Goal: Task Accomplishment & Management: Complete application form

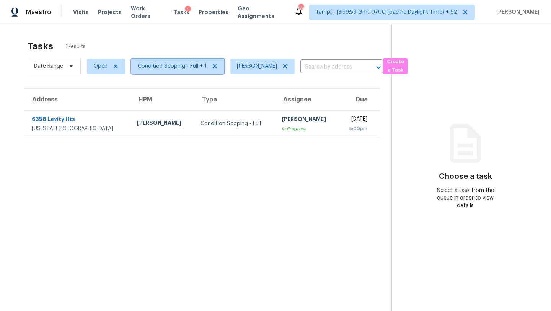
click at [173, 67] on span "Condition Scoping - Full + 1" at bounding box center [172, 66] width 69 height 8
click at [214, 30] on div "Tasks 1 Results Date Range Open Condition Scoping - Full + 1 Rajesh M ​ Create …" at bounding box center [275, 179] width 551 height 311
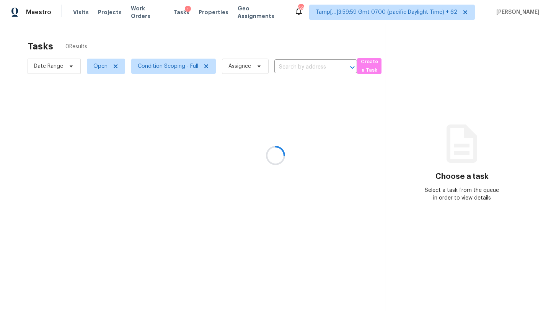
click at [302, 71] on div at bounding box center [275, 155] width 551 height 311
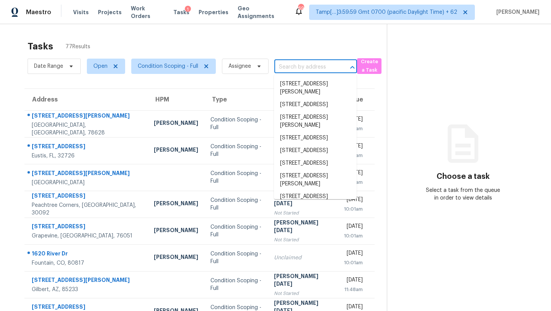
click at [299, 70] on input "text" at bounding box center [304, 67] width 61 height 12
paste input "531 Brook Valley Ln Dallas, TX, 75232"
type input "531 Brook Valley Ln Dallas, TX, 75232"
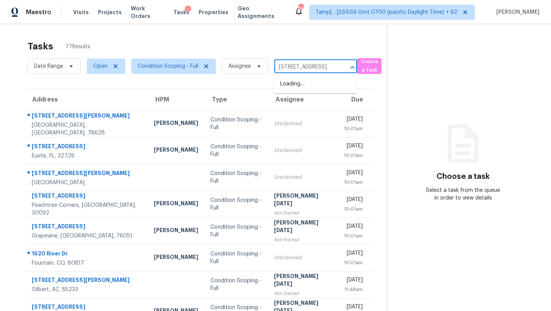
scroll to position [0, 35]
click at [297, 87] on li "531 Brook Valley Ln, Dallas, TX 75232" at bounding box center [315, 84] width 83 height 13
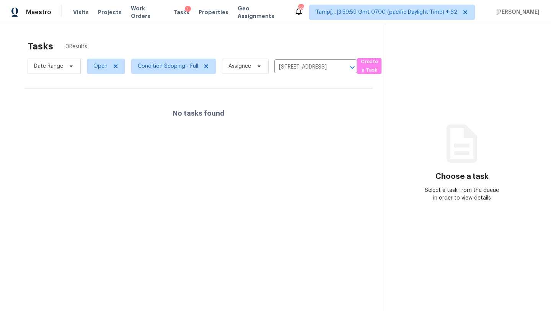
click at [214, 38] on div "Tasks 0 Results" at bounding box center [207, 46] width 358 height 20
click at [93, 66] on span "Open" at bounding box center [100, 66] width 14 height 8
click at [101, 108] on label "Blocked" at bounding box center [106, 110] width 30 height 8
click at [96, 108] on input "Blocked" at bounding box center [93, 108] width 5 height 5
checkbox input "true"
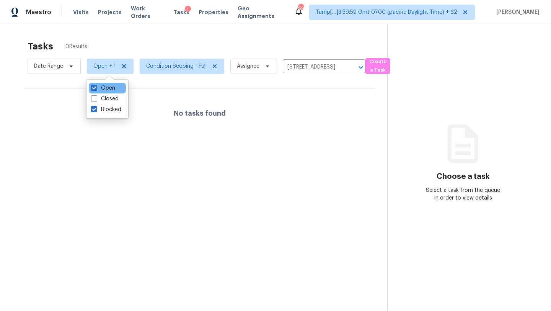
click at [99, 93] on div "Open" at bounding box center [107, 88] width 37 height 11
click at [99, 96] on label "Closed" at bounding box center [105, 99] width 28 height 8
click at [96, 96] on input "Closed" at bounding box center [93, 97] width 5 height 5
checkbox input "true"
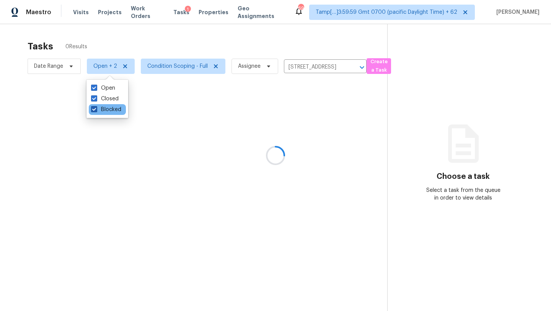
click at [99, 106] on label "Blocked" at bounding box center [106, 110] width 30 height 8
click at [96, 106] on input "Blocked" at bounding box center [93, 108] width 5 height 5
checkbox input "false"
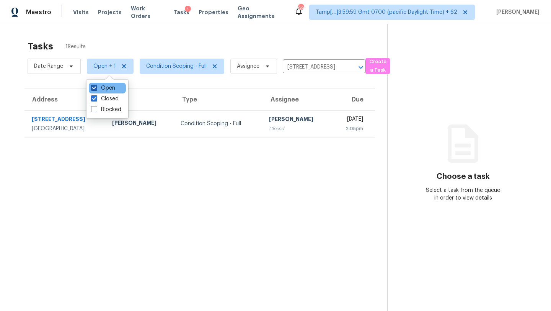
click at [106, 87] on label "Open" at bounding box center [103, 88] width 24 height 8
click at [96, 87] on input "Open" at bounding box center [93, 86] width 5 height 5
checkbox input "false"
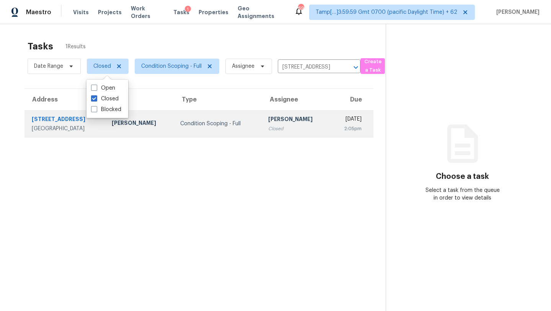
click at [199, 120] on div "Condition Scoping - Full" at bounding box center [218, 124] width 76 height 8
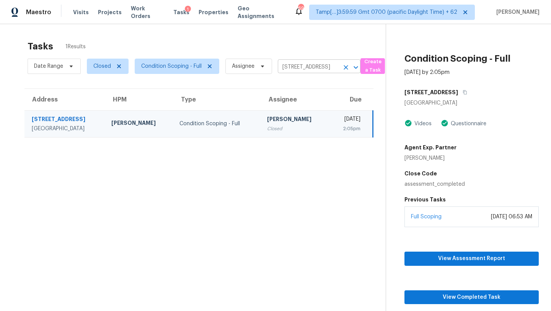
click at [317, 72] on input "531 Brook Valley Ln, Dallas, TX 75232" at bounding box center [308, 67] width 61 height 12
paste input "164 Cool Creek Dr Willow Spring, NC, 2759"
type input "164 Cool Creek Dr Willow Spring, NC, 27592"
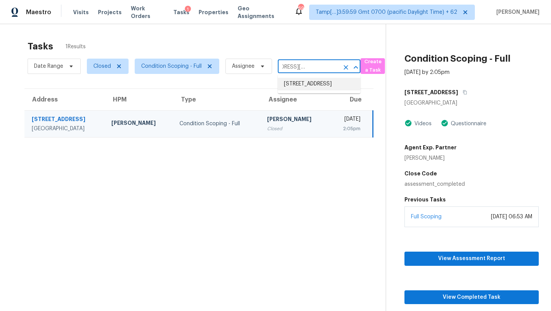
click at [308, 83] on li "164 Cool Creek Dr, Willow Spring, NC 27592" at bounding box center [319, 84] width 83 height 13
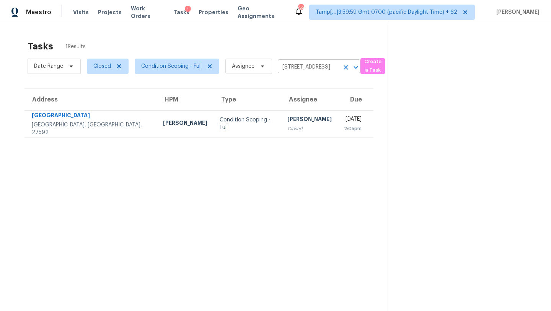
click at [301, 67] on input "164 Cool Creek Dr, Willow Spring, NC 27592" at bounding box center [308, 67] width 61 height 12
paste input "4503 E Saint John Rd Phoenix, AZ, 8503"
click at [308, 63] on input "164 Cool Creek Dr, Willow Spring, NC 27592" at bounding box center [308, 67] width 61 height 12
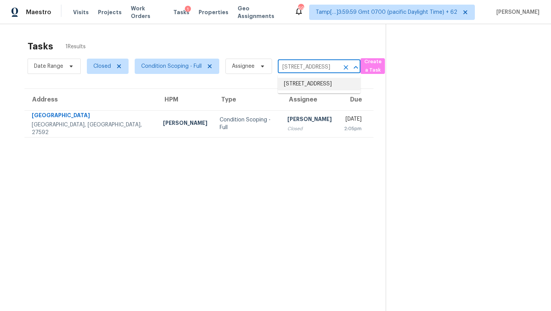
paste input "4503 E Saint John Rd Phoenix, AZ, 8503"
type input "164 Cool Creek Dr, Willow Spring, NC 27592"
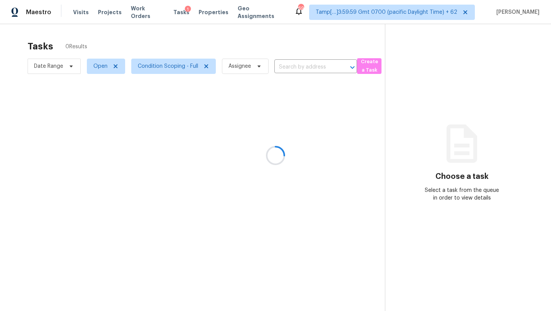
click at [303, 67] on div at bounding box center [275, 155] width 551 height 311
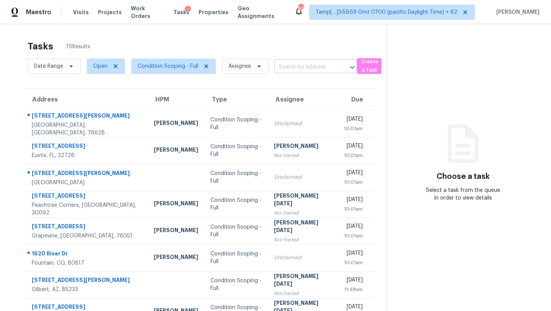
click at [302, 68] on input "text" at bounding box center [304, 67] width 61 height 12
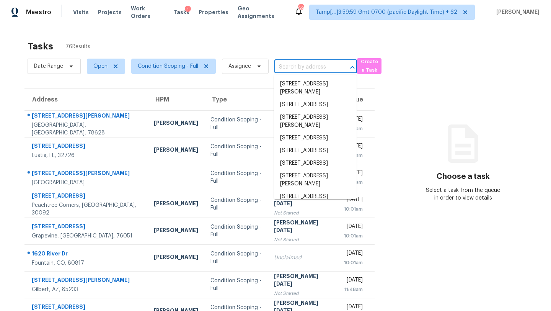
paste input "4503 E Saint John Rd Phoenix, AZ, 85032"
type input "4503 E Saint John Rd Phoenix, AZ, 85032"
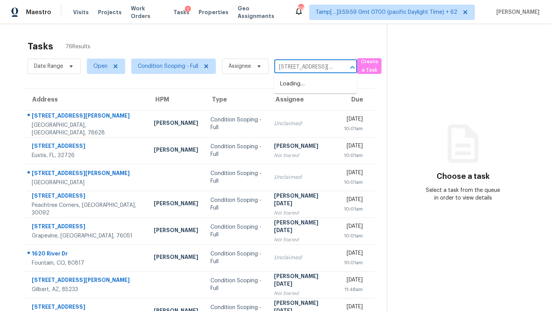
scroll to position [0, 47]
click at [296, 87] on li "4503 E Saint John Rd, Phoenix, AZ 85032" at bounding box center [315, 88] width 83 height 21
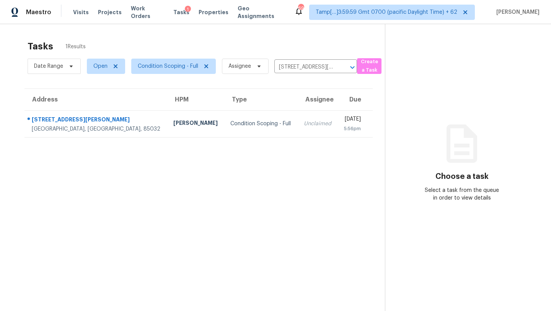
click at [298, 120] on td "Unclaimed" at bounding box center [318, 123] width 40 height 27
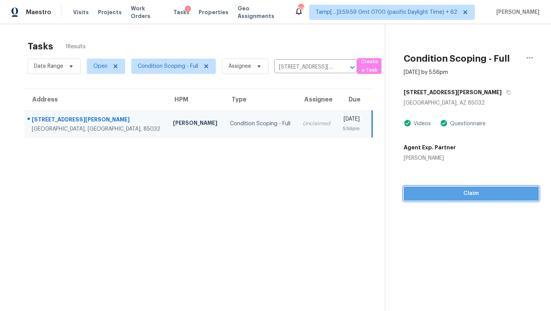
click at [421, 194] on span "Claim" at bounding box center [471, 194] width 123 height 10
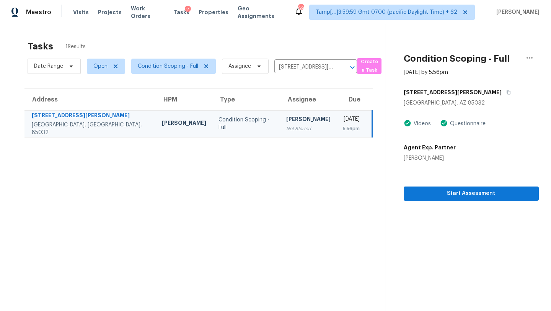
click at [297, 60] on div "Date Range Open Condition Scoping - Full Assignee 4503 E Saint John Rd, Phoenix…" at bounding box center [193, 66] width 330 height 20
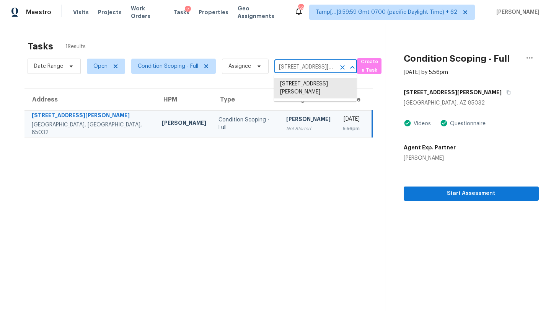
click at [297, 64] on input "4503 E Saint John Rd, Phoenix, AZ 85032" at bounding box center [304, 67] width 61 height 12
paste input "3632 S 5400 W Hooper, UT, 84315"
type input "3632 S 5400 W Hooper, UT, 84315"
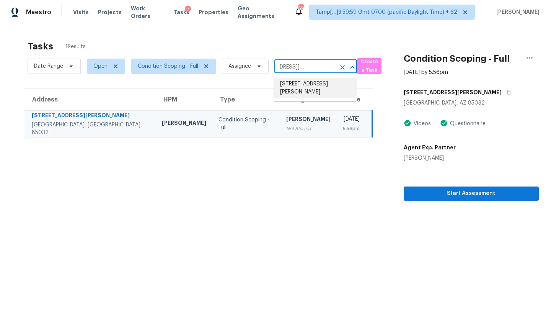
click at [300, 83] on li "3632 S 5400 W, Hooper, UT 84315" at bounding box center [315, 88] width 83 height 21
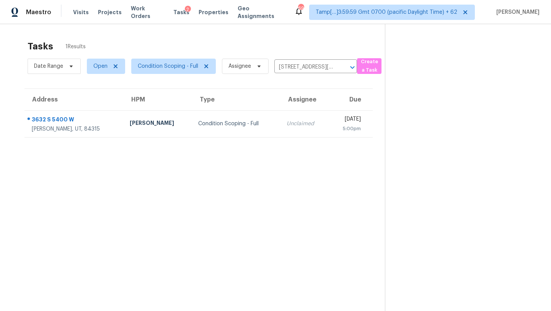
click at [287, 123] on div "Unclaimed" at bounding box center [305, 124] width 36 height 8
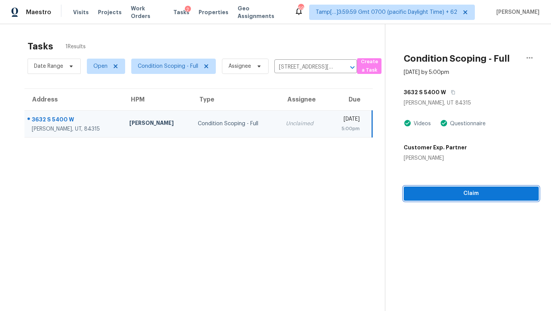
click at [426, 197] on span "Claim" at bounding box center [471, 194] width 123 height 10
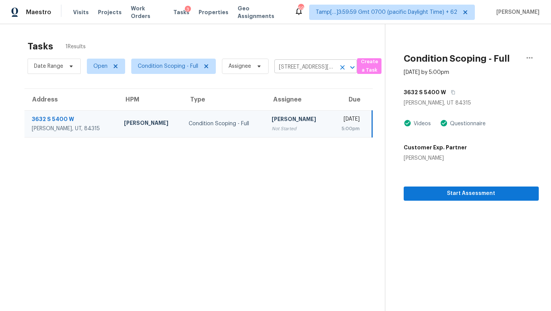
click at [346, 68] on button "Clear" at bounding box center [342, 67] width 11 height 11
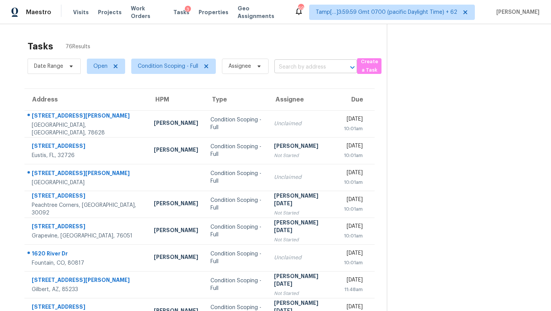
click at [292, 65] on input "text" at bounding box center [304, 67] width 61 height 12
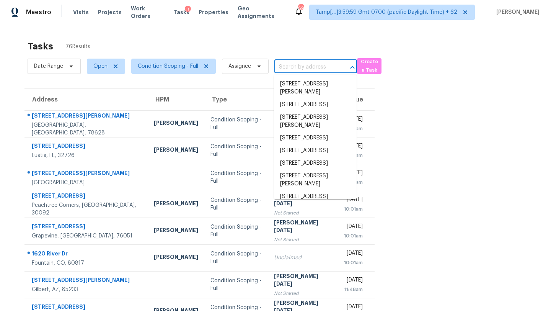
paste input "6358 Levity Hts, Colorado Springs, CO 80924"
type input "6358 Levity Hts, Colorado Springs, CO 80924"
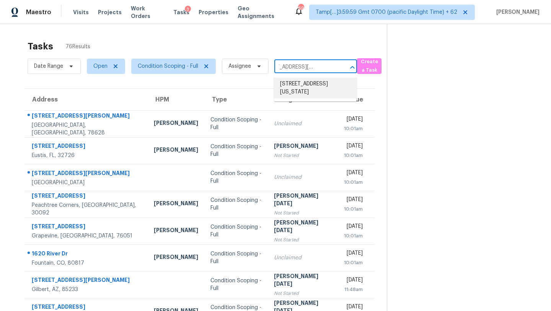
click at [297, 87] on li "6358 Levity Hts, Colorado Springs, CO 80924" at bounding box center [315, 88] width 83 height 21
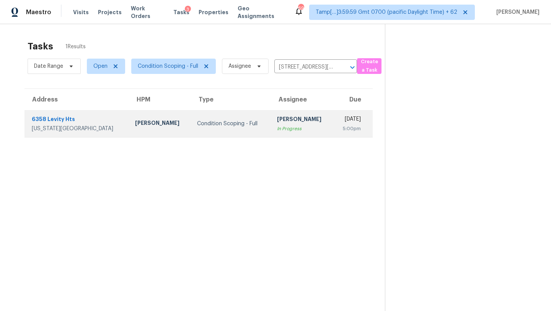
click at [253, 125] on div "Condition Scoping - Full" at bounding box center [231, 124] width 68 height 8
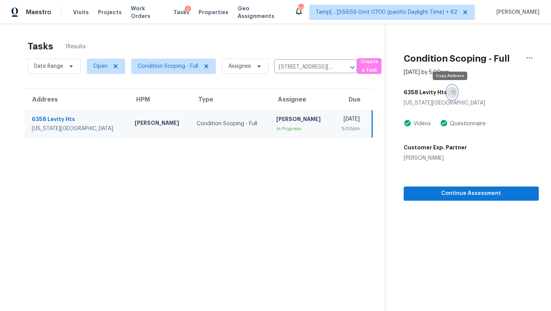
click at [454, 95] on button "button" at bounding box center [452, 92] width 10 height 14
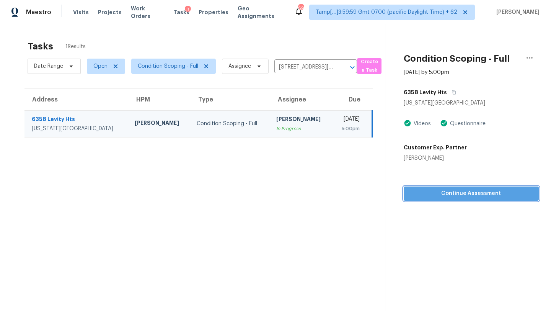
click at [450, 195] on span "Continue Assessment" at bounding box center [471, 194] width 123 height 10
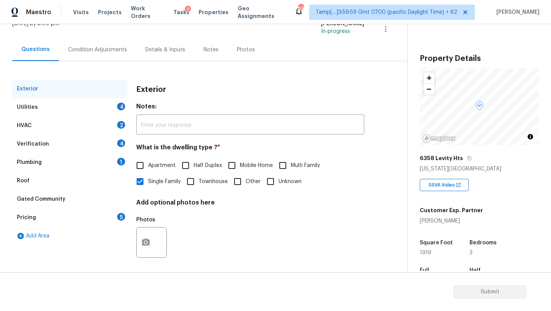
scroll to position [58, 0]
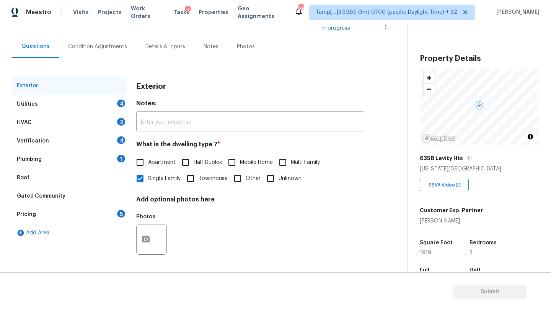
click at [286, 75] on div "Exterior Utilities 4 HVAC 2 Verification 4 Plumbing 1 Roof Gated Community Pric…" at bounding box center [200, 163] width 377 height 210
click at [56, 164] on div "Plumbing 1" at bounding box center [69, 159] width 115 height 18
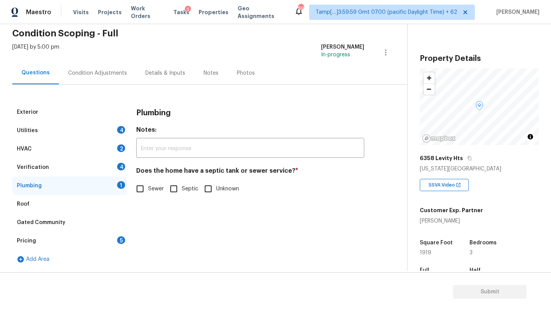
scroll to position [31, 0]
click at [148, 191] on span "Sewer" at bounding box center [156, 189] width 16 height 8
click at [148, 191] on input "Sewer" at bounding box center [140, 189] width 16 height 16
checkbox input "true"
click at [72, 202] on div "Roof" at bounding box center [69, 204] width 115 height 18
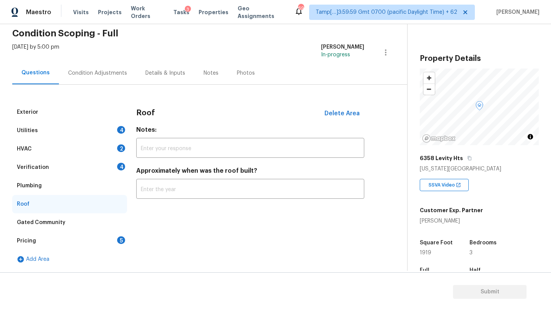
click at [169, 183] on input "text" at bounding box center [250, 190] width 228 height 18
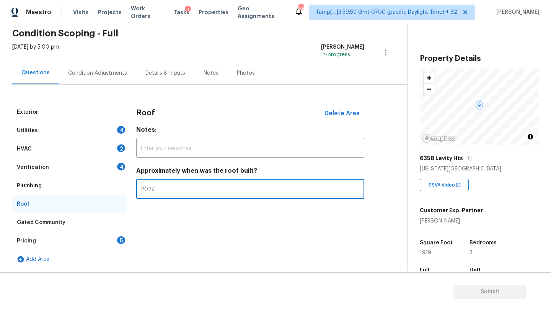
type input "2024"
click at [101, 168] on div "Verification 4" at bounding box center [69, 167] width 115 height 18
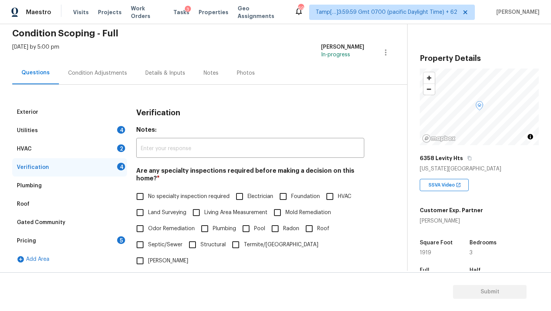
click at [155, 199] on span "No specialty inspection required" at bounding box center [189, 197] width 82 height 8
click at [148, 199] on input "No specialty inspection required" at bounding box center [140, 196] width 16 height 16
checkbox input "true"
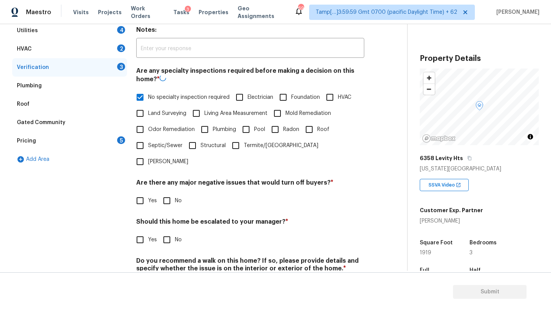
scroll to position [150, 0]
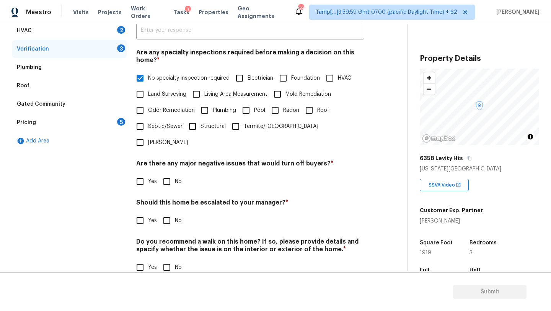
click at [176, 178] on span "No" at bounding box center [178, 182] width 7 height 8
click at [175, 173] on input "No" at bounding box center [167, 181] width 16 height 16
checkbox input "true"
click at [168, 212] on input "No" at bounding box center [167, 220] width 16 height 16
checkbox input "true"
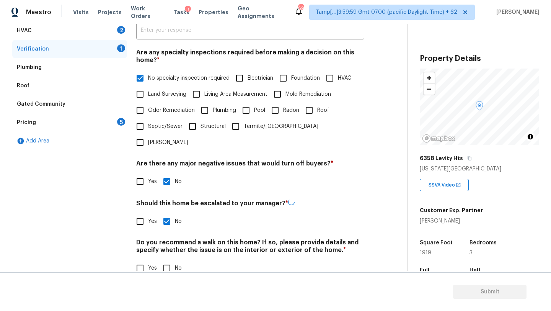
click at [168, 242] on div "Do you recommend a walk on this home? If so, please provide details and specify…" at bounding box center [250, 257] width 228 height 38
click at [168, 259] on input "No" at bounding box center [167, 267] width 16 height 16
checkbox input "true"
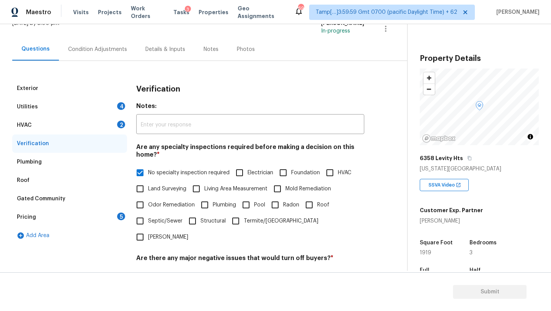
click at [41, 129] on div "HVAC 2" at bounding box center [69, 125] width 115 height 18
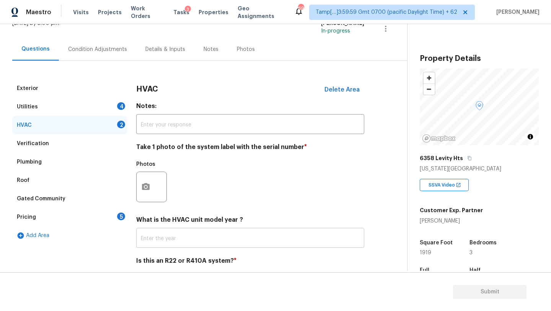
click at [156, 235] on input "text" at bounding box center [250, 239] width 228 height 18
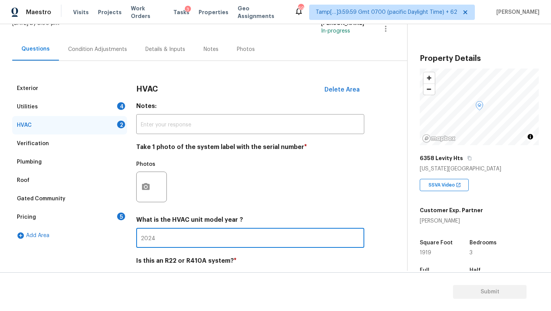
scroll to position [83, 0]
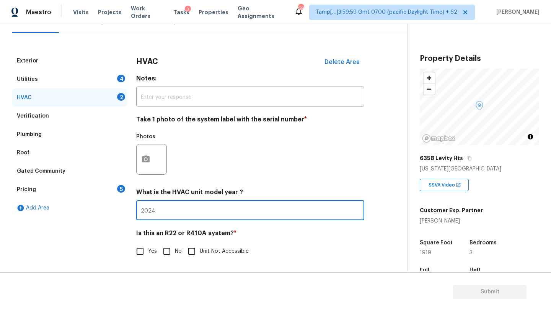
type input "2024"
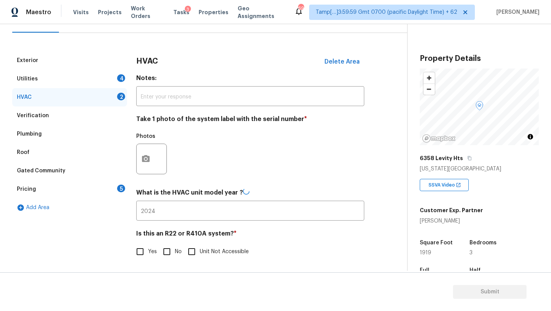
click at [161, 242] on div "Is this an R22 or R410A system? * Yes No Unit Not Accessible" at bounding box center [250, 245] width 228 height 30
click at [168, 250] on input "No" at bounding box center [167, 251] width 16 height 16
checkbox input "true"
click at [93, 79] on div "Utilities 4" at bounding box center [69, 79] width 115 height 18
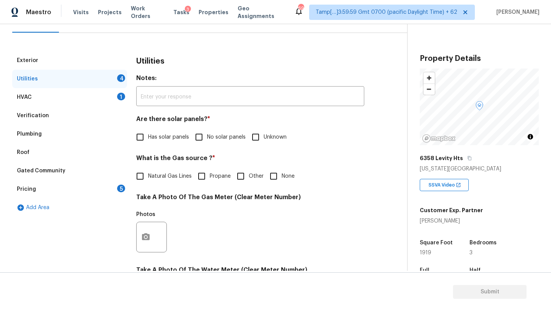
click at [207, 137] on span "No solar panels" at bounding box center [226, 137] width 39 height 8
click at [207, 137] on input "No solar panels" at bounding box center [199, 137] width 16 height 16
checkbox input "true"
click at [160, 179] on span "Natural Gas Lines" at bounding box center [170, 176] width 44 height 8
click at [148, 179] on input "Natural Gas Lines" at bounding box center [140, 176] width 16 height 16
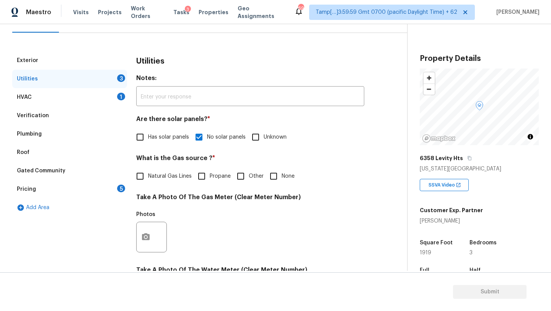
checkbox input "true"
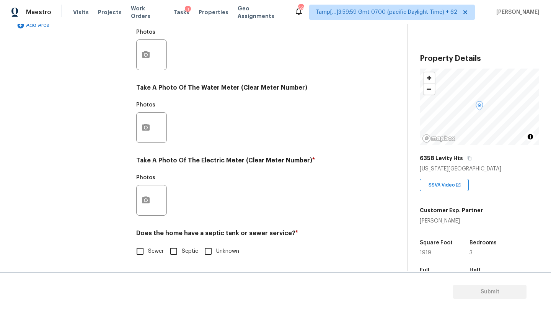
click at [157, 251] on span "Sewer" at bounding box center [156, 251] width 16 height 8
click at [148, 251] on input "Sewer" at bounding box center [140, 251] width 16 height 16
checkbox input "true"
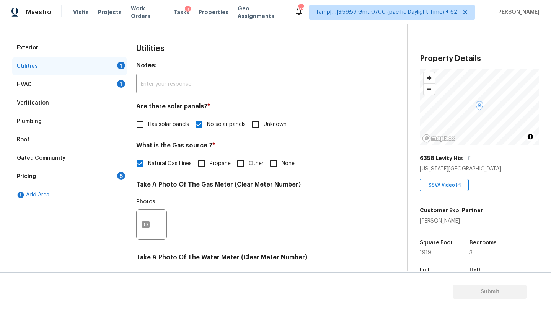
click at [101, 173] on div "Pricing 5" at bounding box center [69, 176] width 115 height 18
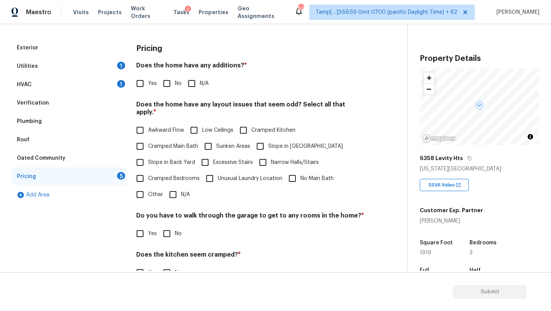
click at [170, 83] on input "No" at bounding box center [167, 83] width 16 height 16
checkbox input "true"
click at [175, 186] on input "N/A" at bounding box center [173, 194] width 16 height 16
checkbox input "true"
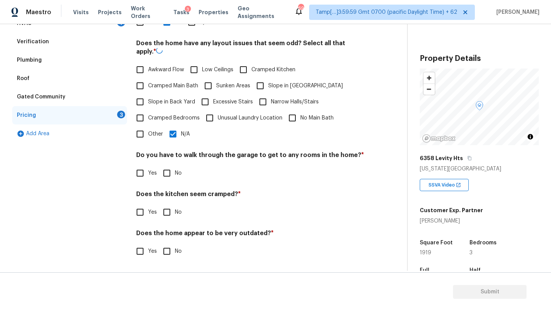
scroll to position [149, 0]
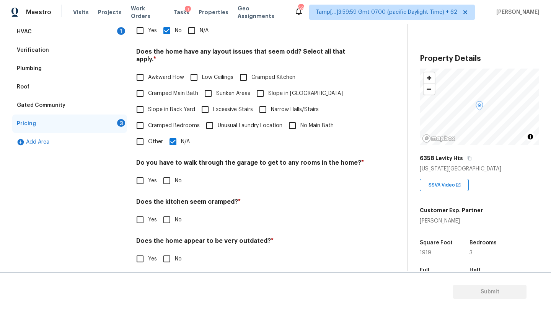
click at [172, 178] on input "No" at bounding box center [167, 181] width 16 height 16
checkbox input "true"
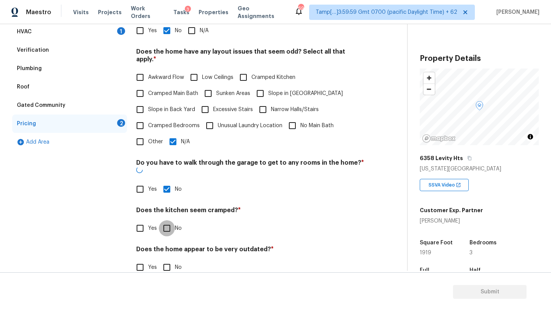
click at [172, 220] on input "No" at bounding box center [167, 228] width 16 height 16
checkbox input "true"
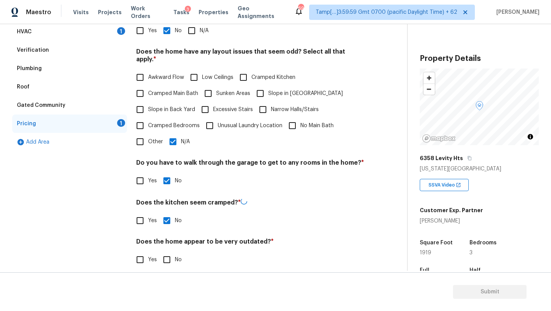
click at [172, 238] on h4 "Does the home appear to be very outdated? *" at bounding box center [250, 243] width 228 height 11
click at [172, 251] on input "No" at bounding box center [167, 259] width 16 height 16
checkbox input "true"
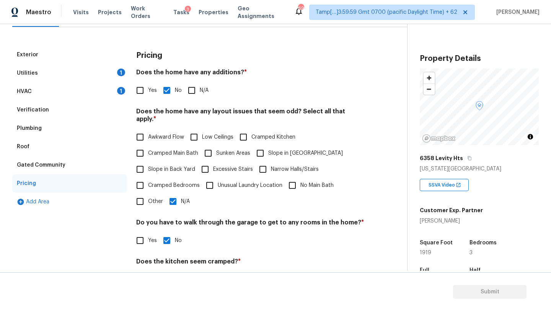
scroll to position [0, 0]
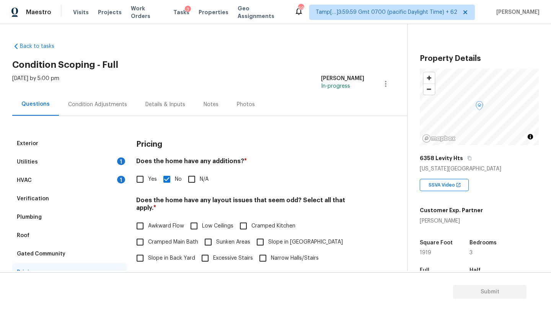
click at [108, 103] on div "Condition Adjustments" at bounding box center [97, 105] width 59 height 8
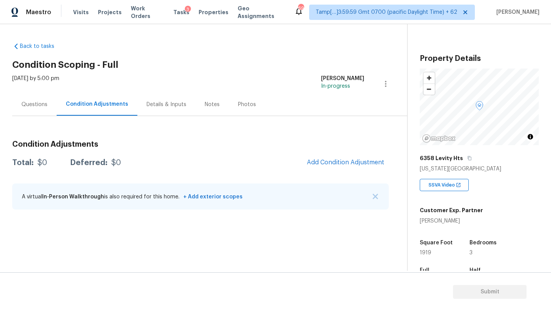
click at [233, 69] on div "Back to tasks Condition Scoping - Full Wed, Oct 01 2025 by 5:00 pm Rajesh M In-…" at bounding box center [209, 127] width 395 height 182
click at [322, 164] on span "Add Condition Adjustment" at bounding box center [345, 162] width 77 height 7
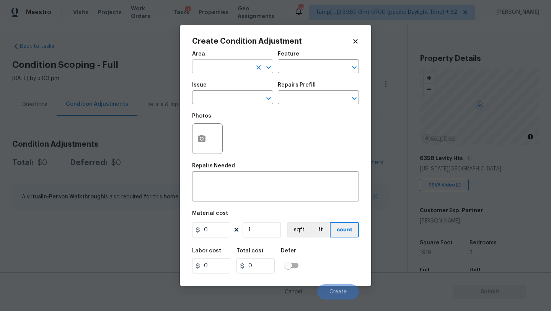
click at [234, 71] on input "text" at bounding box center [222, 67] width 60 height 12
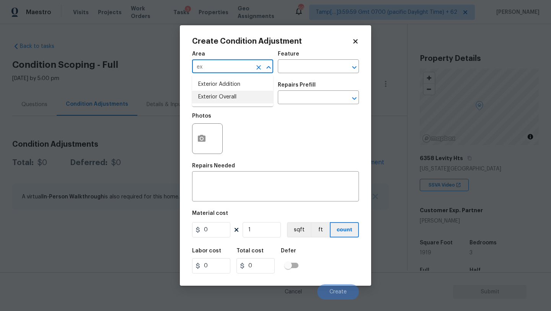
click at [237, 92] on li "Exterior Overall" at bounding box center [232, 97] width 81 height 13
type input "Exterior Overall"
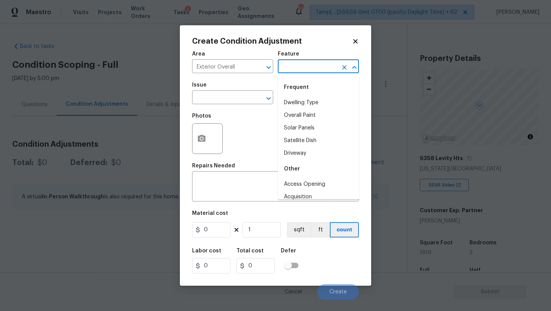
click at [291, 72] on input "text" at bounding box center [308, 67] width 60 height 12
click at [255, 92] on div "Issue" at bounding box center [232, 87] width 81 height 10
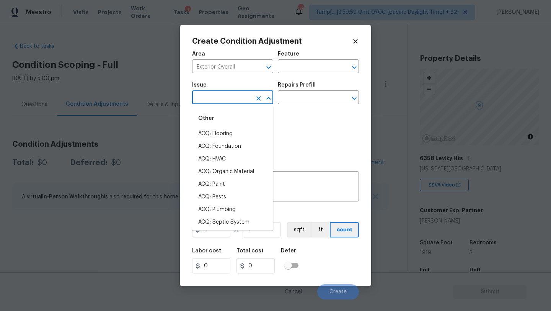
click at [252, 93] on input "text" at bounding box center [222, 98] width 60 height 12
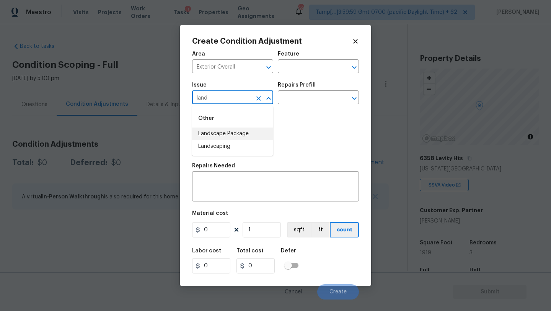
click at [241, 134] on li "Landscape Package" at bounding box center [232, 133] width 81 height 13
type input "Landscape Package"
click at [309, 106] on div "Issue Landscape Package ​ Repairs Prefill ​" at bounding box center [275, 93] width 167 height 31
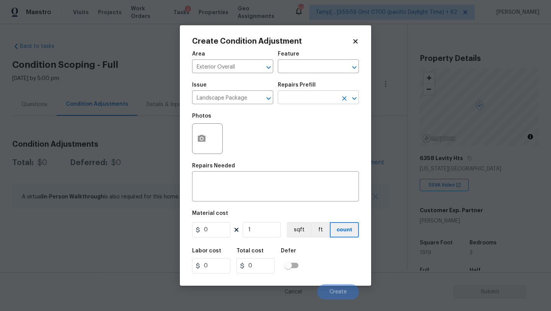
click at [310, 103] on input "text" at bounding box center [308, 98] width 60 height 12
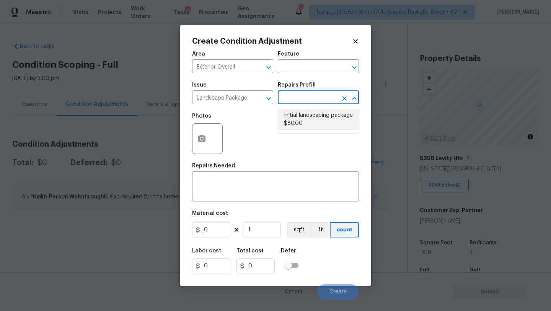
click at [310, 118] on li "Initial landscaping package $80.00" at bounding box center [318, 119] width 81 height 21
type input "Home Readiness Packages"
type textarea "Mowing of grass up to 6" in height. Mow, edge along driveways & sidewalks, trim…"
type input "80"
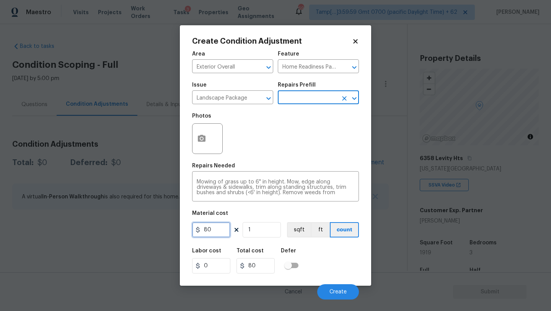
click at [212, 234] on input "80" at bounding box center [211, 229] width 38 height 15
type input "300"
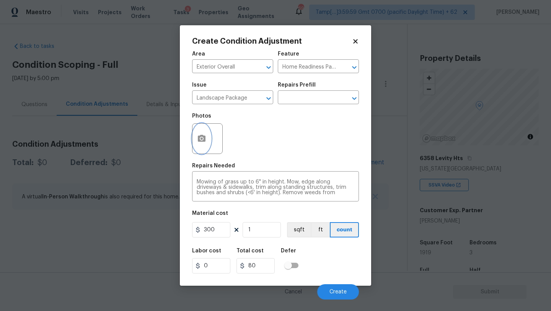
type input "300"
click at [199, 140] on icon "button" at bounding box center [202, 138] width 8 height 7
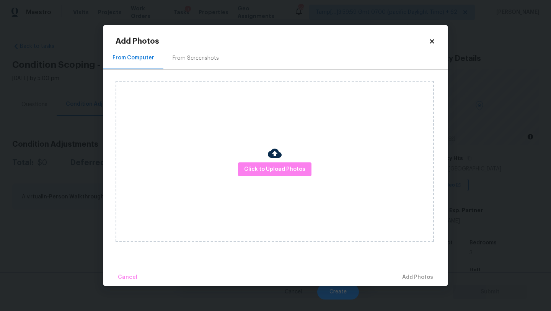
click at [198, 64] on div "From Screenshots" at bounding box center [195, 58] width 65 height 23
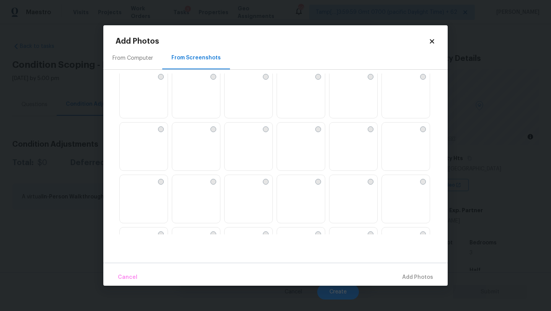
scroll to position [459, 0]
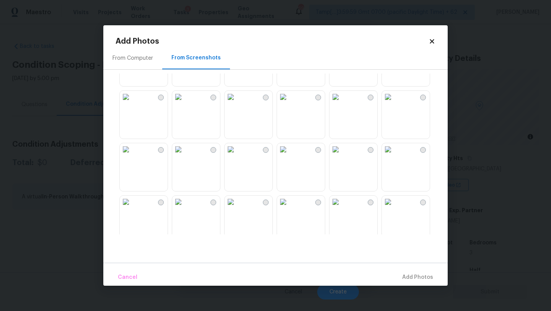
click at [237, 103] on img at bounding box center [231, 97] width 12 height 12
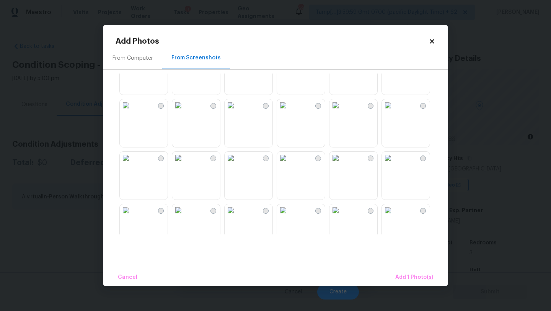
scroll to position [731, 0]
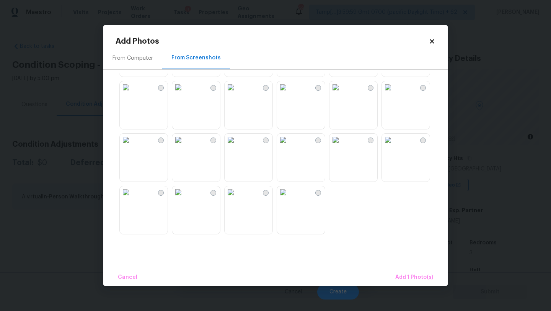
click at [394, 146] on img at bounding box center [388, 140] width 12 height 12
click at [414, 275] on span "Add 2 Photo(s)" at bounding box center [413, 278] width 39 height 10
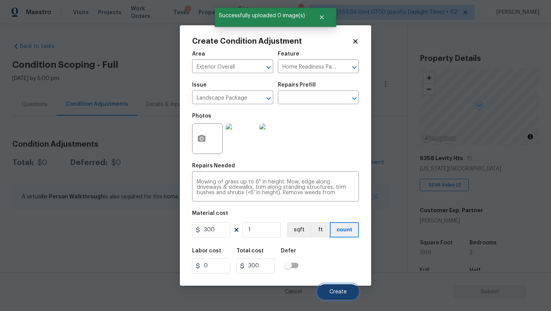
click at [345, 291] on span "Create" at bounding box center [338, 292] width 17 height 6
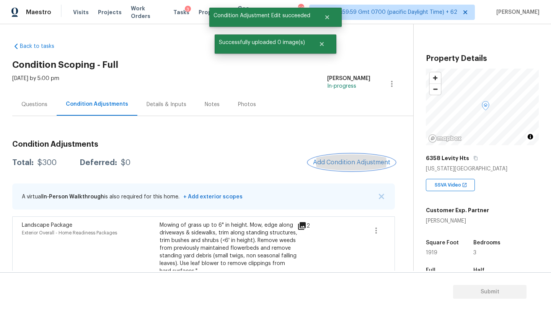
click at [343, 159] on span "Add Condition Adjustment" at bounding box center [351, 162] width 77 height 7
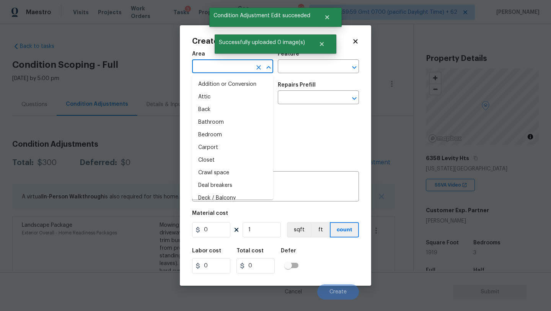
click at [227, 68] on input "text" at bounding box center [222, 67] width 60 height 12
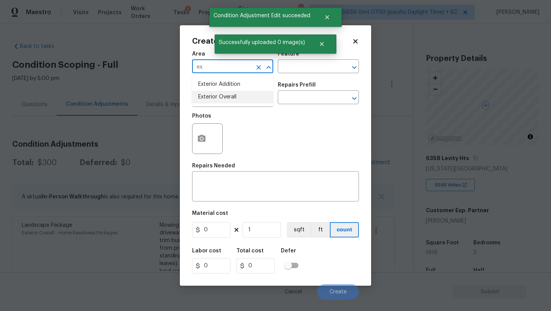
click at [230, 96] on li "Exterior Overall" at bounding box center [232, 97] width 81 height 13
type input "Exterior Overall"
click at [296, 65] on input "text" at bounding box center [308, 67] width 60 height 12
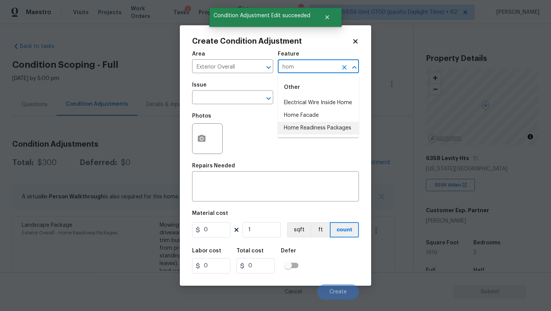
click at [292, 129] on li "Home Readiness Packages" at bounding box center [318, 128] width 81 height 13
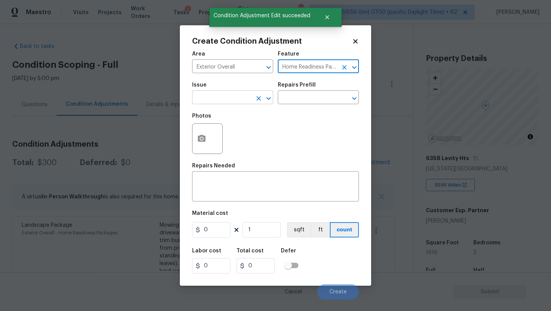
type input "Home Readiness Packages"
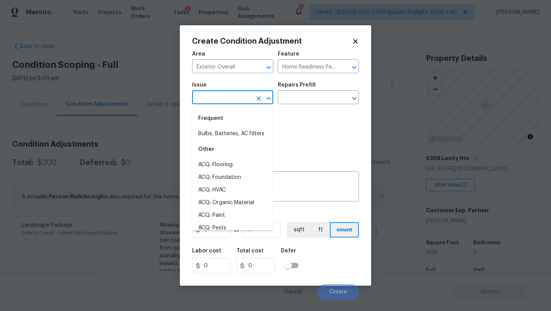
click at [234, 102] on input "text" at bounding box center [222, 98] width 60 height 12
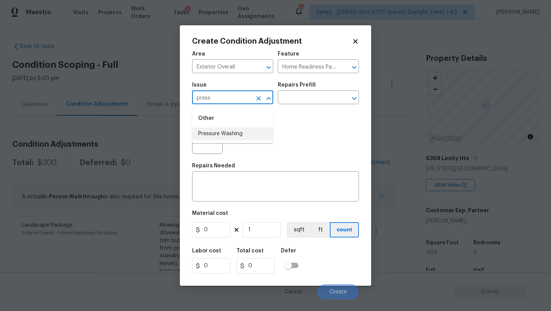
click at [237, 131] on li "Pressure Washing" at bounding box center [232, 133] width 81 height 13
type input "Pressure Washing"
click at [245, 193] on textarea at bounding box center [276, 187] width 158 height 16
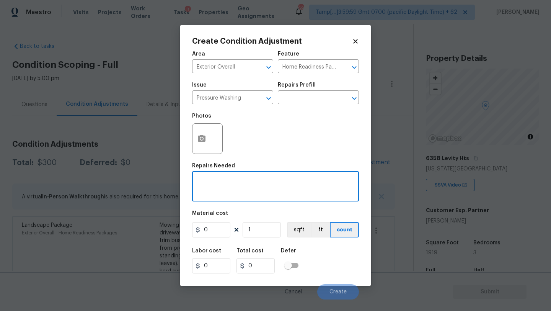
click at [221, 187] on textarea at bounding box center [276, 187] width 158 height 16
paste textarea "Pressure wash home, driveway, walkways/sidewalks and patio. Must use a surface …"
type textarea "Pressure wash home, driveway, walkways/sidewalks and patio. Must use a surface …"
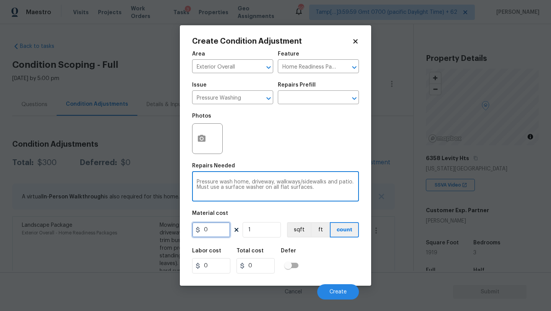
click at [207, 231] on input "0" at bounding box center [211, 229] width 38 height 15
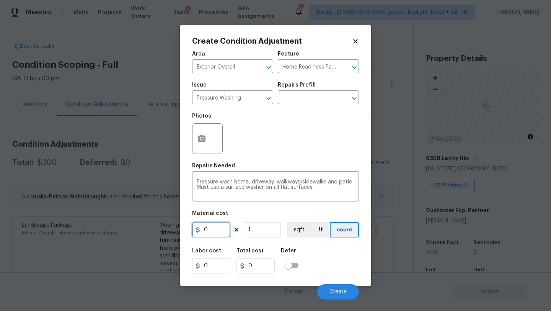
click at [207, 231] on input "0" at bounding box center [211, 229] width 38 height 15
type input "400"
click at [334, 263] on div "Labor cost 0 Total cost 400 Defer" at bounding box center [275, 260] width 167 height 34
click at [335, 288] on button "Create" at bounding box center [338, 291] width 42 height 15
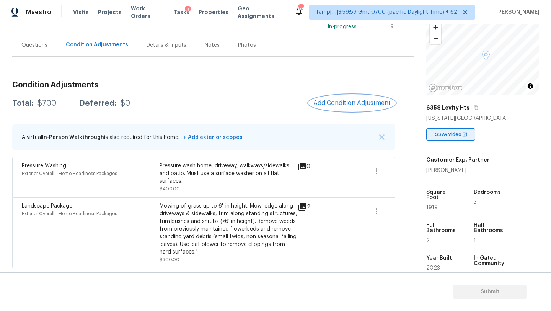
scroll to position [70, 0]
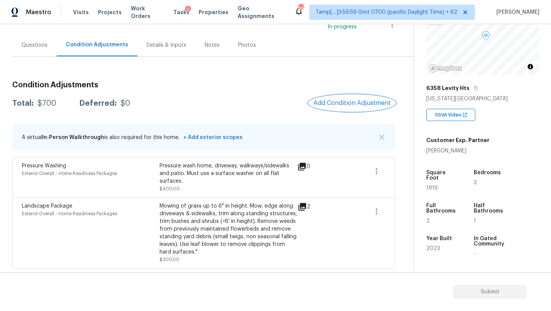
click at [340, 100] on span "Add Condition Adjustment" at bounding box center [352, 103] width 77 height 7
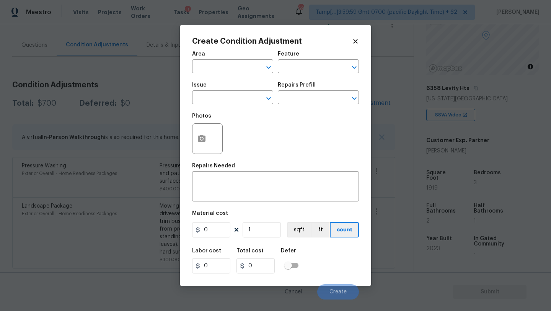
click at [186, 59] on div "Create Condition Adjustment Area ​ Feature ​ Issue ​ Repairs Prefill ​ Photos R…" at bounding box center [275, 155] width 191 height 260
click at [204, 63] on input "text" at bounding box center [222, 67] width 60 height 12
click at [214, 97] on li "Interior Overall" at bounding box center [232, 97] width 81 height 13
type input "Interior Overall"
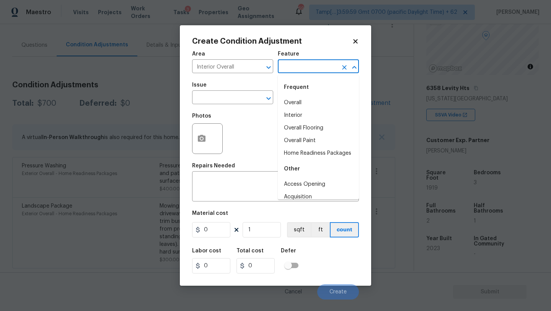
click at [291, 71] on input "text" at bounding box center [308, 67] width 60 height 12
click at [296, 126] on li "Overall Flooring" at bounding box center [318, 128] width 81 height 13
type input "Overall Flooring"
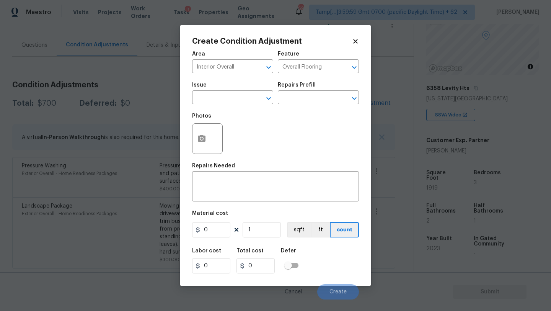
click at [206, 89] on div "Issue" at bounding box center [232, 87] width 81 height 10
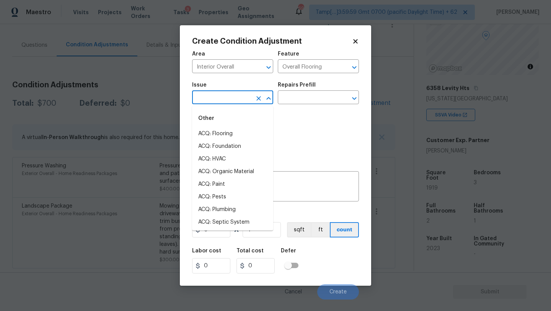
click at [206, 100] on input "text" at bounding box center [222, 98] width 60 height 12
click at [206, 131] on li "ACQ: Flooring" at bounding box center [232, 133] width 81 height 13
type input "ACQ: Flooring"
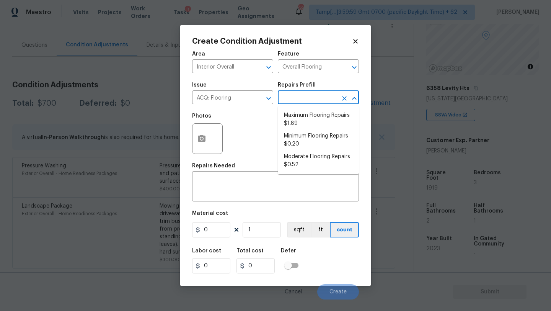
click at [291, 101] on input "text" at bounding box center [308, 98] width 60 height 12
click at [292, 136] on li "Minimum Flooring Repairs $0.20" at bounding box center [318, 140] width 81 height 21
type input "Acquisition"
type textarea "Acquisition Scope: Minimum flooring repairs"
type input "0.2"
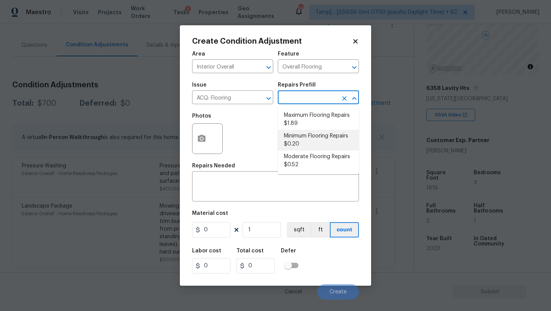
type input "0.2"
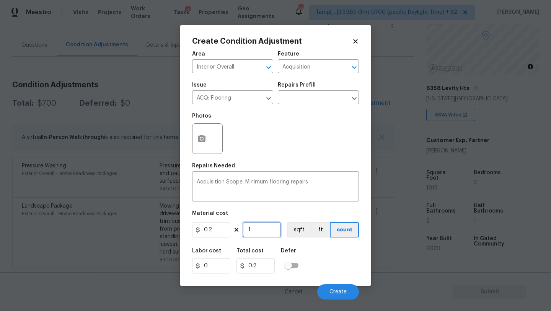
click at [257, 233] on input "1" at bounding box center [262, 229] width 38 height 15
type input "18"
type input "3.6"
type input "1"
type input "0.2"
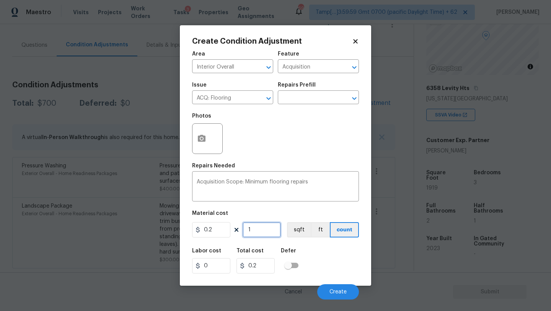
type input "19"
type input "3.8"
type input "191"
type input "38.2"
type input "1919"
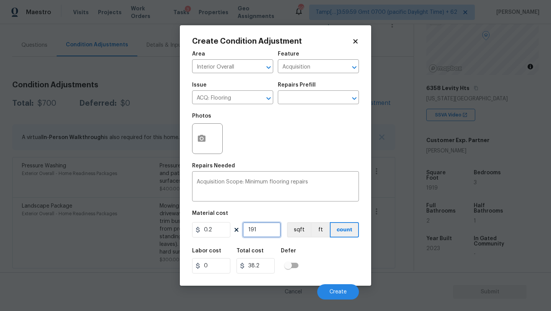
type input "383.8"
type input "1919"
click at [338, 292] on span "Create" at bounding box center [338, 292] width 17 height 6
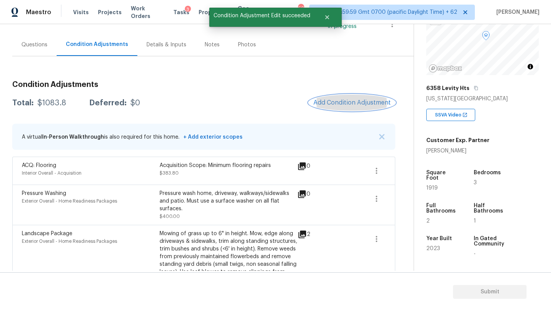
click at [344, 106] on span "Add Condition Adjustment" at bounding box center [352, 102] width 77 height 7
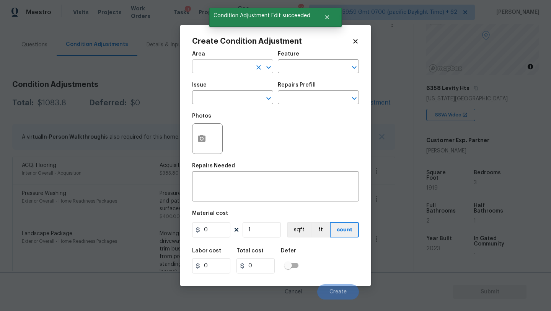
click at [235, 70] on input "text" at bounding box center [222, 67] width 60 height 12
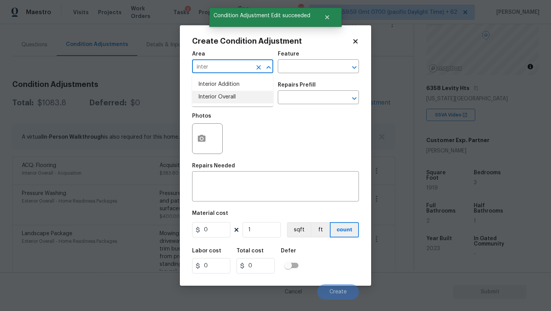
click at [239, 91] on li "Interior Overall" at bounding box center [232, 97] width 81 height 13
type input "Interior Overall"
click at [290, 73] on input "text" at bounding box center [308, 67] width 60 height 12
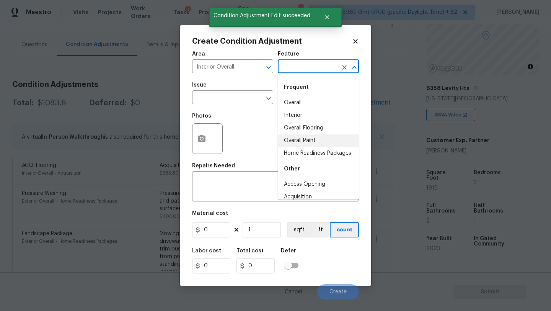
click at [294, 141] on li "Overall Paint" at bounding box center [318, 140] width 81 height 13
type input "Overall Paint"
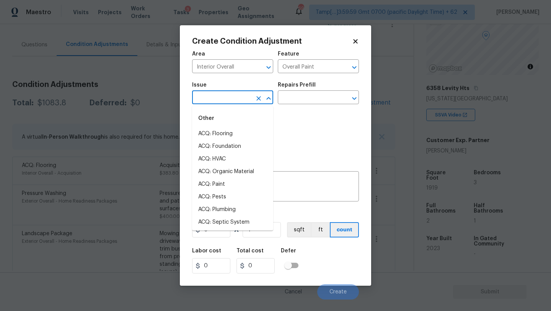
click at [224, 97] on input "text" at bounding box center [222, 98] width 60 height 12
click at [223, 188] on li "ACQ: Paint" at bounding box center [232, 184] width 81 height 13
type input "ACQ: Paint"
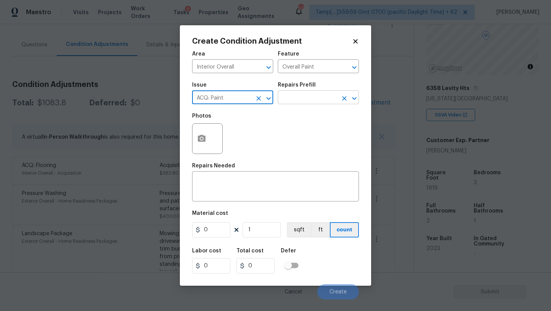
click at [311, 99] on input "text" at bounding box center [308, 98] width 60 height 12
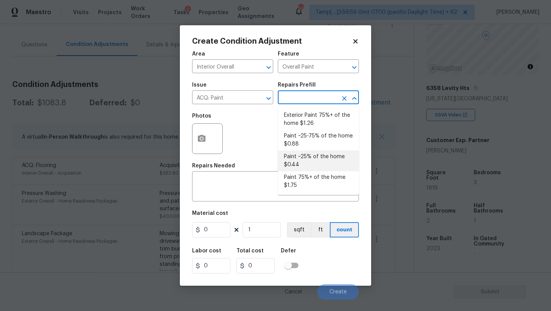
click at [310, 155] on li "Paint ~25% of the home $0.44" at bounding box center [318, 160] width 81 height 21
type input "Acquisition"
type textarea "Acquisition Scope: ~25% of the home needs interior paint"
type input "0.44"
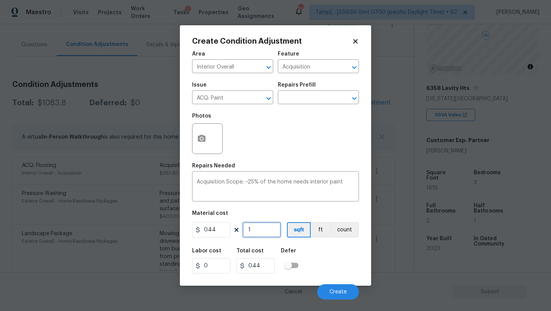
click at [264, 237] on input "1" at bounding box center [262, 229] width 38 height 15
type input "19"
type input "8.36"
type input "191"
type input "84.04"
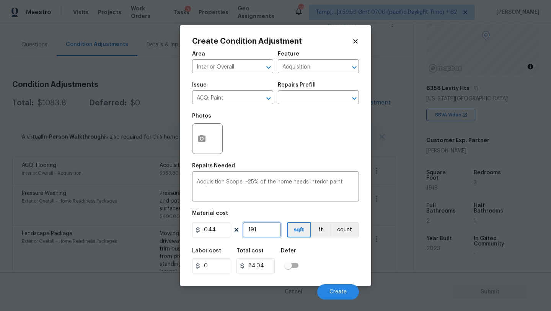
type input "1919"
type input "844.36"
type input "1919"
click at [332, 290] on span "Create" at bounding box center [338, 292] width 17 height 6
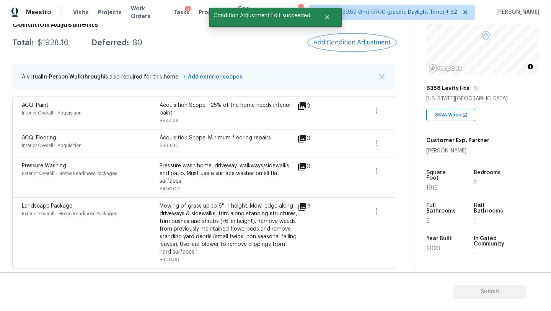
scroll to position [0, 0]
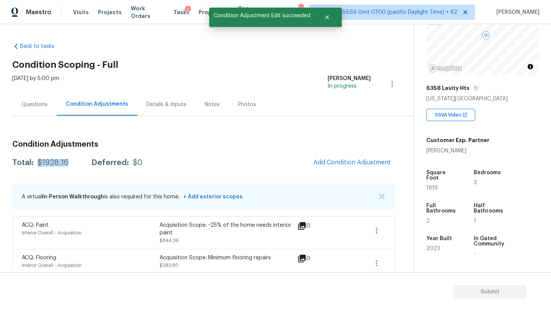
drag, startPoint x: 37, startPoint y: 165, endPoint x: 70, endPoint y: 166, distance: 33.3
click at [70, 166] on div "Total: $1928.16 Deferred: $0" at bounding box center [77, 163] width 130 height 8
copy div "$1928.16"
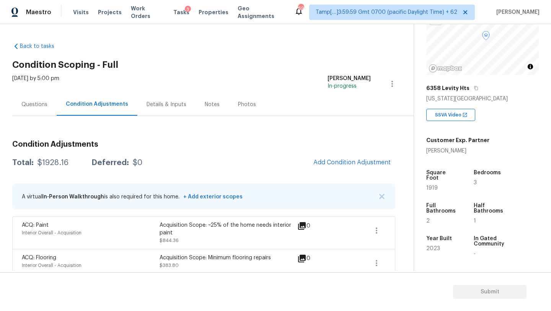
click at [41, 110] on div "Questions" at bounding box center [34, 104] width 44 height 23
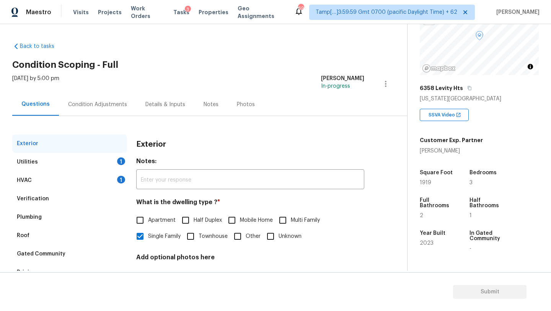
scroll to position [58, 0]
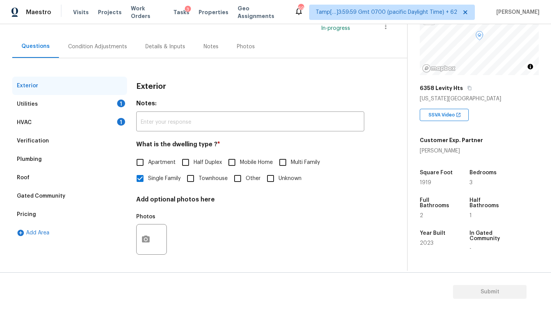
click at [54, 129] on div "HVAC 1" at bounding box center [69, 122] width 115 height 18
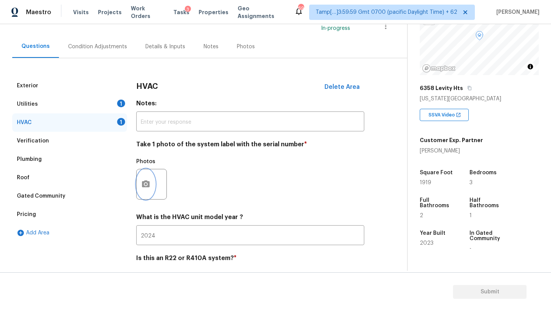
click at [144, 189] on button "button" at bounding box center [146, 184] width 18 height 30
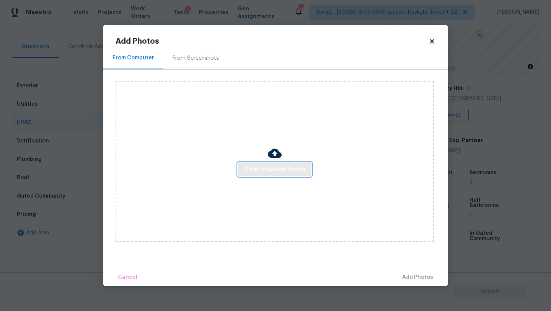
click at [258, 173] on span "Click to Upload Photos" at bounding box center [274, 170] width 61 height 10
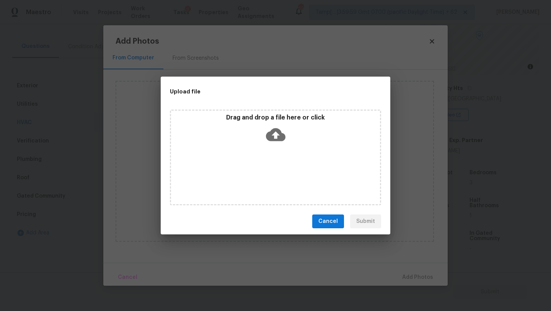
click at [270, 160] on div "Drag and drop a file here or click" at bounding box center [275, 157] width 211 height 96
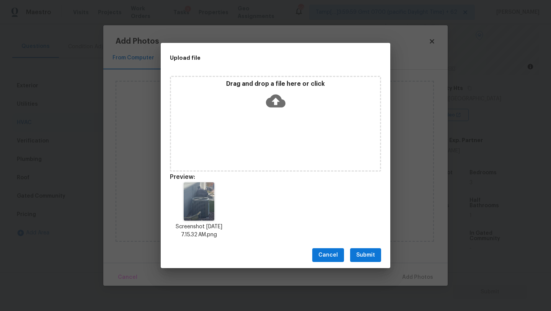
click at [370, 251] on span "Submit" at bounding box center [365, 255] width 19 height 10
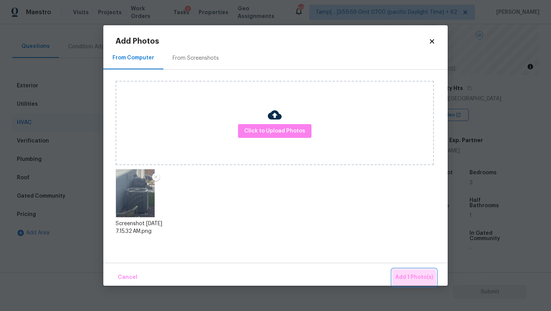
click at [411, 280] on span "Add 1 Photo(s)" at bounding box center [414, 278] width 38 height 10
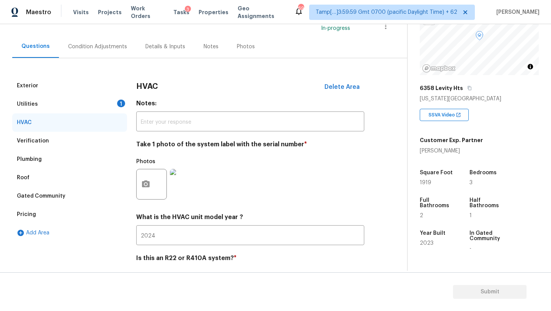
click at [82, 108] on div "Utilities 1" at bounding box center [69, 104] width 115 height 18
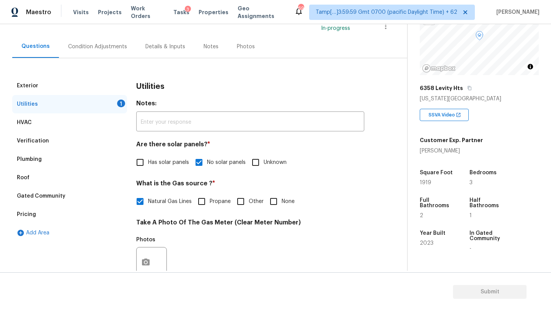
scroll to position [158, 0]
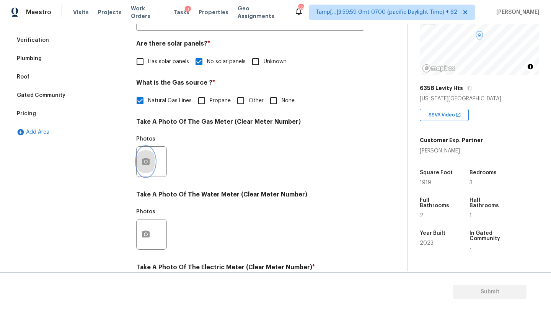
click at [145, 170] on button "button" at bounding box center [146, 162] width 18 height 30
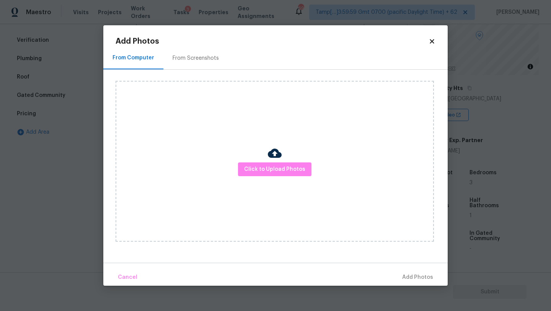
click at [184, 59] on div "From Screenshots" at bounding box center [196, 58] width 46 height 8
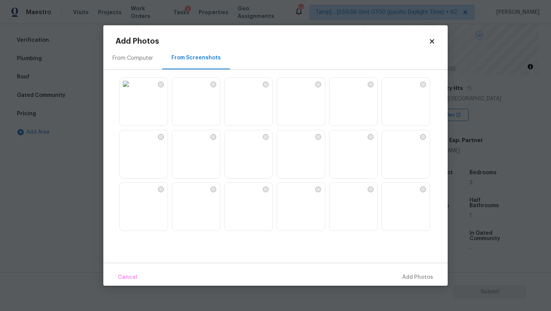
click at [283, 90] on img at bounding box center [283, 84] width 12 height 12
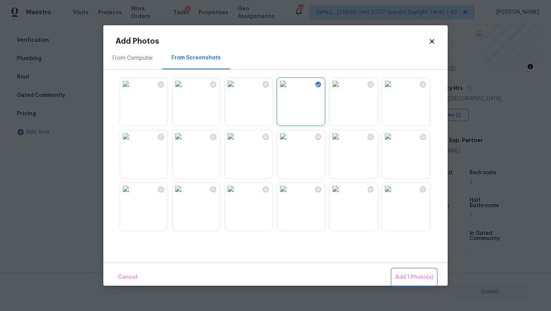
click at [410, 280] on span "Add 1 Photo(s)" at bounding box center [414, 278] width 38 height 10
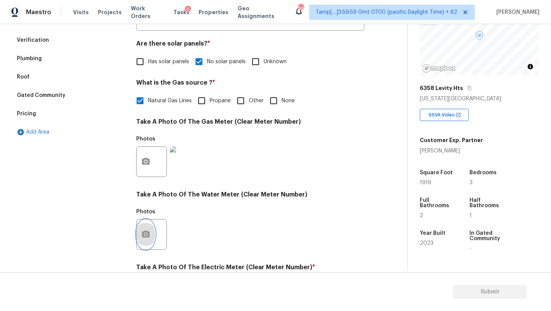
click at [146, 229] on button "button" at bounding box center [146, 234] width 18 height 30
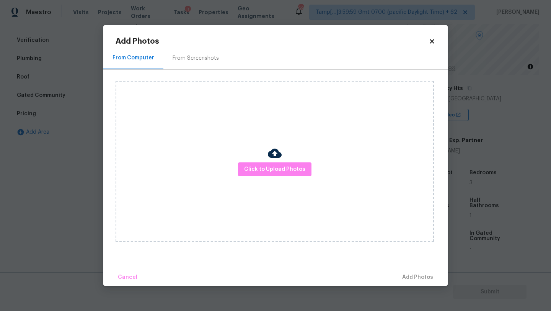
click at [191, 64] on div "From Screenshots" at bounding box center [195, 58] width 65 height 23
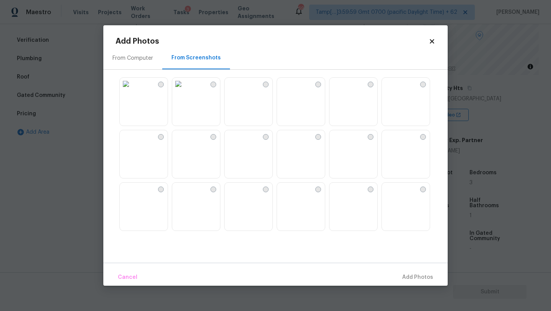
click at [289, 90] on img at bounding box center [283, 84] width 12 height 12
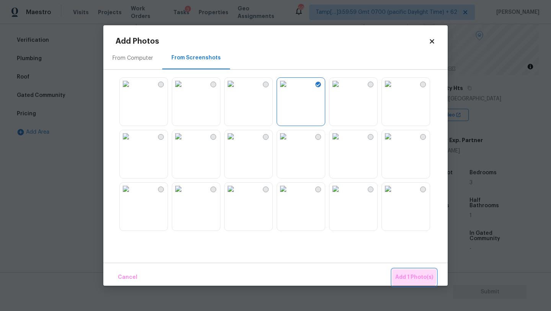
click at [410, 274] on span "Add 1 Photo(s)" at bounding box center [414, 278] width 38 height 10
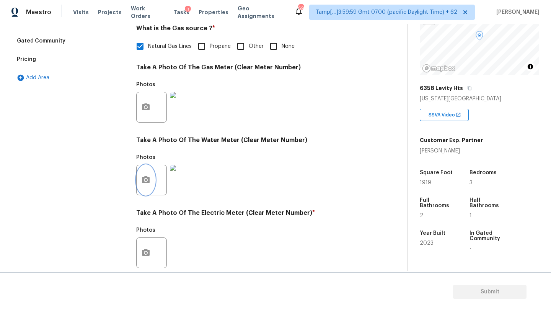
scroll to position [227, 0]
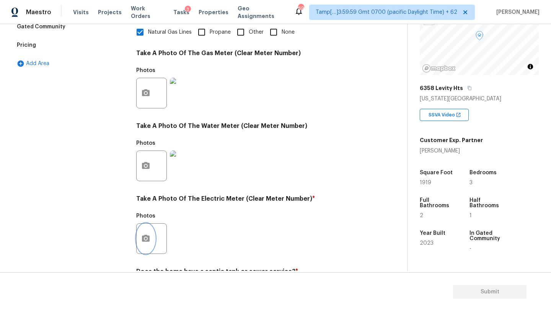
click at [144, 238] on icon "button" at bounding box center [146, 238] width 8 height 7
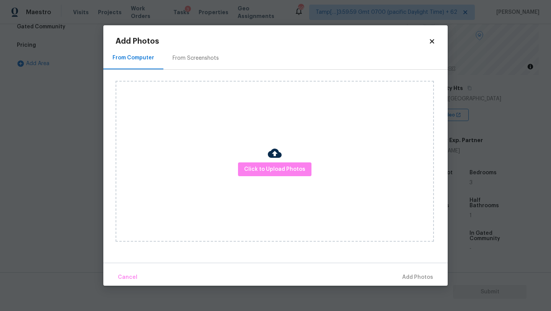
click at [207, 56] on div "From Screenshots" at bounding box center [196, 58] width 46 height 8
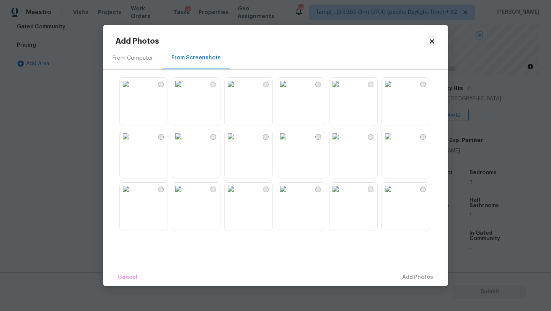
click at [287, 90] on img at bounding box center [283, 84] width 12 height 12
click at [410, 280] on span "Add 1 Photo(s)" at bounding box center [414, 278] width 38 height 10
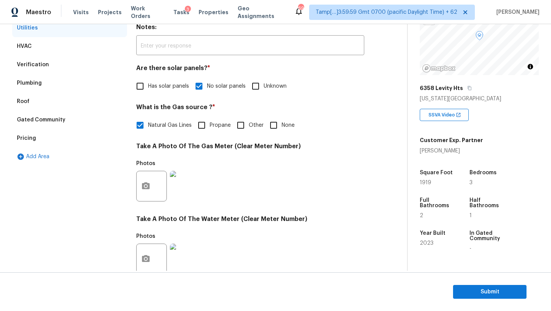
scroll to position [38, 0]
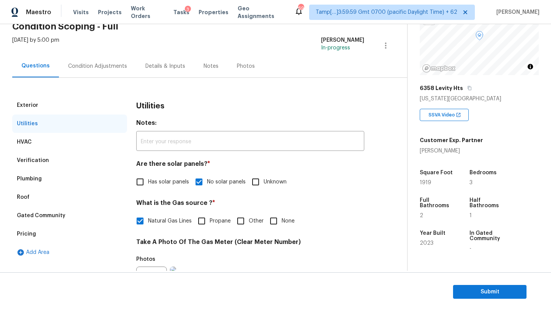
click at [50, 235] on div "Pricing" at bounding box center [69, 234] width 115 height 18
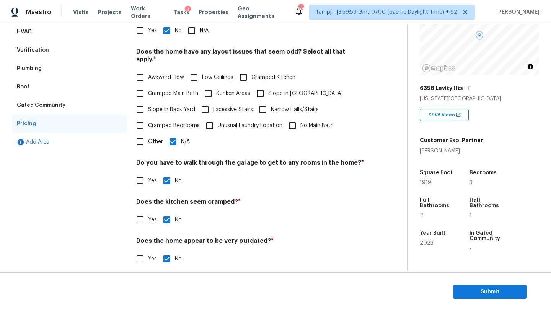
scroll to position [72, 0]
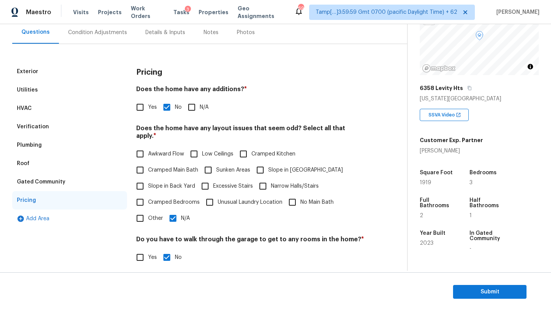
click at [35, 129] on div "Verification" at bounding box center [33, 127] width 32 height 8
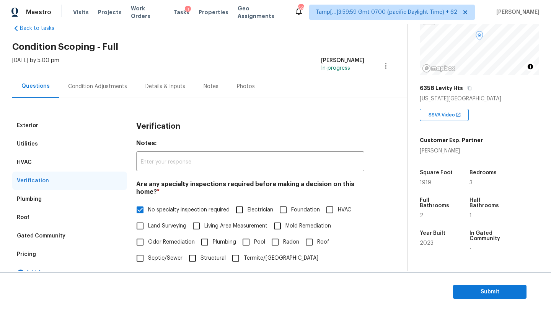
scroll to position [0, 0]
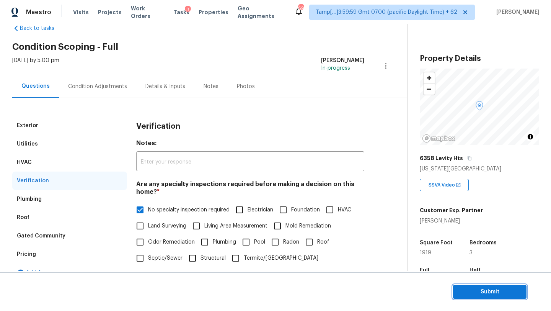
click at [477, 292] on span "Submit" at bounding box center [489, 292] width 61 height 10
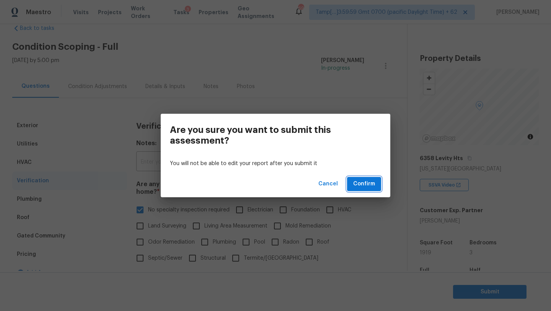
click at [364, 181] on span "Confirm" at bounding box center [364, 184] width 22 height 10
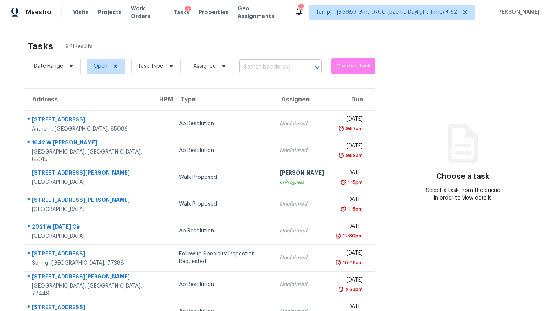
click at [268, 69] on input "text" at bounding box center [269, 67] width 61 height 12
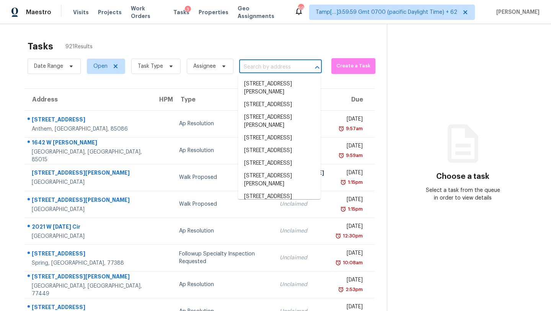
paste input "3632 S 5400 W, Hooper, UT 84315"
type input "3632 S 5400 W, Hooper, UT 84315"
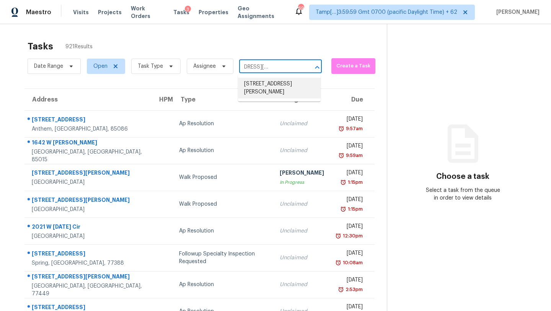
click at [270, 90] on li "3632 S 5400 W, Hooper, UT 84315" at bounding box center [279, 88] width 83 height 21
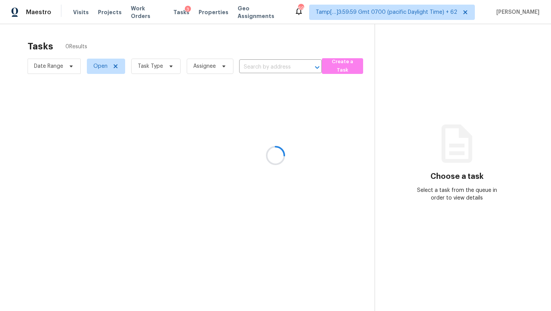
type input "3632 S 5400 W, Hooper, UT 84315"
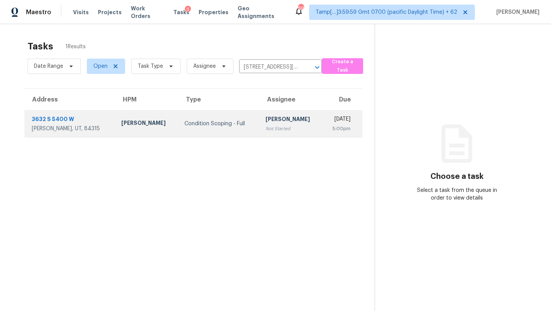
click at [270, 125] on div "Not Started" at bounding box center [291, 129] width 51 height 8
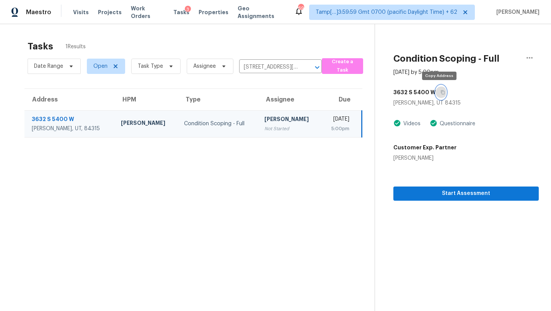
click at [442, 93] on button "button" at bounding box center [441, 92] width 10 height 14
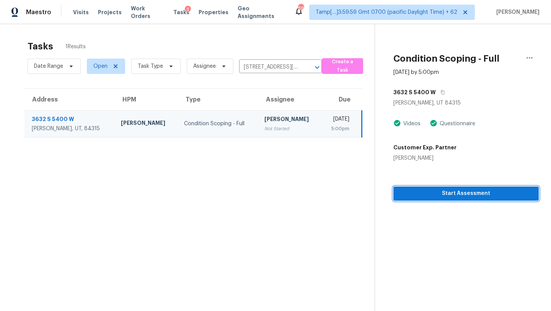
click at [432, 191] on span "Start Assessment" at bounding box center [466, 194] width 133 height 10
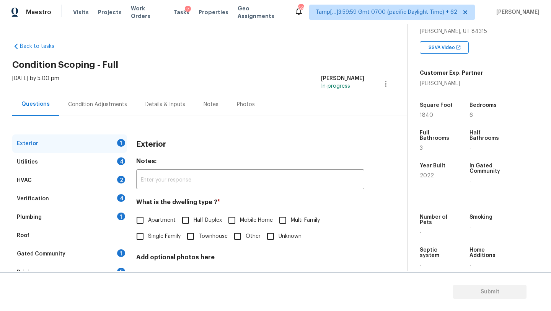
scroll to position [150, 0]
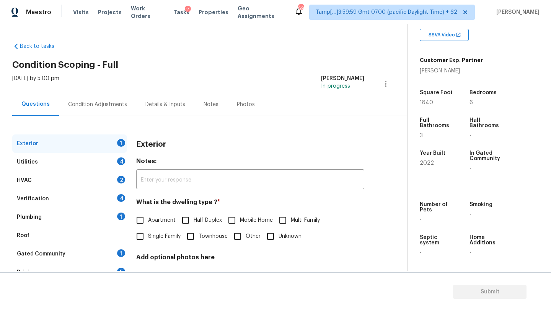
click at [51, 202] on div "Verification 4" at bounding box center [69, 198] width 115 height 18
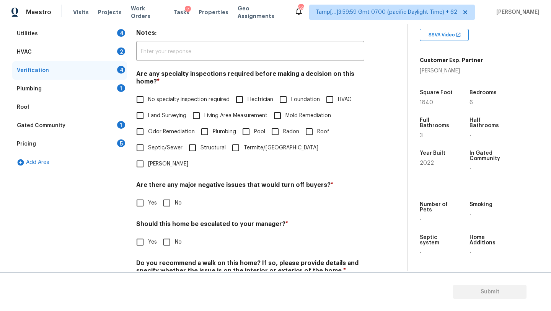
scroll to position [140, 0]
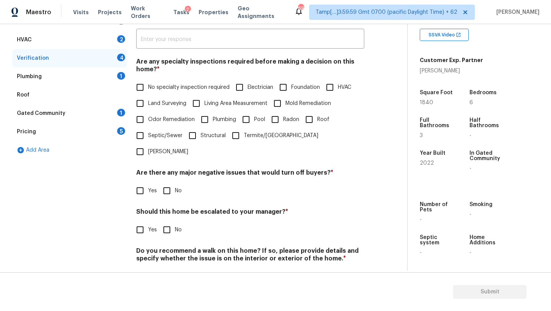
click at [146, 222] on input "Yes" at bounding box center [140, 230] width 16 height 16
checkbox input "true"
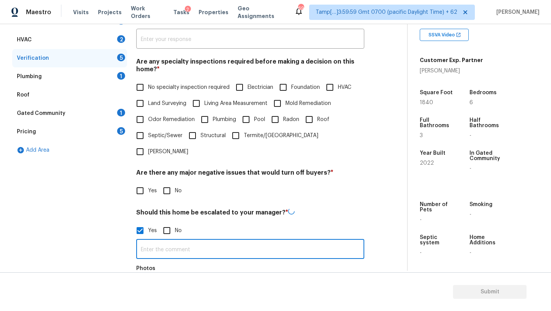
click at [157, 241] on input "text" at bounding box center [250, 250] width 228 height 18
paste input "sellers repairing stop and waster valve in drain, due to slow draining. When wa…"
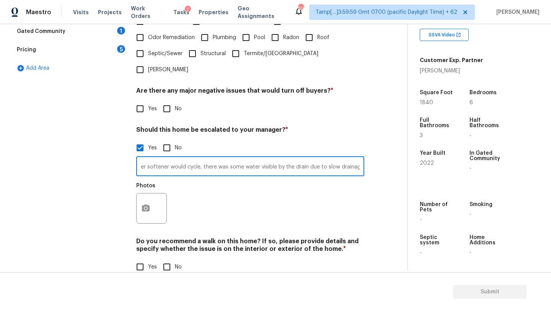
type input "sellers repairing stop and waster valve in drain, due to slow draining. When wa…"
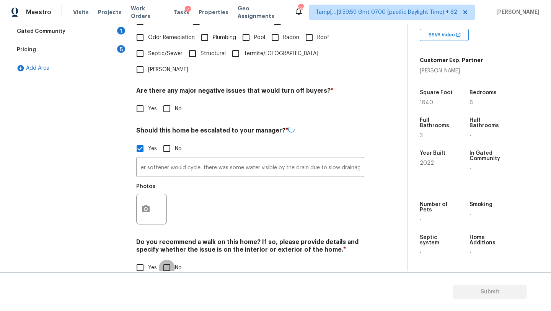
scroll to position [0, 0]
click at [168, 260] on input "No" at bounding box center [167, 268] width 16 height 16
checkbox input "true"
click at [170, 101] on input "No" at bounding box center [167, 109] width 16 height 16
checkbox input "true"
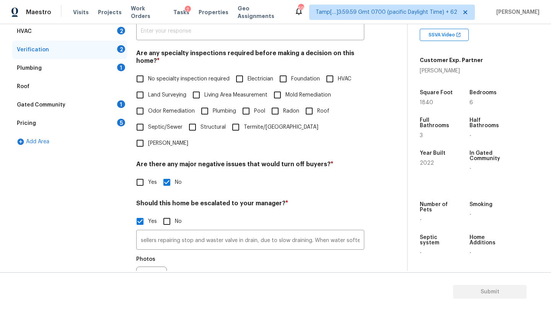
scroll to position [142, 0]
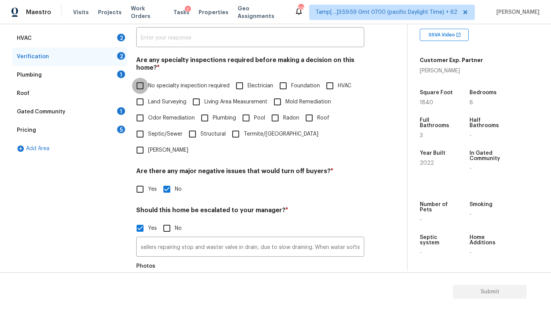
click at [145, 86] on input "No specialty inspection required" at bounding box center [140, 86] width 16 height 16
checkbox input "true"
click at [110, 115] on div "Gated Community 1" at bounding box center [69, 112] width 115 height 18
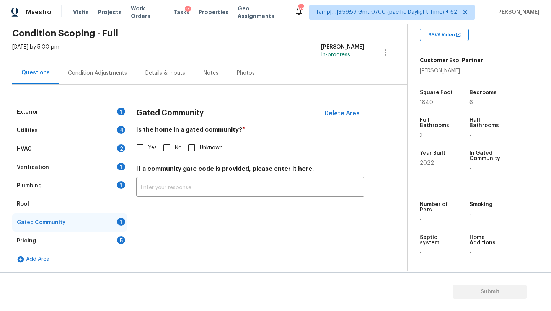
scroll to position [31, 0]
click at [165, 144] on input "No" at bounding box center [167, 148] width 16 height 16
checkbox input "true"
click at [109, 242] on div "Pricing 5" at bounding box center [69, 241] width 115 height 18
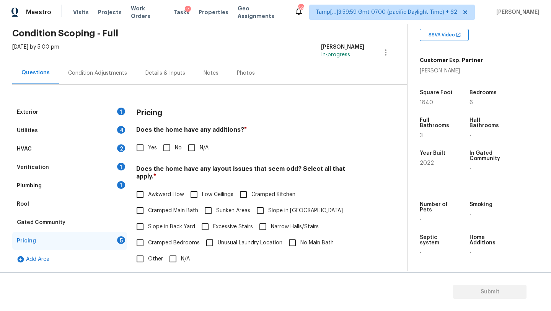
click at [180, 145] on span "No" at bounding box center [178, 148] width 7 height 8
click at [175, 145] on input "No" at bounding box center [167, 148] width 16 height 16
checkbox input "true"
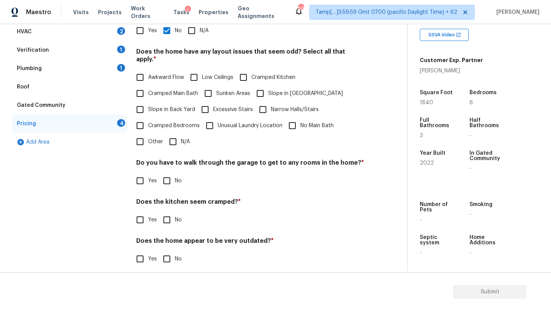
click at [176, 139] on input "N/A" at bounding box center [173, 142] width 16 height 16
checkbox input "true"
click at [165, 173] on input "No" at bounding box center [167, 181] width 16 height 16
checkbox input "true"
click at [166, 212] on input "No" at bounding box center [167, 220] width 16 height 16
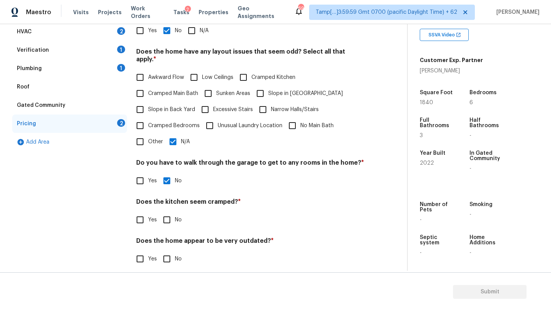
checkbox input "true"
click at [166, 252] on input "No" at bounding box center [167, 260] width 16 height 16
checkbox input "true"
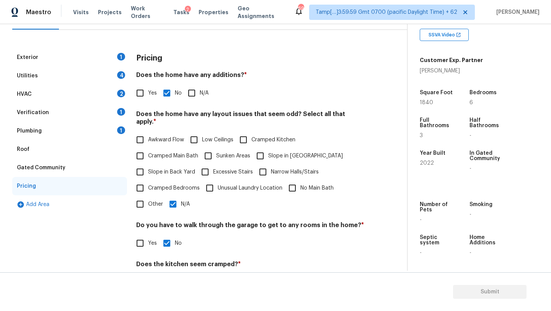
scroll to position [0, 0]
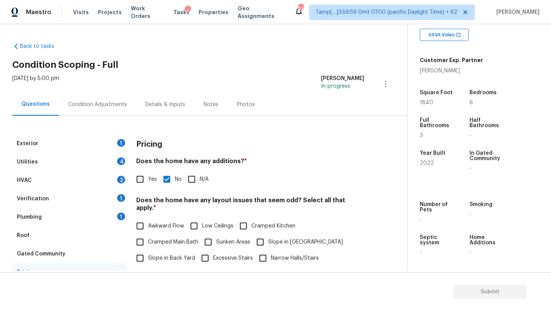
click at [49, 209] on div "Plumbing 1" at bounding box center [69, 217] width 115 height 18
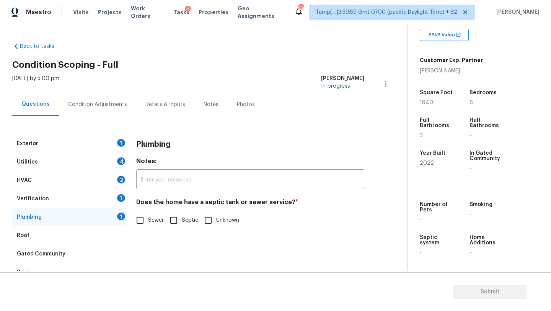
click at [143, 226] on input "Sewer" at bounding box center [140, 220] width 16 height 16
checkbox input "true"
click at [100, 197] on div "Verification 1" at bounding box center [69, 198] width 115 height 18
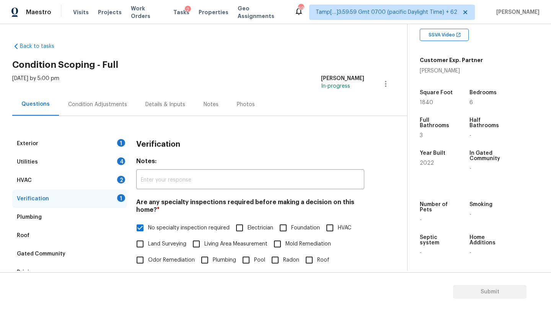
click at [93, 183] on div "HVAC 2" at bounding box center [69, 180] width 115 height 18
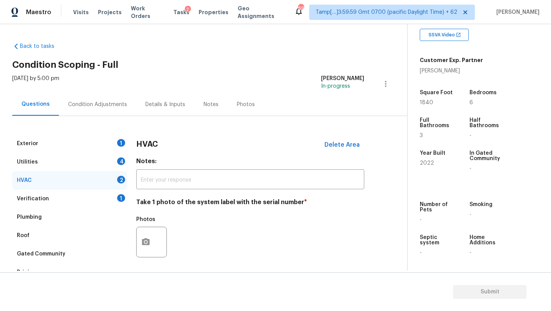
scroll to position [83, 0]
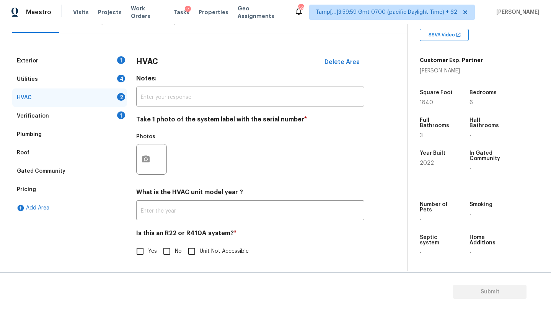
click at [209, 227] on div "HVAC Delete Area Notes: ​ Take 1 photo of the system label with the serial numb…" at bounding box center [250, 160] width 228 height 217
click at [209, 222] on div "HVAC Delete Area Notes: ​ Take 1 photo of the system label with the serial numb…" at bounding box center [250, 160] width 228 height 217
click at [209, 213] on input "text" at bounding box center [250, 211] width 228 height 18
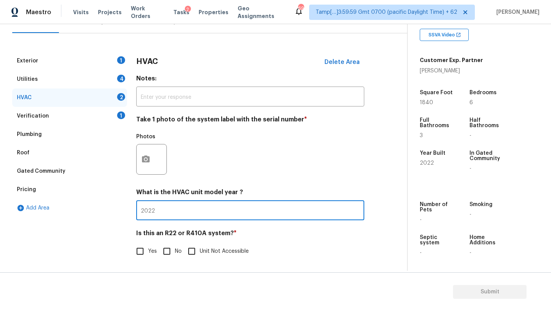
type input "2022"
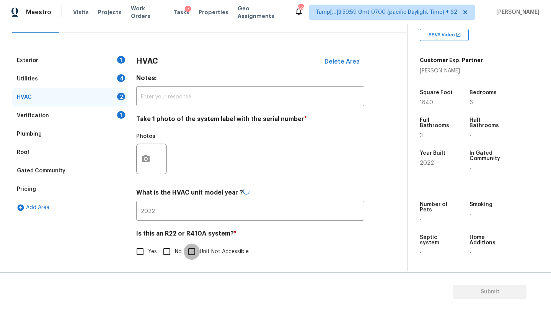
click at [187, 246] on input "Unit Not Accessible" at bounding box center [192, 251] width 16 height 16
checkbox input "true"
click at [157, 248] on div "Yes No Unit Not Accessible" at bounding box center [250, 252] width 228 height 16
click at [170, 251] on input "No" at bounding box center [167, 251] width 16 height 16
checkbox input "true"
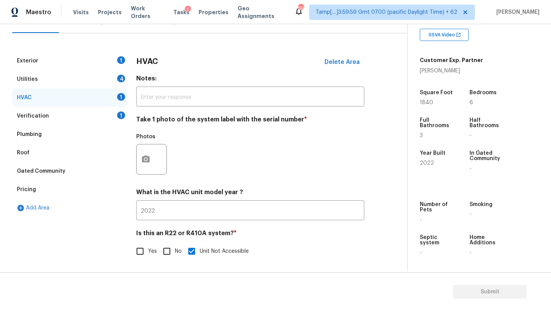
checkbox input "false"
click at [77, 72] on div "Utilities 4" at bounding box center [69, 79] width 115 height 18
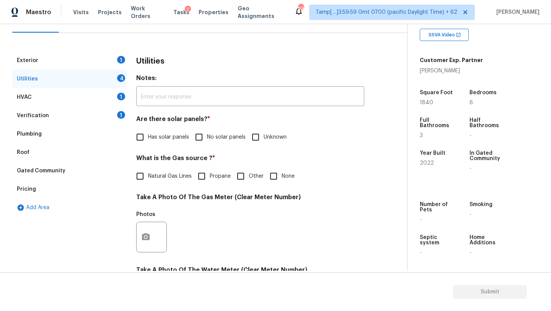
click at [207, 140] on span "No solar panels" at bounding box center [226, 137] width 39 height 8
click at [207, 140] on input "No solar panels" at bounding box center [199, 137] width 16 height 16
checkbox input "true"
click at [173, 172] on label "Natural Gas Lines" at bounding box center [162, 177] width 60 height 16
click at [148, 172] on input "Natural Gas Lines" at bounding box center [140, 177] width 16 height 16
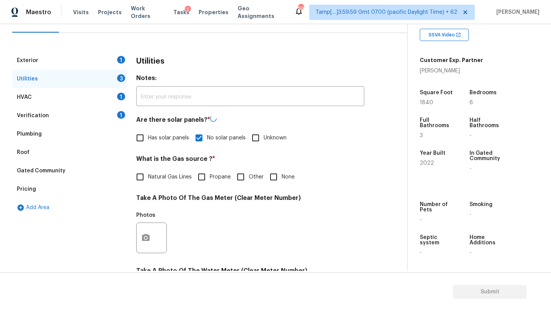
checkbox input "true"
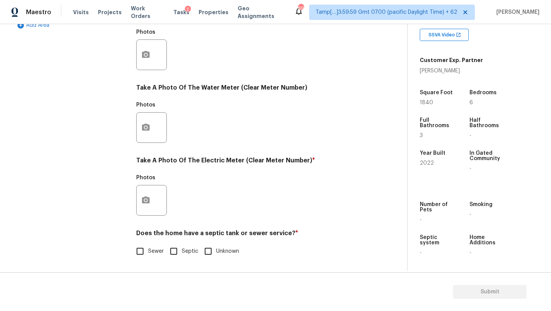
click at [137, 255] on input "Sewer" at bounding box center [140, 251] width 16 height 16
checkbox input "true"
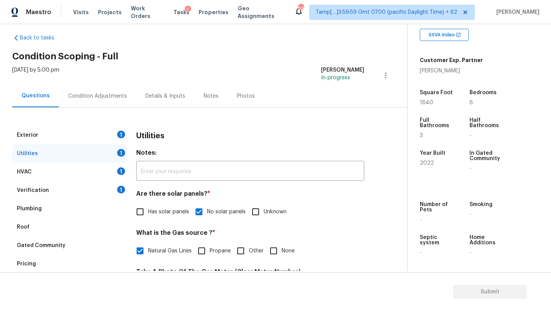
scroll to position [0, 0]
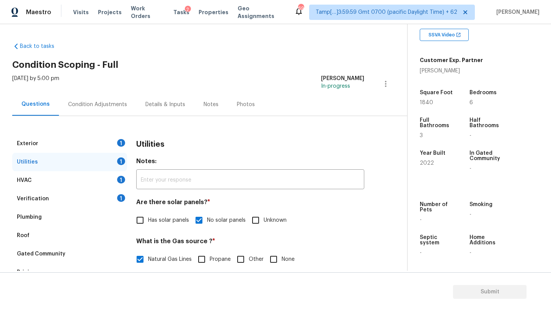
click at [94, 143] on div "Exterior 1" at bounding box center [69, 143] width 115 height 18
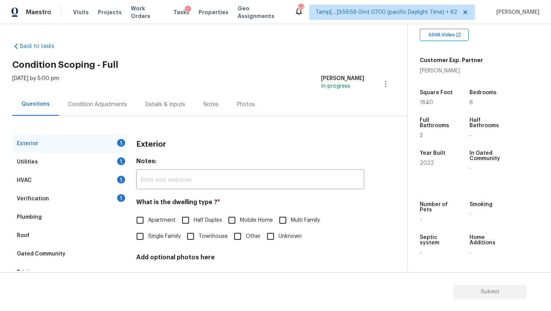
click at [140, 236] on input "Single Family" at bounding box center [140, 236] width 16 height 16
checkbox input "true"
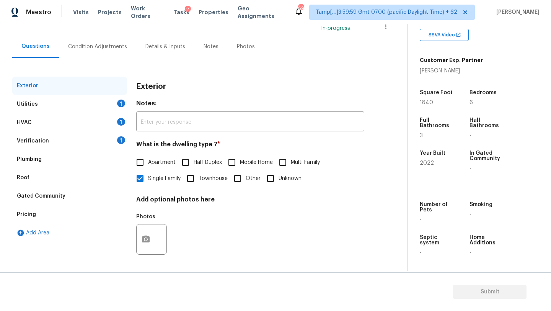
click at [87, 216] on div "Pricing" at bounding box center [69, 214] width 115 height 18
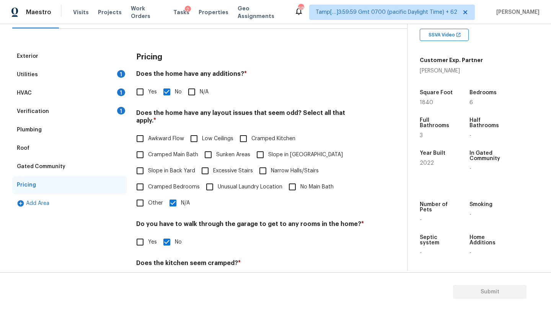
scroll to position [89, 0]
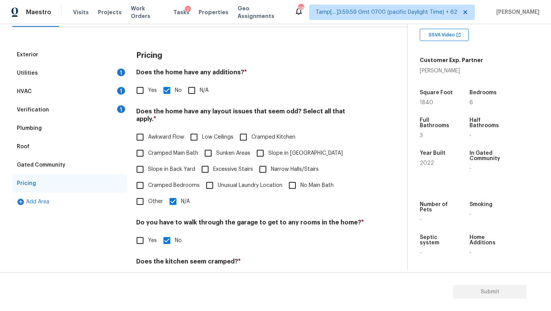
click at [136, 193] on input "Other" at bounding box center [140, 201] width 16 height 16
checkbox input "true"
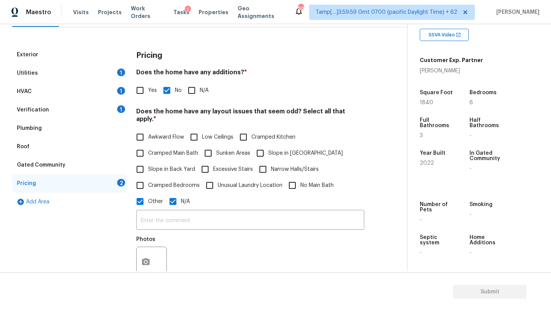
click at [177, 193] on input "N/A" at bounding box center [173, 201] width 16 height 16
checkbox input "false"
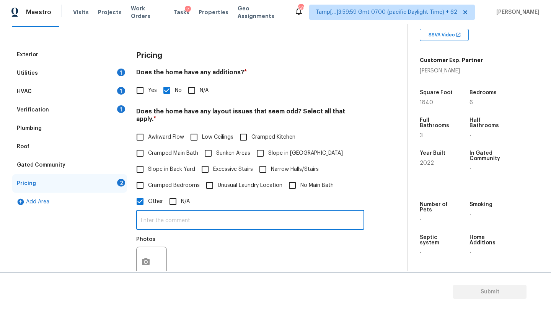
click at [178, 212] on input "text" at bounding box center [250, 221] width 228 height 18
type input "SQFT discrepancy, scoped for 3508SQFT, including the main level and finished ba…"
click at [147, 257] on button "button" at bounding box center [146, 262] width 18 height 30
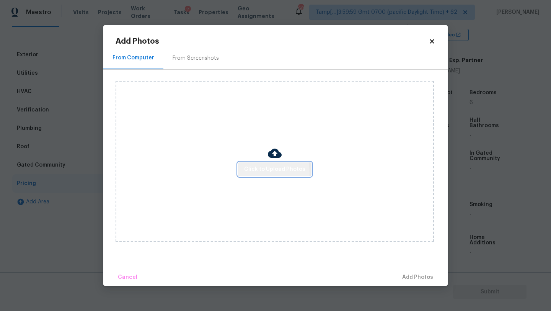
click at [251, 172] on span "Click to Upload Photos" at bounding box center [274, 170] width 61 height 10
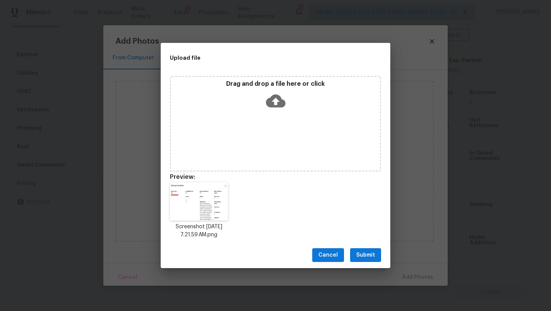
click at [361, 254] on span "Submit" at bounding box center [365, 255] width 19 height 10
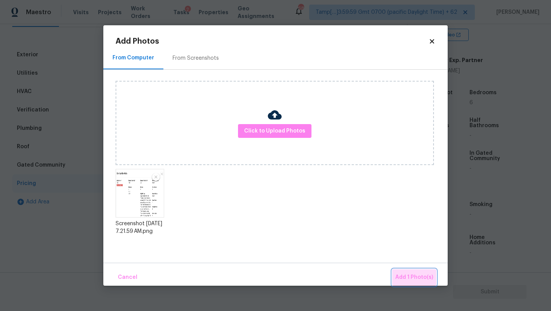
click at [420, 279] on span "Add 1 Photo(s)" at bounding box center [414, 278] width 38 height 10
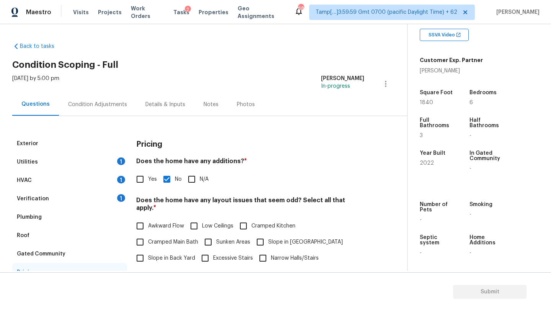
click at [106, 108] on div "Condition Adjustments" at bounding box center [97, 105] width 59 height 8
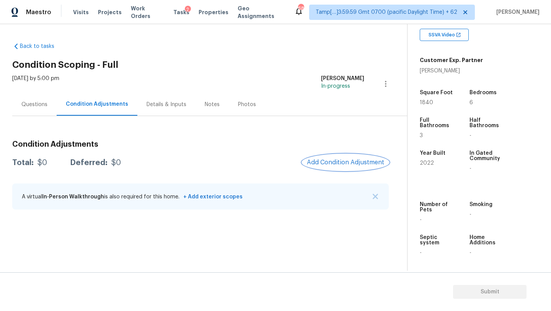
click at [350, 162] on span "Add Condition Adjustment" at bounding box center [345, 162] width 77 height 7
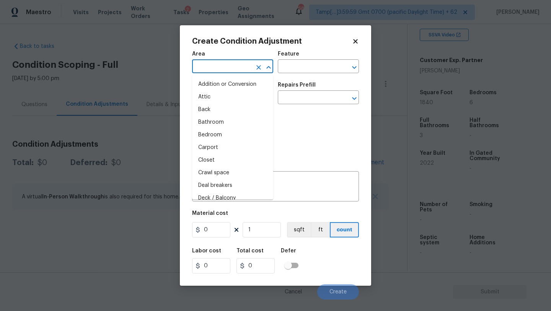
click at [226, 66] on input "text" at bounding box center [222, 67] width 60 height 12
type input "e"
type input "x"
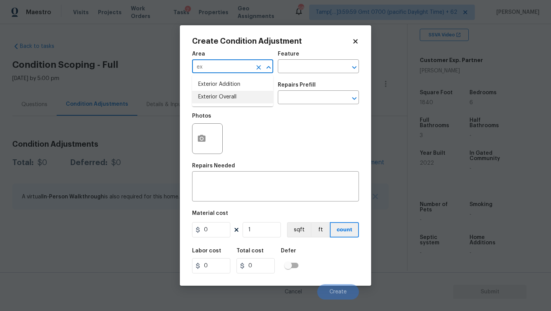
click at [225, 94] on li "Exterior Overall" at bounding box center [232, 97] width 81 height 13
type input "Exterior Overall"
click at [225, 98] on input "text" at bounding box center [222, 98] width 60 height 12
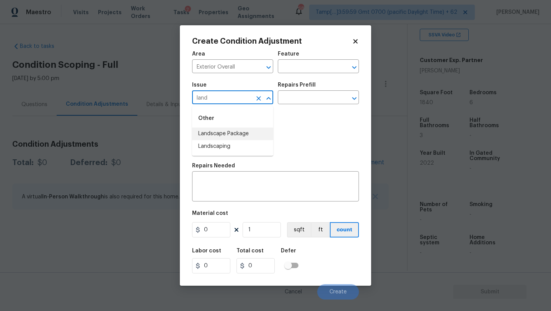
click at [231, 131] on li "Landscape Package" at bounding box center [232, 133] width 81 height 13
type input "Landscape Package"
click at [307, 93] on input "text" at bounding box center [308, 98] width 60 height 12
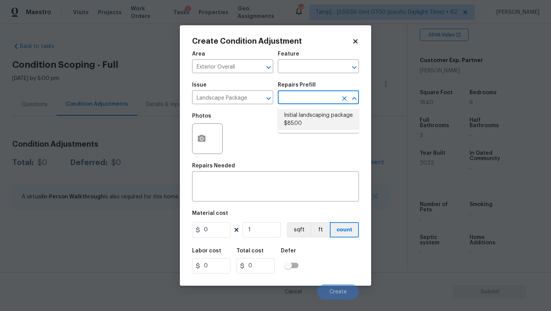
click at [309, 116] on li "Initial landscaping package $85.00" at bounding box center [318, 119] width 81 height 21
type input "Home Readiness Packages"
type textarea "Mowing of grass up to 6" in height. Mow, edge along driveways & sidewalks, trim…"
type input "85"
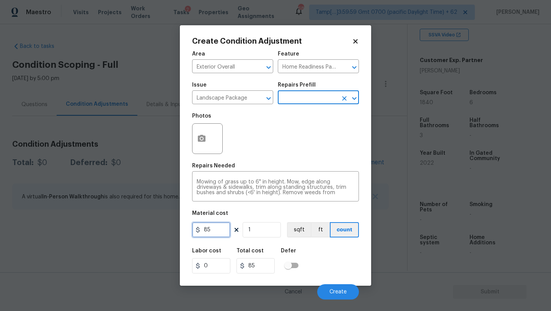
click at [217, 229] on input "85" at bounding box center [211, 229] width 38 height 15
type input "300"
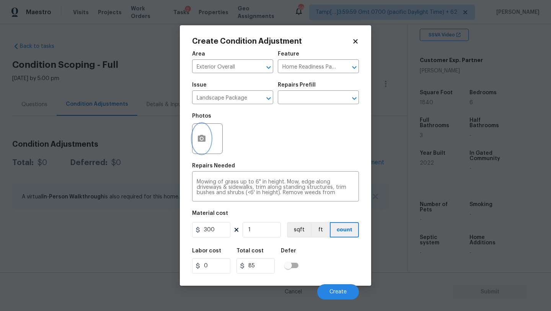
type input "300"
click at [201, 142] on icon "button" at bounding box center [201, 138] width 9 height 9
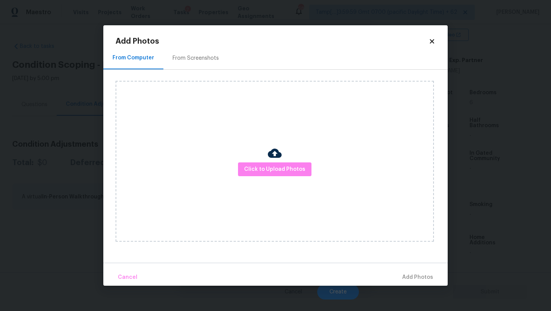
click at [202, 52] on div "From Screenshots" at bounding box center [195, 58] width 65 height 23
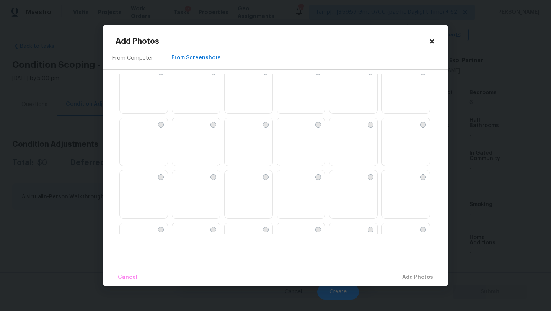
scroll to position [95, 0]
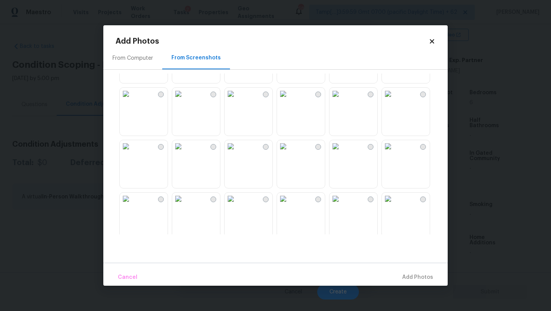
click at [342, 152] on img at bounding box center [336, 146] width 12 height 12
click at [132, 204] on img at bounding box center [126, 199] width 12 height 12
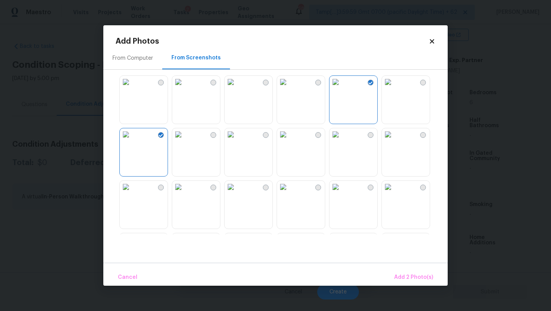
scroll to position [254, 0]
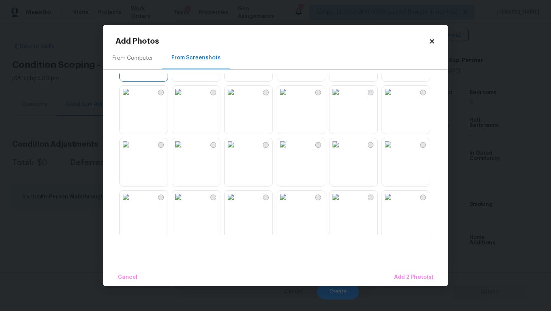
click at [130, 98] on img at bounding box center [126, 92] width 12 height 12
click at [185, 98] on img at bounding box center [178, 92] width 12 height 12
click at [394, 150] on img at bounding box center [388, 144] width 12 height 12
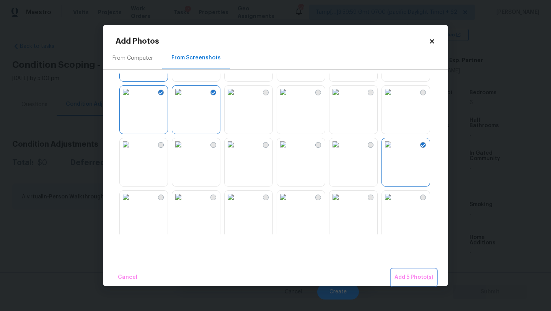
click at [407, 274] on span "Add 5 Photo(s)" at bounding box center [414, 278] width 39 height 10
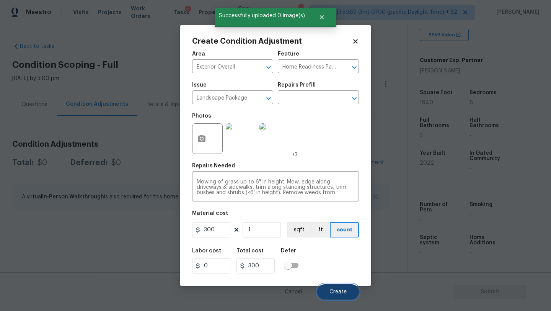
click at [336, 296] on button "Create" at bounding box center [338, 291] width 42 height 15
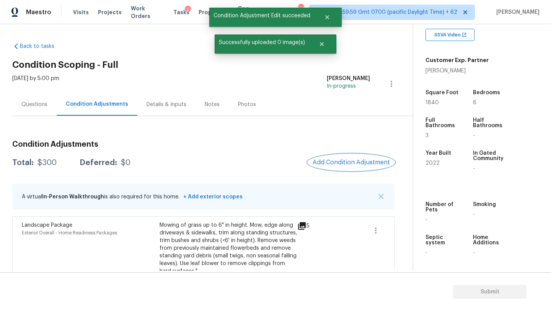
click at [345, 162] on span "Add Condition Adjustment" at bounding box center [351, 162] width 77 height 7
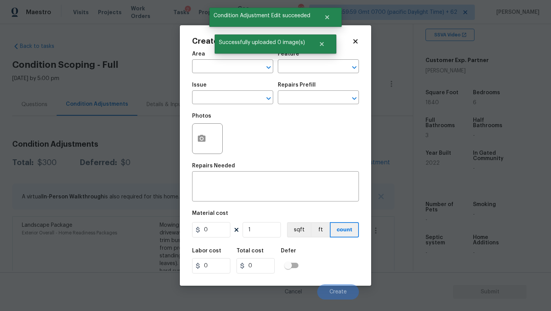
click at [219, 60] on div "Area" at bounding box center [232, 56] width 81 height 10
click at [219, 68] on input "text" at bounding box center [222, 67] width 60 height 12
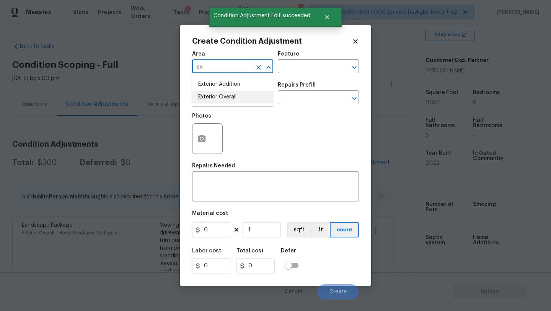
click at [227, 95] on li "Exterior Overall" at bounding box center [232, 97] width 81 height 13
type input "Exterior Overall"
click at [297, 65] on input "text" at bounding box center [308, 67] width 60 height 12
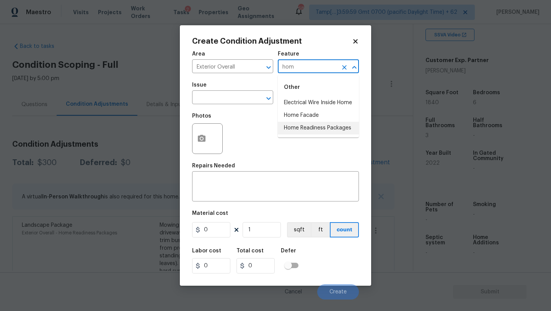
drag, startPoint x: 303, startPoint y: 124, endPoint x: 296, endPoint y: 123, distance: 7.7
click at [303, 124] on li "Home Readiness Packages" at bounding box center [318, 128] width 81 height 13
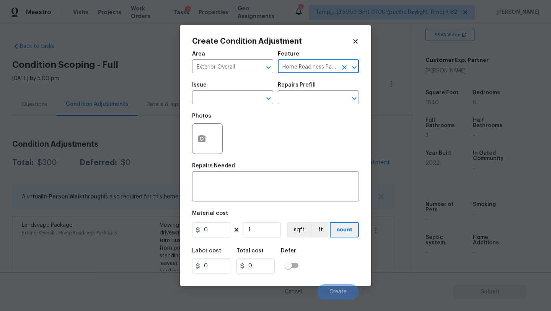
type input "Home Readiness Packages"
click at [249, 114] on div "Photos" at bounding box center [275, 134] width 167 height 50
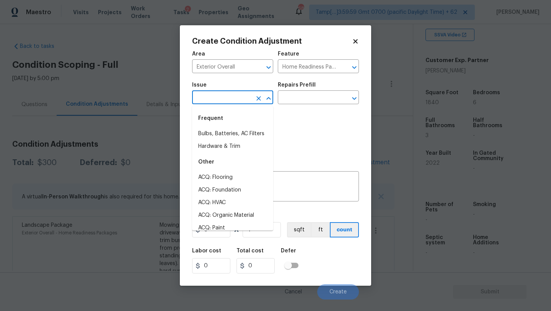
click at [245, 103] on input "text" at bounding box center [222, 98] width 60 height 12
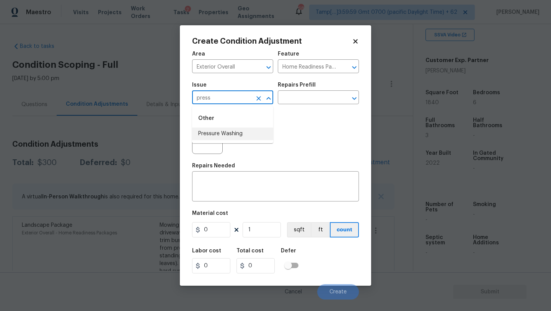
click at [244, 129] on li "Pressure Washing" at bounding box center [232, 133] width 81 height 13
type input "Pressure Washing"
click at [299, 98] on input "text" at bounding box center [308, 98] width 60 height 12
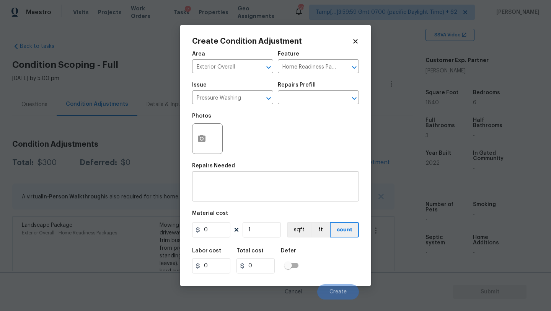
click at [210, 196] on div "x ​" at bounding box center [275, 187] width 167 height 28
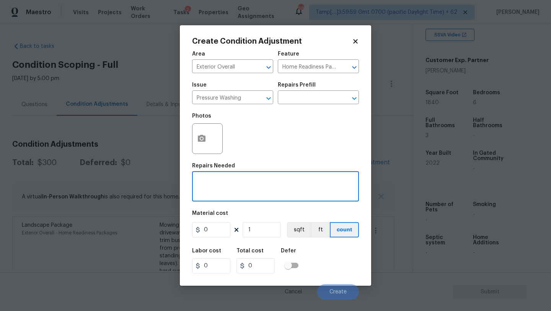
click at [240, 190] on textarea at bounding box center [276, 187] width 158 height 16
paste textarea "Pressure wash home, driveway, walkways/sidewalks and patio. Must use a surface …"
type textarea "Pressure wash home, driveway, walkways/sidewalks and patio. Must use a surface …"
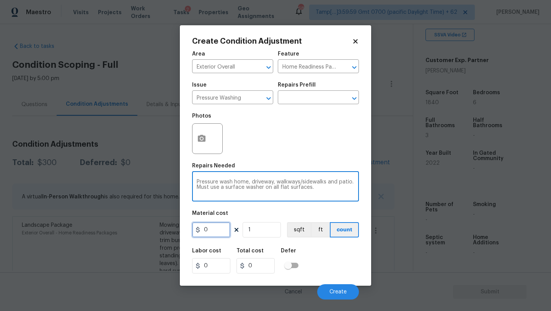
click at [210, 235] on input "0" at bounding box center [211, 229] width 38 height 15
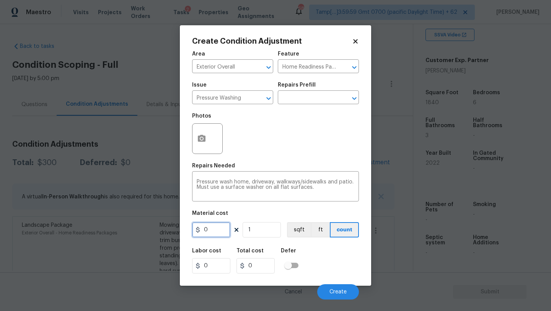
click at [210, 235] on input "0" at bounding box center [211, 229] width 38 height 15
type input "400"
click at [335, 271] on div "Labor cost 0 Total cost 400 Defer" at bounding box center [275, 260] width 167 height 34
click at [337, 290] on span "Create" at bounding box center [338, 292] width 17 height 6
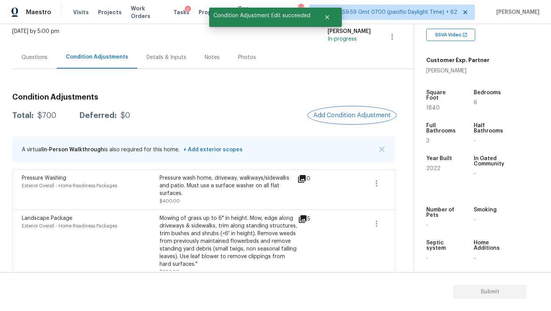
scroll to position [38, 0]
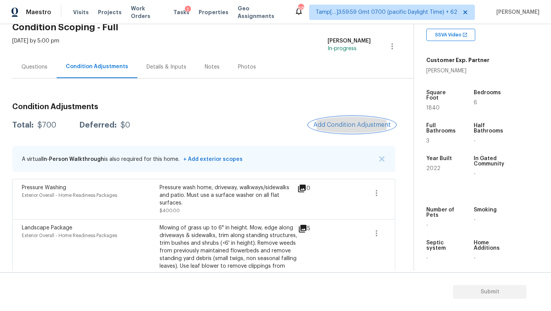
click at [342, 129] on button "Add Condition Adjustment" at bounding box center [352, 125] width 87 height 16
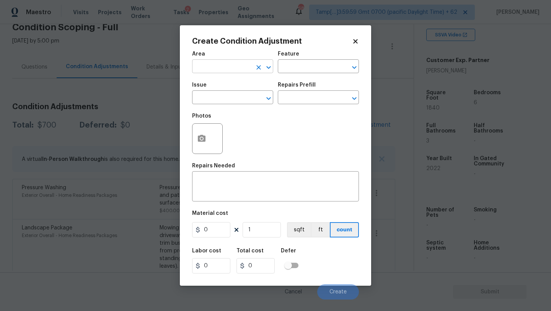
click at [245, 69] on input "text" at bounding box center [222, 67] width 60 height 12
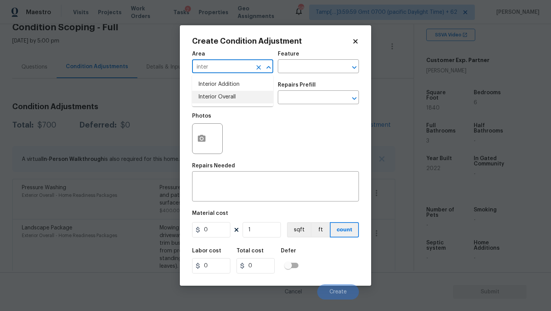
click at [250, 92] on li "Interior Overall" at bounding box center [232, 97] width 81 height 13
type input "Interior Overall"
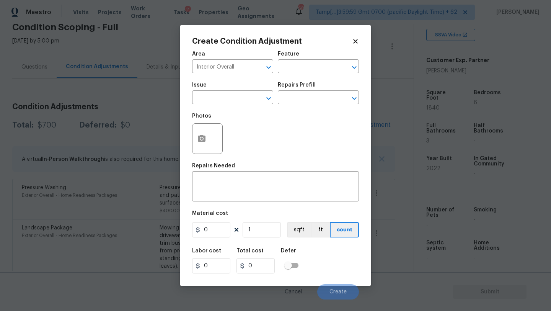
click at [287, 78] on div "Issue ​ Repairs Prefill ​" at bounding box center [275, 93] width 167 height 31
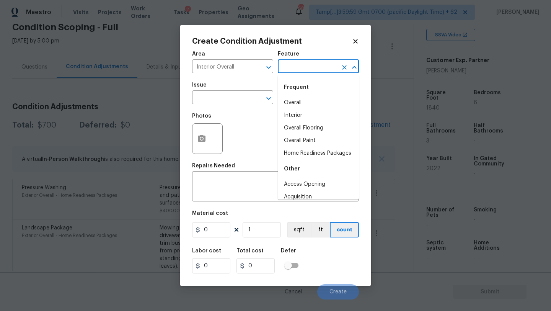
click at [290, 73] on input "text" at bounding box center [308, 67] width 60 height 12
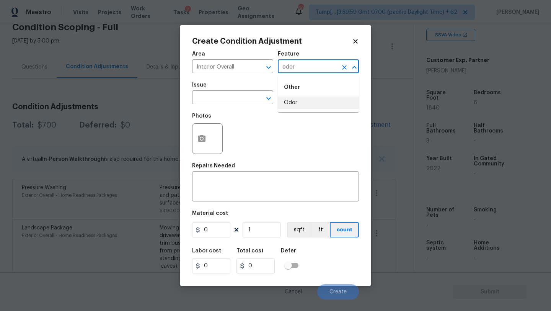
click at [290, 101] on li "Odor" at bounding box center [318, 102] width 81 height 13
type input "Odor"
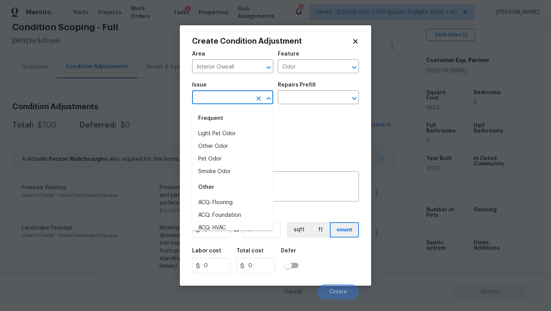
click at [232, 98] on input "text" at bounding box center [222, 98] width 60 height 12
click at [230, 136] on li "Light Pet Odor" at bounding box center [232, 133] width 81 height 13
type input "Light Pet Odor"
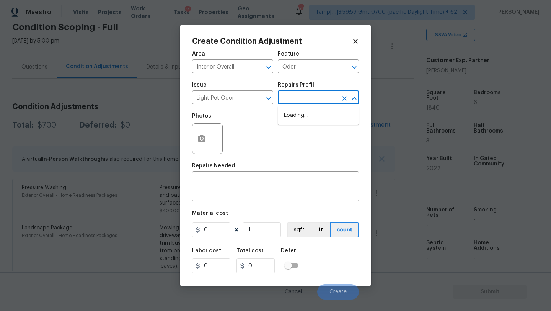
click at [299, 102] on input "text" at bounding box center [308, 98] width 60 height 12
click at [299, 121] on li "Acquisition Scope: 1-2 pets present $575.00" at bounding box center [318, 119] width 81 height 21
type textarea "Acquisition Scope: 1-2 pets present"
type input "575"
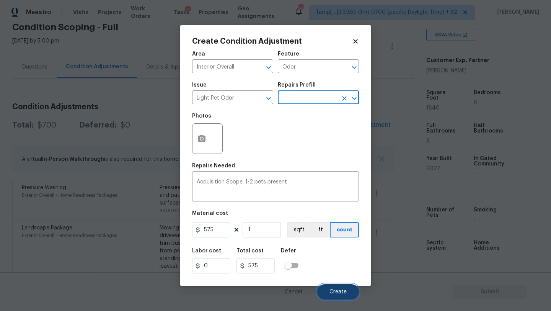
click at [336, 289] on button "Create" at bounding box center [338, 291] width 42 height 15
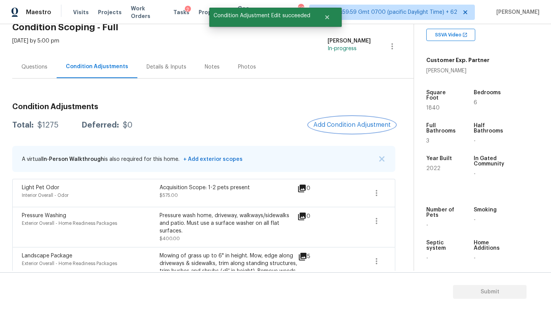
click at [346, 124] on span "Add Condition Adjustment" at bounding box center [352, 124] width 77 height 7
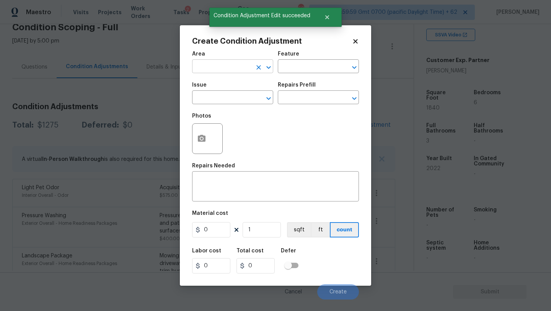
click at [221, 67] on input "text" at bounding box center [222, 67] width 60 height 12
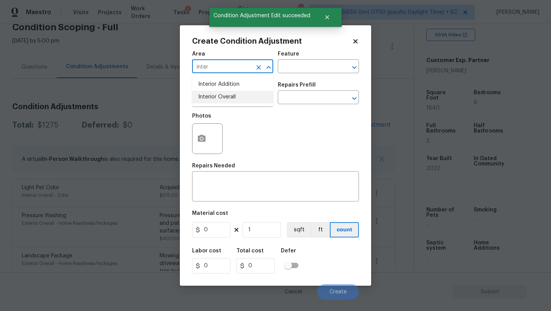
click at [226, 98] on li "Interior Overall" at bounding box center [232, 97] width 81 height 13
type input "Interior Overall"
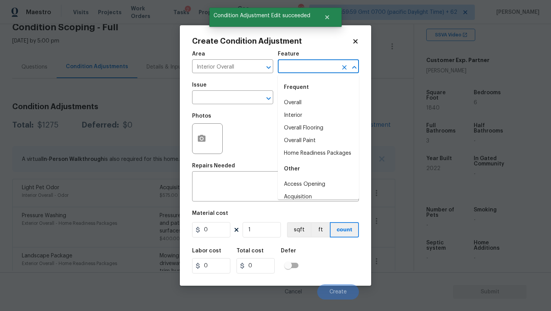
click at [294, 67] on input "text" at bounding box center [308, 67] width 60 height 12
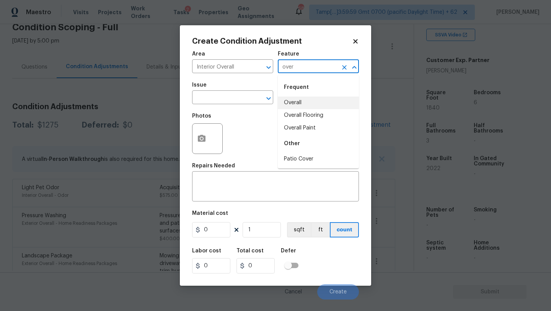
click at [301, 98] on li "Overall" at bounding box center [318, 102] width 81 height 13
type input "Overall"
click at [230, 98] on input "text" at bounding box center [222, 98] width 60 height 12
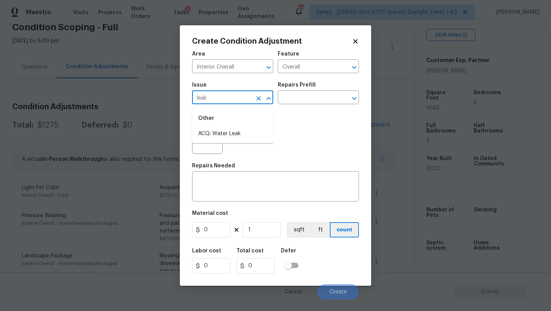
click at [232, 127] on li "ACQ: Water Leak" at bounding box center [232, 133] width 81 height 13
type input "ACQ: Water Leak"
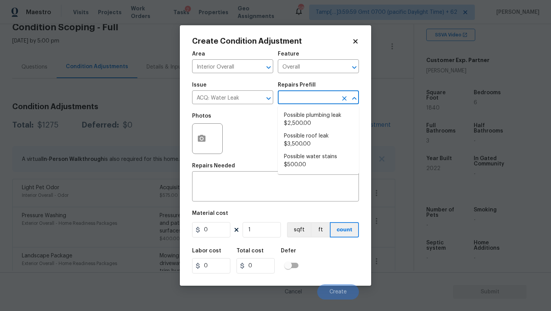
click at [291, 104] on input "text" at bounding box center [308, 98] width 60 height 12
click at [306, 124] on li "Possible plumbing leak $2,500.00" at bounding box center [318, 119] width 81 height 21
type input "Acquisition"
type textarea "Acquisition Scope: Possible plumbing leak"
type input "2500"
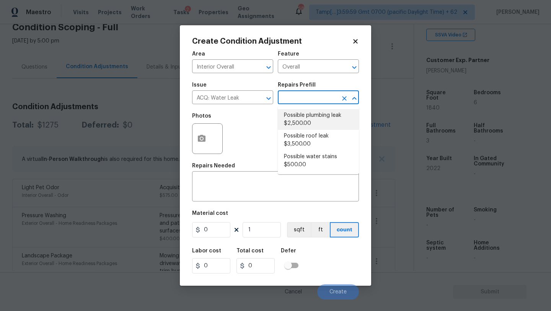
type input "2500"
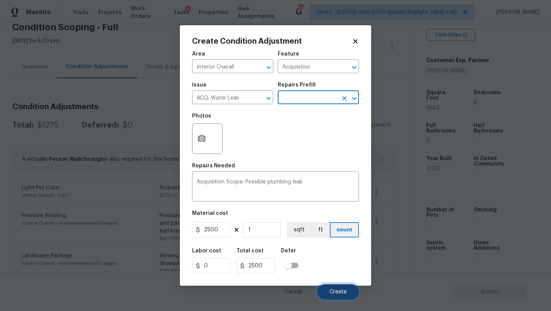
click at [331, 291] on span "Create" at bounding box center [338, 292] width 17 height 6
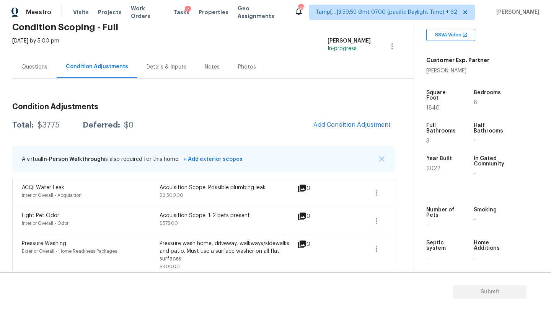
click at [32, 74] on div "Questions" at bounding box center [34, 67] width 44 height 23
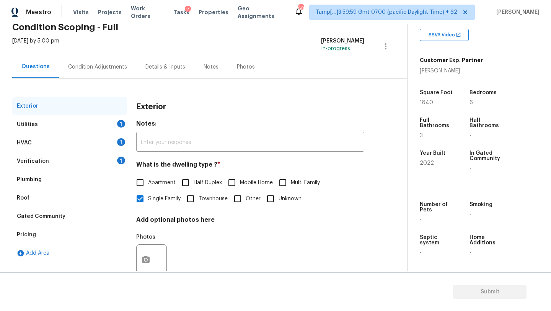
scroll to position [38, 0]
click at [53, 147] on div "HVAC 1" at bounding box center [69, 143] width 115 height 18
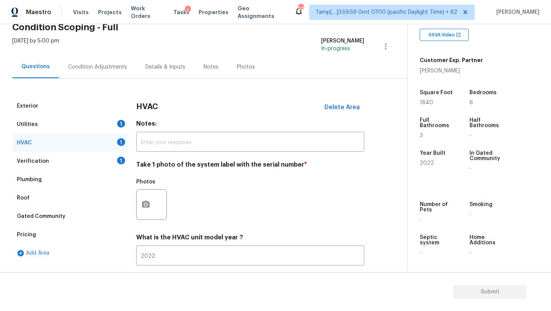
click at [154, 214] on div at bounding box center [151, 204] width 31 height 31
click at [145, 207] on icon "button" at bounding box center [146, 204] width 8 height 7
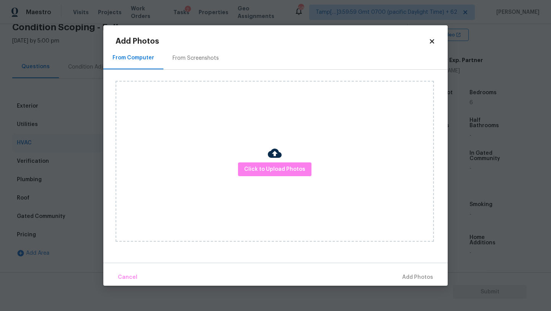
click at [192, 61] on div "From Screenshots" at bounding box center [196, 58] width 46 height 8
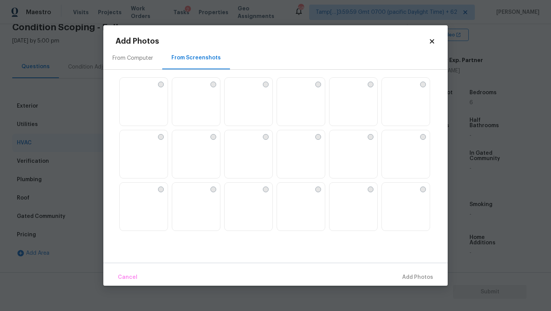
click at [237, 90] on img at bounding box center [231, 84] width 12 height 12
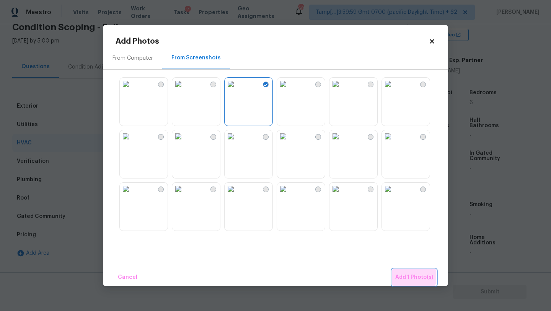
click at [407, 274] on span "Add 1 Photo(s)" at bounding box center [414, 278] width 38 height 10
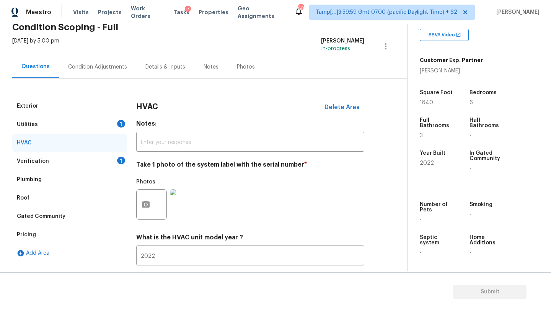
click at [59, 50] on div "Wed, Oct 01 2025 by 5:00 pm" at bounding box center [35, 46] width 47 height 18
click at [93, 63] on div "Condition Adjustments" at bounding box center [97, 67] width 59 height 8
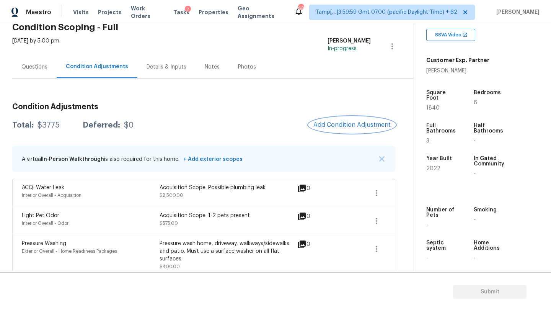
click at [347, 130] on button "Add Condition Adjustment" at bounding box center [352, 125] width 87 height 16
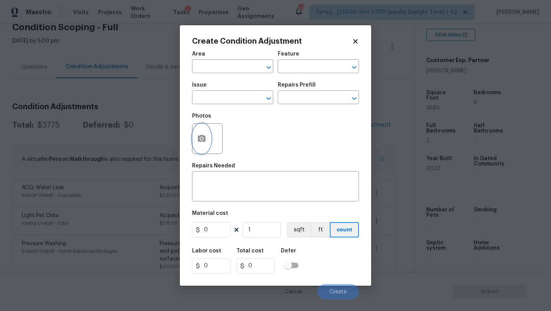
click at [199, 138] on icon "button" at bounding box center [202, 138] width 8 height 7
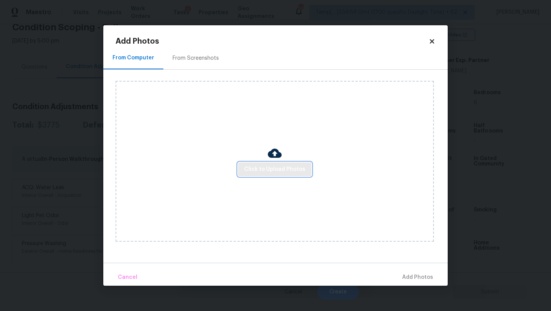
click at [260, 172] on span "Click to Upload Photos" at bounding box center [274, 170] width 61 height 10
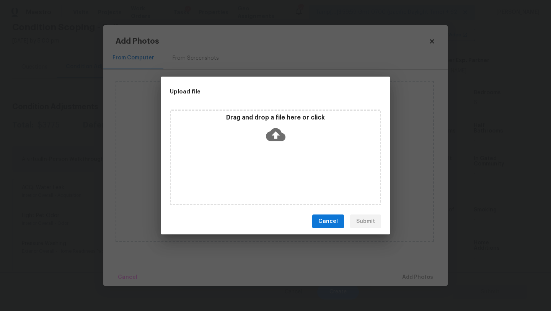
click at [279, 148] on div "Drag and drop a file here or click" at bounding box center [275, 157] width 211 height 96
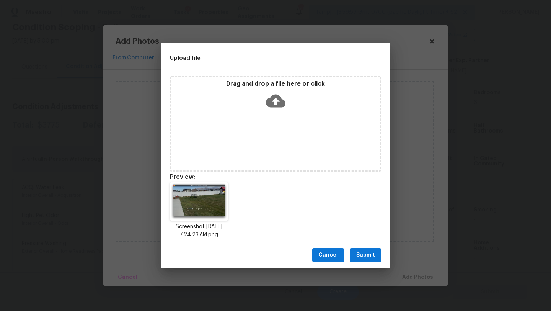
click at [376, 256] on button "Submit" at bounding box center [365, 255] width 31 height 14
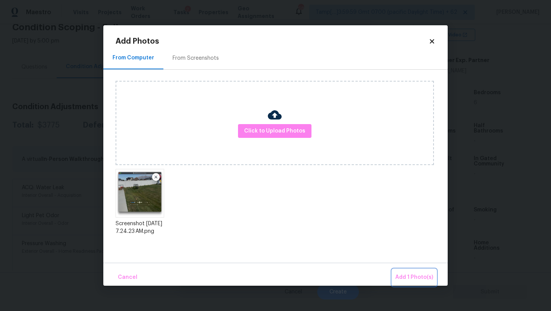
click at [410, 273] on span "Add 1 Photo(s)" at bounding box center [414, 278] width 38 height 10
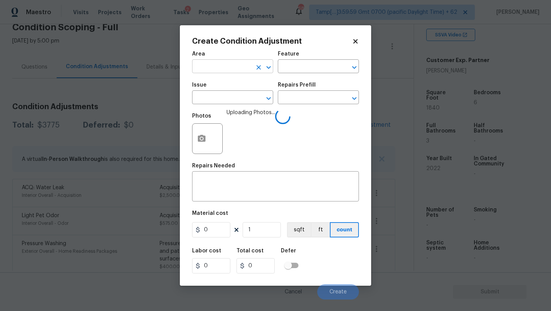
click at [219, 70] on input "text" at bounding box center [222, 67] width 60 height 12
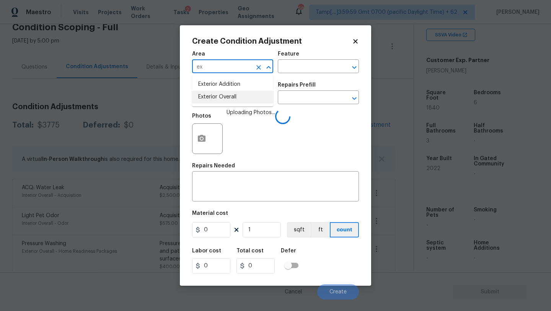
click at [224, 102] on li "Exterior Overall" at bounding box center [232, 97] width 81 height 13
type input "Exterior Overall"
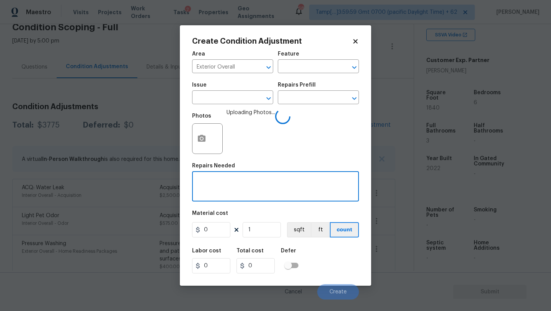
click at [225, 186] on textarea at bounding box center [276, 187] width 158 height 16
type textarea "debris removal"
click at [214, 227] on input "0" at bounding box center [211, 229] width 38 height 15
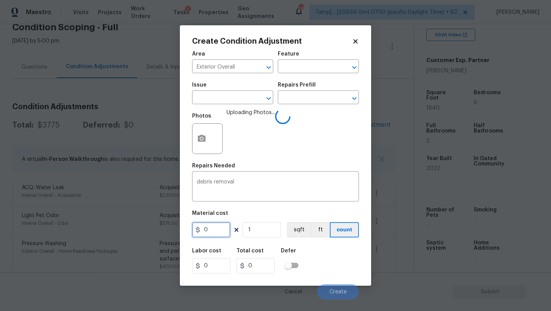
click at [214, 227] on input "0" at bounding box center [211, 229] width 38 height 15
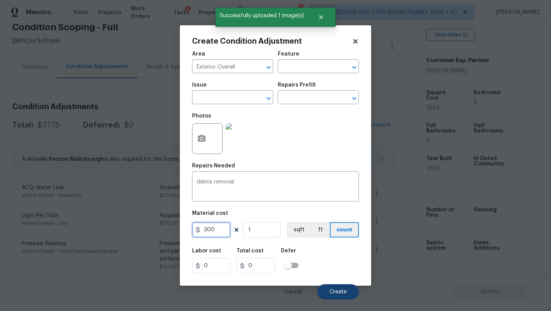
type input "300"
click at [342, 291] on span "Create" at bounding box center [338, 292] width 17 height 6
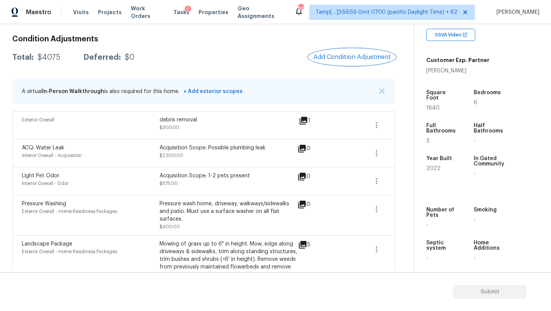
scroll to position [81, 0]
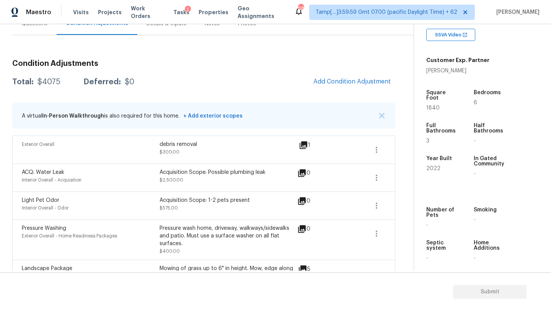
click at [270, 53] on div "Condition Adjustments Total: $4075 Deferred: $0 Add Condition Adjustment A virt…" at bounding box center [203, 183] width 383 height 296
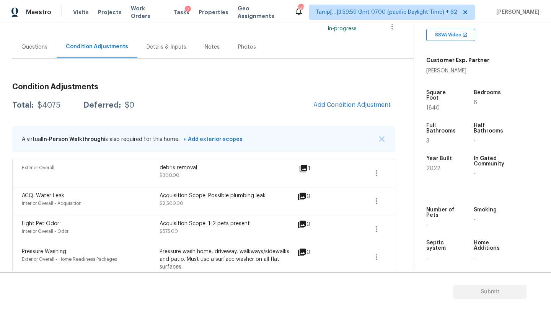
click at [29, 47] on div "Questions" at bounding box center [34, 47] width 26 height 8
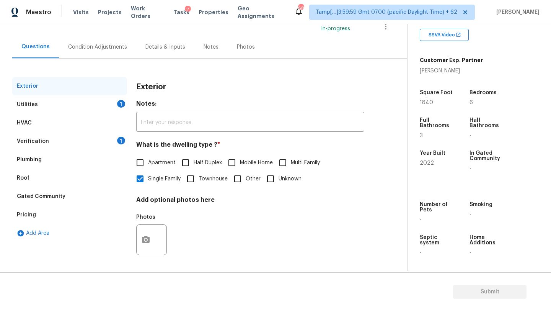
scroll to position [57, 0]
click at [47, 140] on div "Verification 1" at bounding box center [69, 141] width 115 height 18
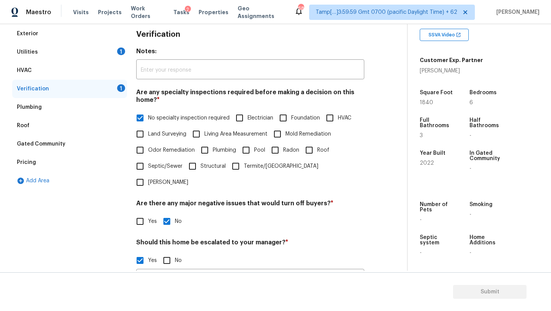
scroll to position [173, 0]
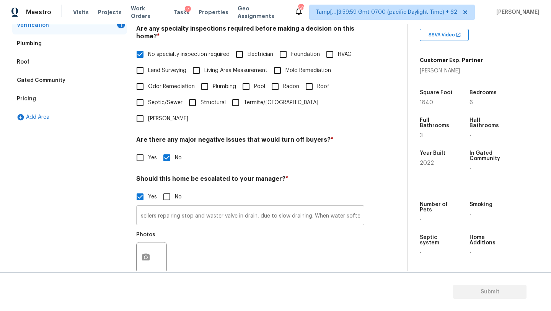
click at [337, 207] on input "sellers repairing stop and waster valve in drain, due to slow draining. When wa…" at bounding box center [250, 216] width 228 height 18
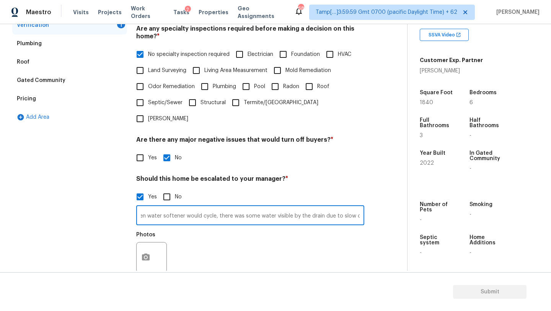
scroll to position [0, 199]
click at [361, 207] on input "sellers repairing stop and waster valve in drain, due to slow draining. When wa…" at bounding box center [250, 216] width 228 height 18
type input "sellers repairing stop and waster valve in drain, due to slow draining. When wa…"
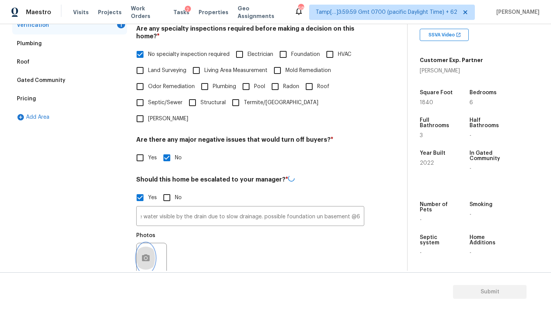
click at [152, 243] on button "button" at bounding box center [146, 258] width 18 height 30
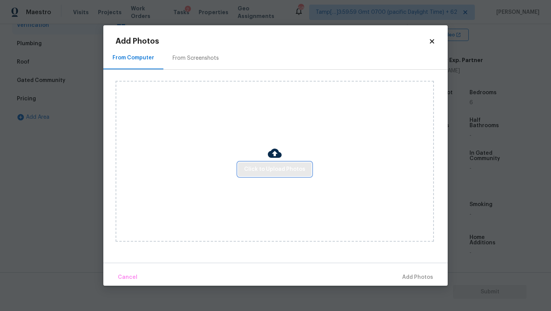
click at [261, 163] on button "Click to Upload Photos" at bounding box center [275, 169] width 74 height 14
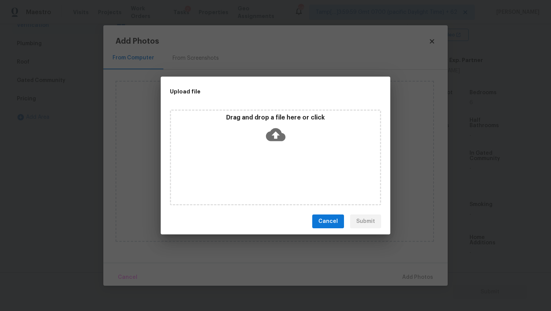
click at [273, 160] on div "Drag and drop a file here or click" at bounding box center [275, 157] width 211 height 96
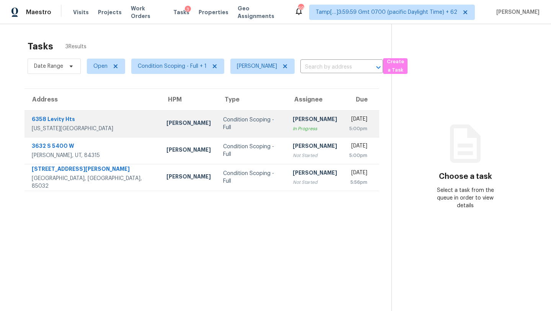
click at [293, 130] on div "In Progress" at bounding box center [315, 129] width 44 height 8
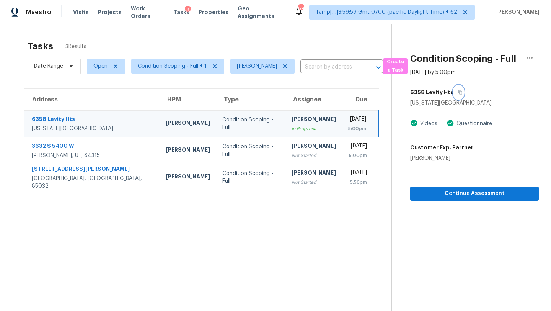
click at [458, 92] on icon "button" at bounding box center [460, 92] width 5 height 5
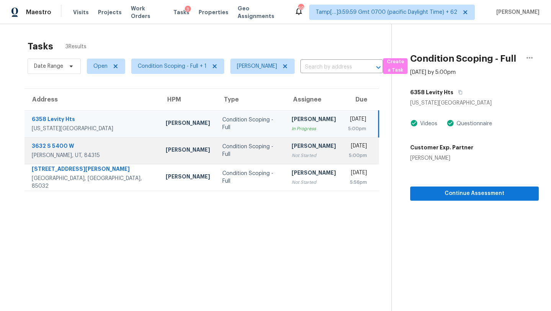
click at [292, 144] on div "[PERSON_NAME]" at bounding box center [314, 147] width 44 height 10
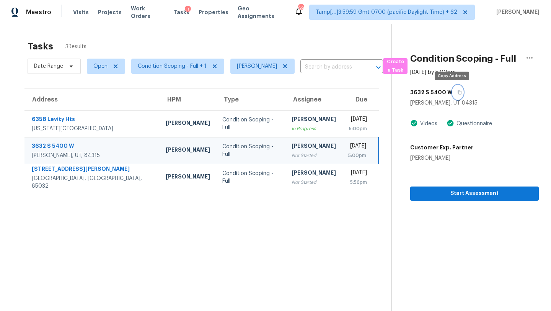
click at [458, 91] on icon "button" at bounding box center [460, 92] width 4 height 4
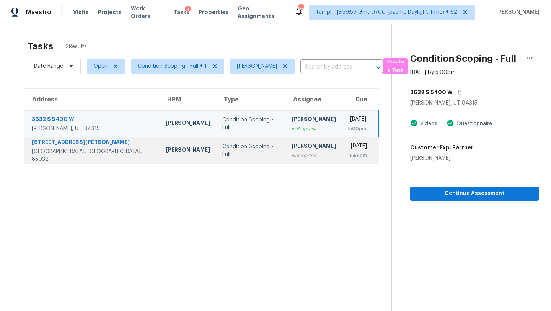
click at [294, 157] on td "Rajesh M Not Started" at bounding box center [314, 150] width 57 height 27
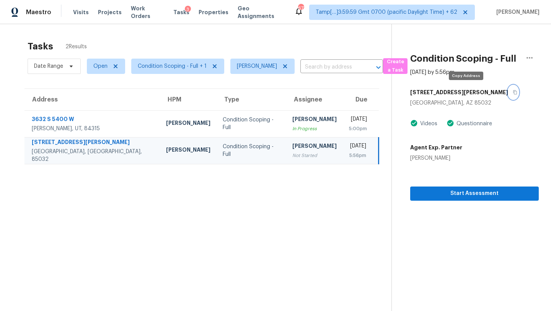
click at [514, 90] on icon "button" at bounding box center [516, 92] width 4 height 4
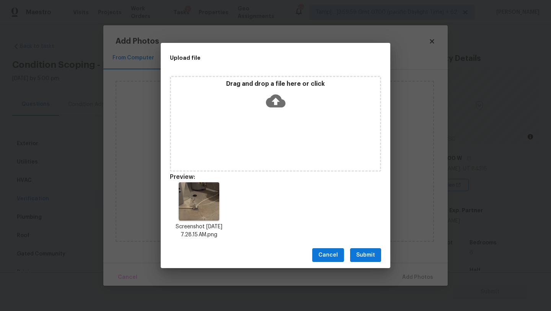
scroll to position [150, 0]
click at [368, 252] on span "Submit" at bounding box center [365, 255] width 19 height 10
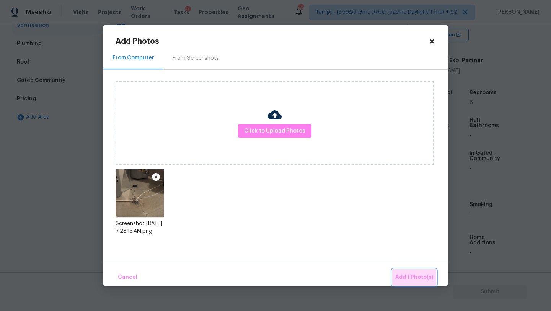
click at [416, 273] on span "Add 1 Photo(s)" at bounding box center [414, 278] width 38 height 10
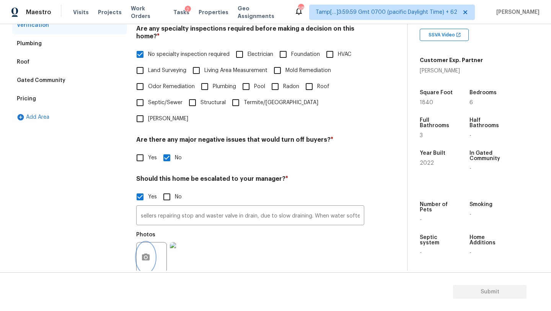
scroll to position [0, 0]
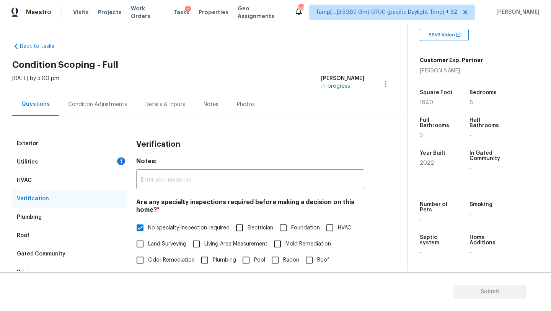
click at [60, 161] on div "Utilities 1" at bounding box center [69, 162] width 115 height 18
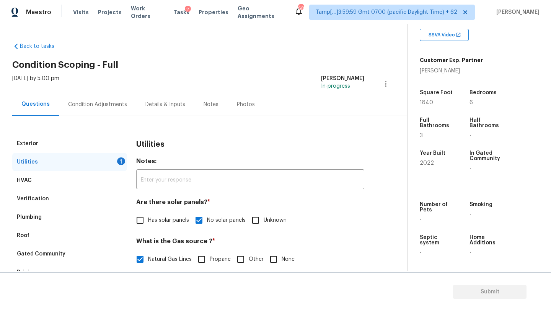
scroll to position [224, 0]
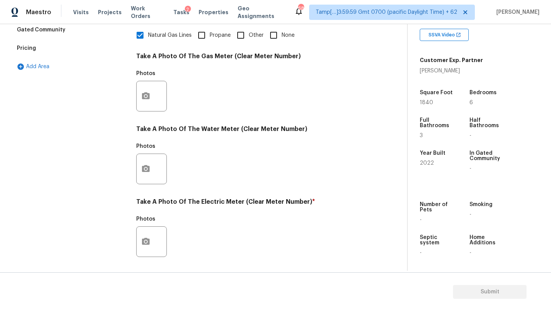
click at [155, 90] on div at bounding box center [151, 96] width 31 height 31
click at [147, 98] on icon "button" at bounding box center [146, 95] width 8 height 7
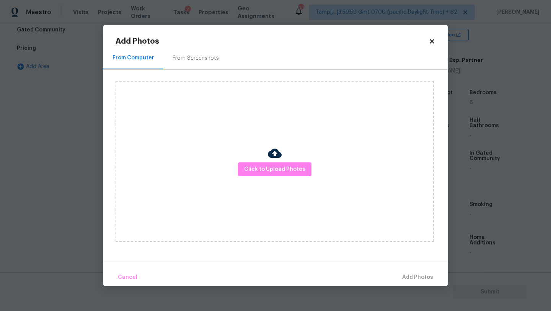
click at [192, 42] on h2 "Add Photos" at bounding box center [272, 42] width 313 height 8
click at [196, 60] on div "From Screenshots" at bounding box center [196, 58] width 46 height 8
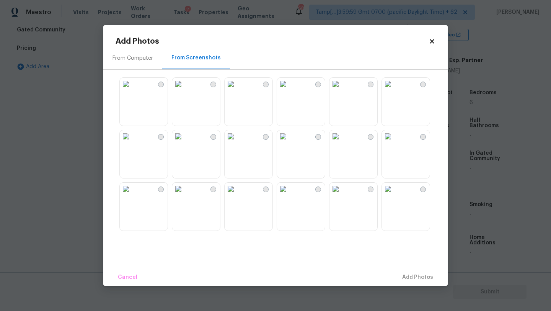
click at [289, 90] on img at bounding box center [283, 84] width 12 height 12
click at [411, 278] on span "Add 1 Photo(s)" at bounding box center [414, 278] width 38 height 10
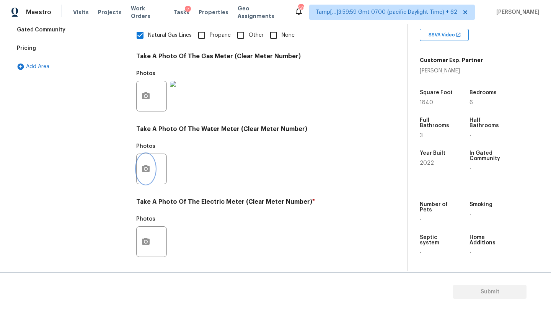
click at [150, 174] on button "button" at bounding box center [146, 169] width 18 height 30
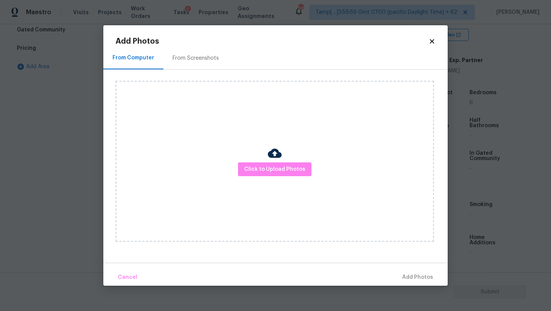
click at [202, 54] on div "From Screenshots" at bounding box center [196, 58] width 46 height 8
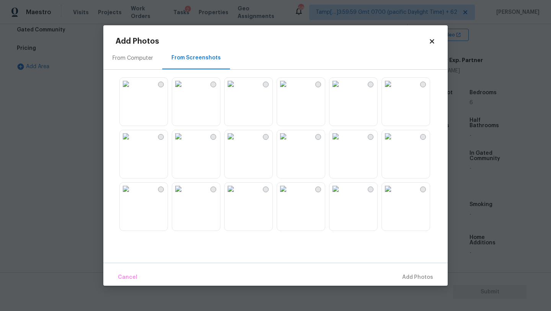
click at [289, 90] on img at bounding box center [283, 84] width 12 height 12
click at [416, 273] on span "Add 1 Photo(s)" at bounding box center [414, 278] width 38 height 10
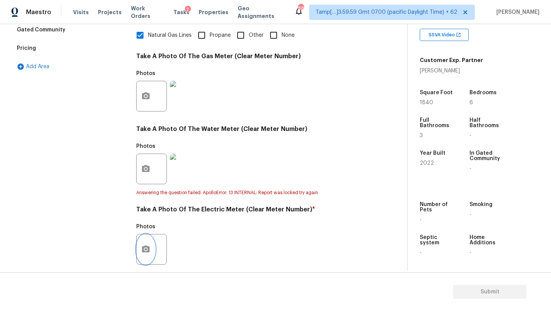
click at [142, 237] on button "button" at bounding box center [146, 249] width 18 height 30
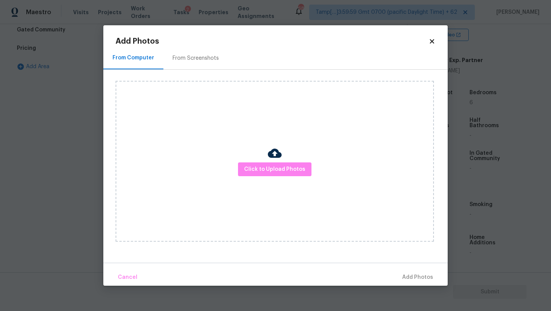
click at [203, 61] on div "From Screenshots" at bounding box center [196, 58] width 46 height 8
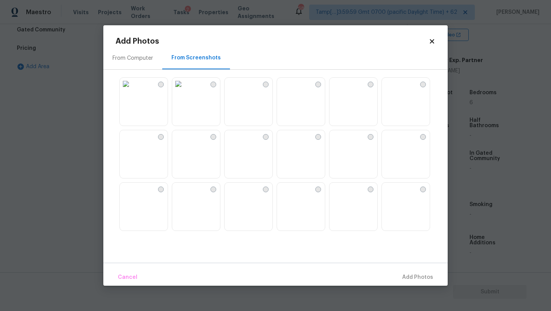
click at [289, 90] on img at bounding box center [283, 84] width 12 height 12
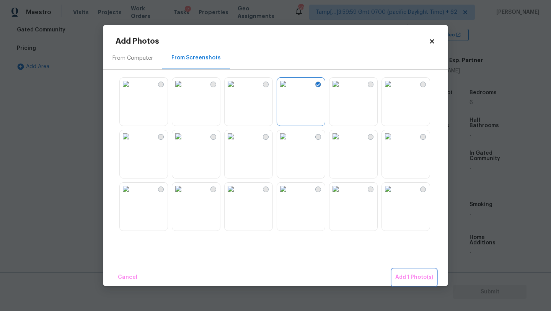
click at [404, 274] on span "Add 1 Photo(s)" at bounding box center [414, 278] width 38 height 10
click at [404, 275] on span "Add 1 Photo(s)" at bounding box center [414, 278] width 38 height 10
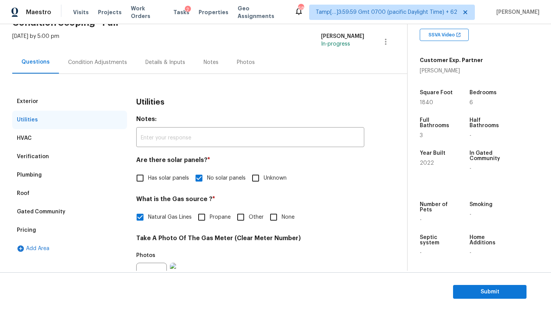
scroll to position [0, 0]
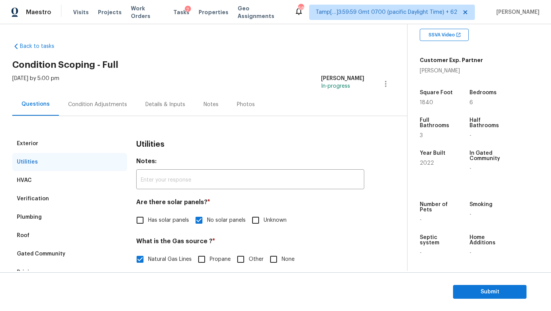
click at [77, 103] on div "Condition Adjustments" at bounding box center [97, 105] width 59 height 8
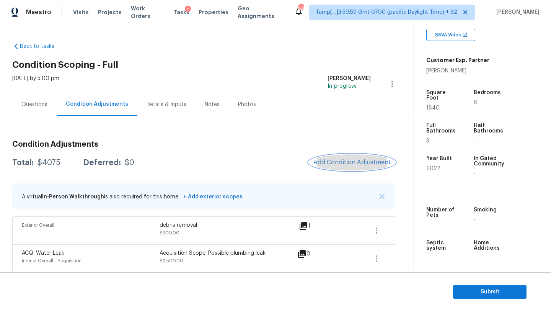
click at [351, 156] on button "Add Condition Adjustment" at bounding box center [352, 162] width 87 height 16
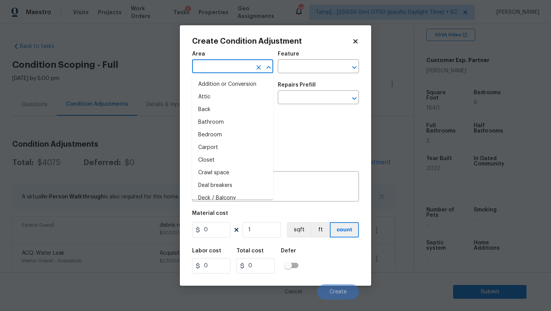
click at [243, 69] on input "text" at bounding box center [222, 67] width 60 height 12
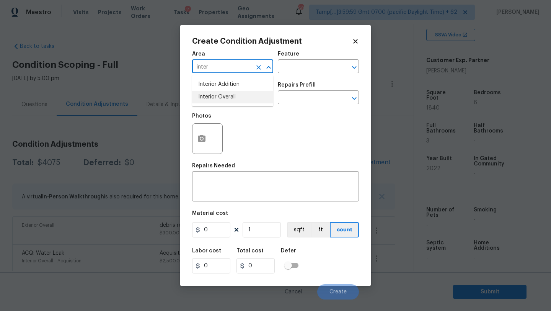
click at [245, 98] on li "Interior Overall" at bounding box center [232, 97] width 81 height 13
type input "Interior Overall"
click at [330, 64] on input "text" at bounding box center [308, 67] width 60 height 12
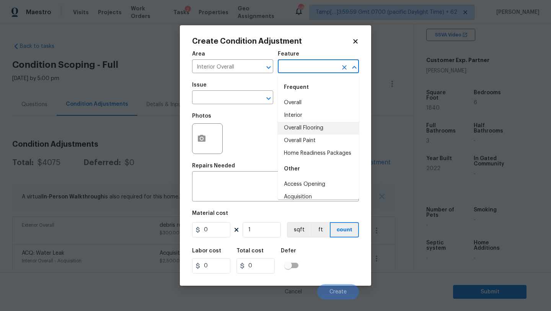
click at [305, 123] on li "Overall Flooring" at bounding box center [318, 128] width 81 height 13
type input "Overall Flooring"
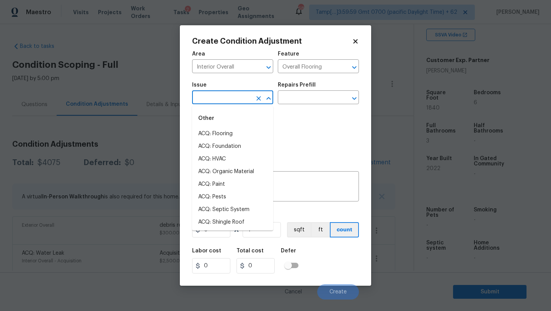
click at [204, 100] on input "text" at bounding box center [222, 98] width 60 height 12
click at [210, 132] on li "ACQ: Flooring" at bounding box center [232, 133] width 81 height 13
type input "ACQ: Flooring"
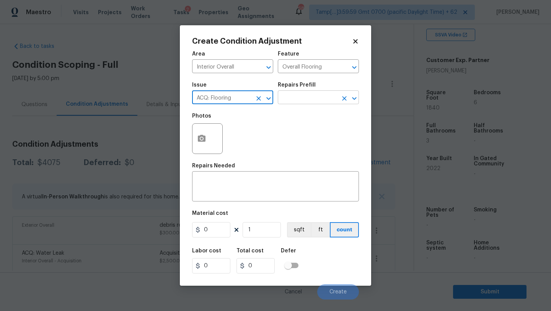
click at [290, 101] on input "text" at bounding box center [308, 98] width 60 height 12
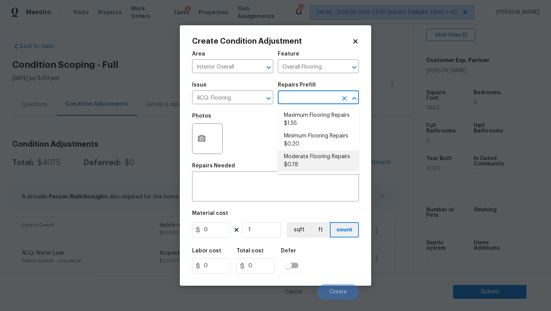
click at [302, 160] on li "Moderate Flooring Repairs $0.78" at bounding box center [318, 160] width 81 height 21
type input "Acquisition"
type textarea "Acquisition Scope: Moderate flooring repairs"
type input "0.78"
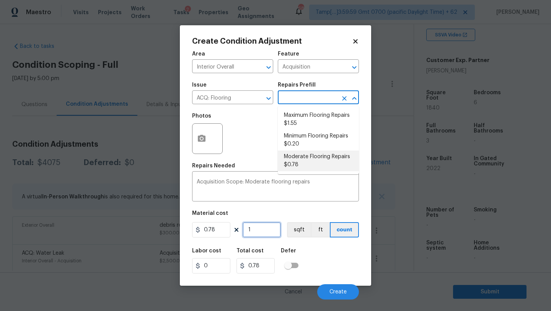
click at [259, 228] on input "1" at bounding box center [262, 229] width 38 height 15
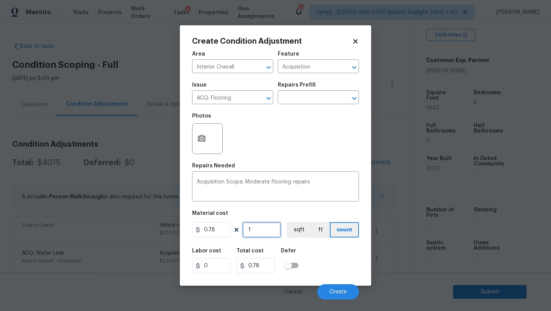
click at [259, 228] on input "1" at bounding box center [262, 229] width 38 height 15
type input "3"
type input "2.34"
type input "35"
type input "27.3"
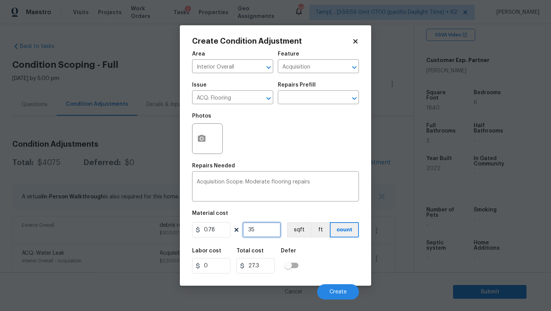
type input "357"
type input "278.46"
type input "3570"
type input "2784.6"
type input "3570"
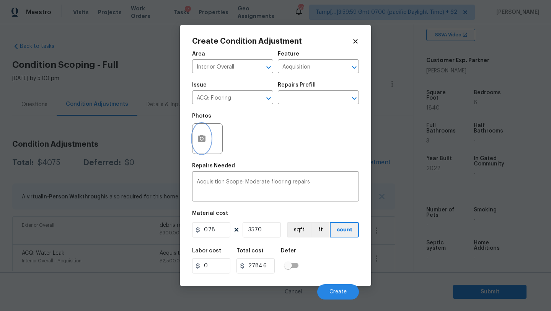
click at [202, 145] on button "button" at bounding box center [202, 139] width 18 height 30
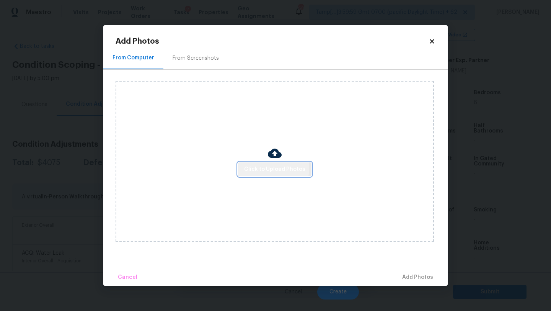
click at [257, 167] on span "Click to Upload Photos" at bounding box center [274, 170] width 61 height 10
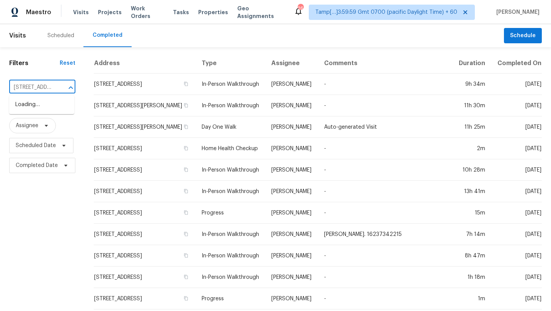
scroll to position [0, 105]
type input "[STREET_ADDRESS]"
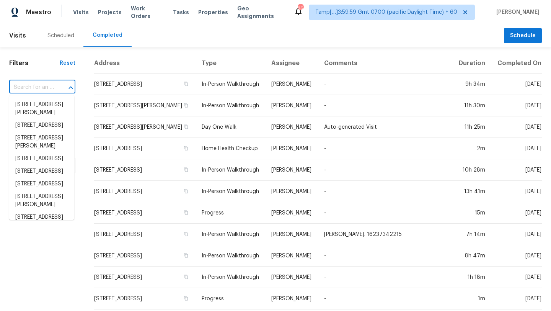
click at [29, 90] on input "text" at bounding box center [31, 88] width 45 height 12
paste input "4200 E Commerce Way Unit 1124, Sacramento, CA 95834"
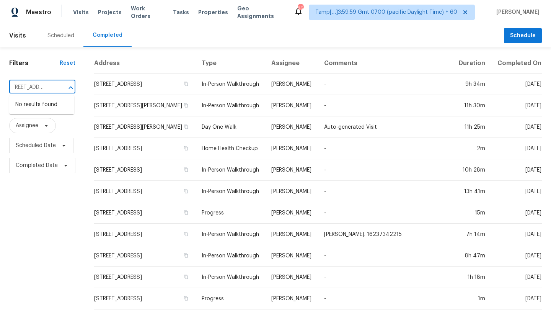
scroll to position [0, 58]
drag, startPoint x: 16, startPoint y: 87, endPoint x: 91, endPoint y: 88, distance: 75.0
click at [91, 88] on div "Filters Reset 4200 E Commerce Way Unit 1124, Sacramento, CA 95834 ​ Type Assign…" at bounding box center [275, 290] width 551 height 486
type input "4200 E Commerce Way"
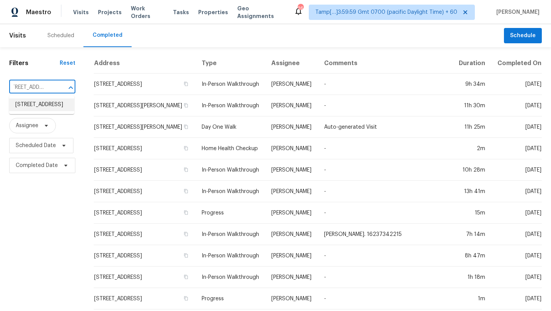
click at [56, 111] on li "4200 E Commerce Way Unit 1124, Sacramento, CA 95834" at bounding box center [41, 104] width 65 height 13
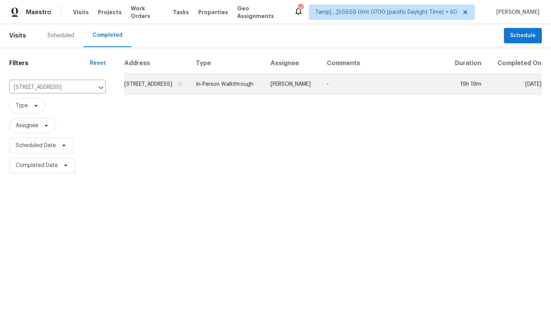
click at [358, 95] on td "-" at bounding box center [384, 84] width 126 height 21
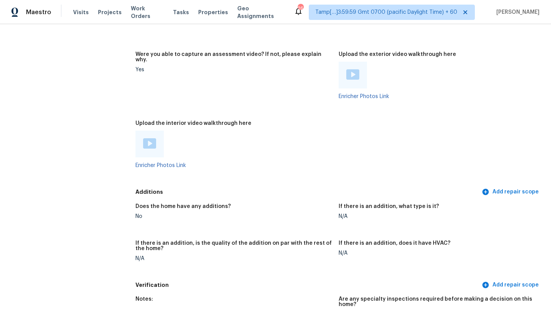
scroll to position [1638, 0]
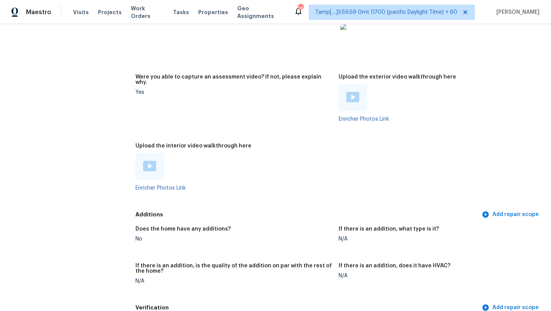
click at [152, 161] on img at bounding box center [149, 166] width 13 height 10
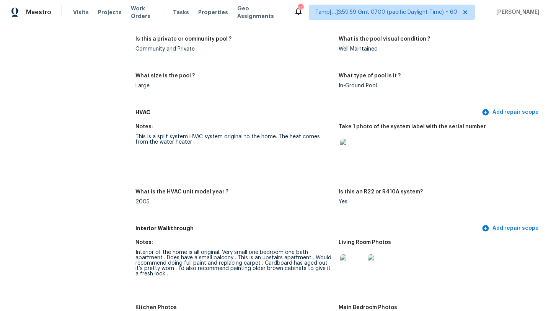
scroll to position [865, 0]
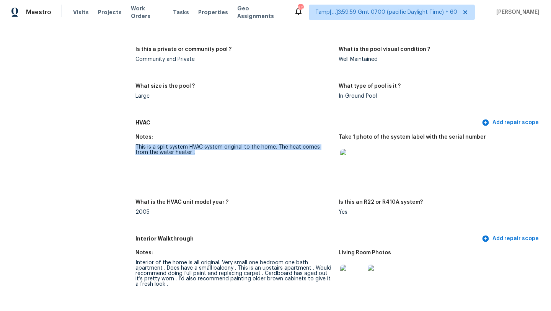
drag, startPoint x: 134, startPoint y: 140, endPoint x: 195, endPoint y: 145, distance: 60.7
copy div "This is a split system HVAC system original to the home. The heat comes from th…"
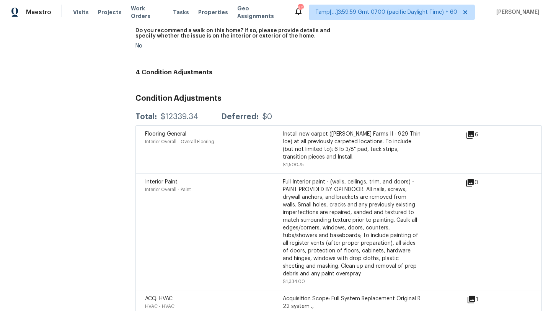
scroll to position [2047, 0]
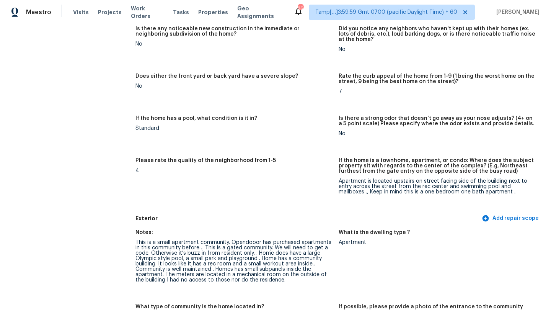
scroll to position [0, 0]
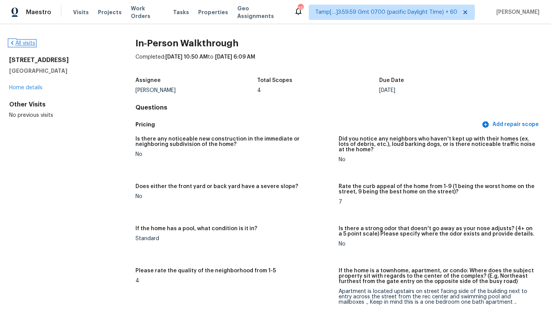
click at [25, 44] on link "All visits" at bounding box center [22, 43] width 26 height 5
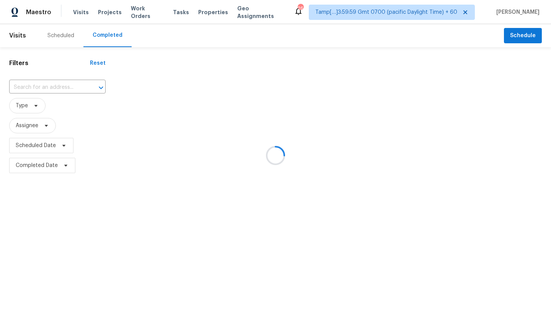
click at [70, 85] on div at bounding box center [275, 155] width 551 height 311
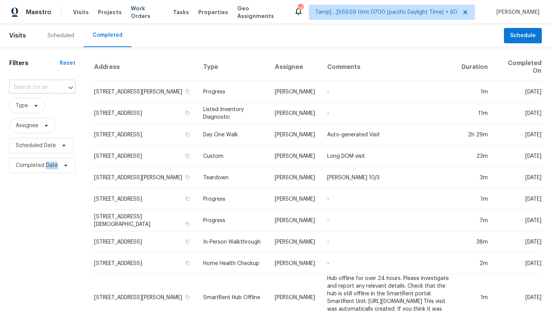
click at [59, 85] on div at bounding box center [66, 87] width 20 height 11
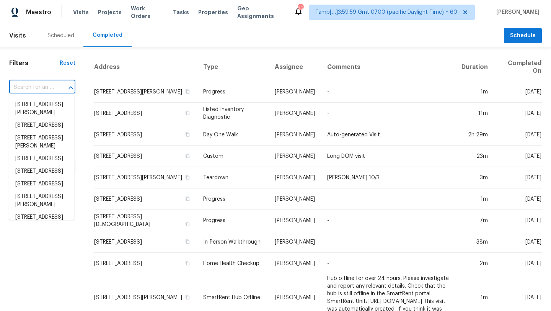
paste input "6405 S El Camino Dr, Tempe, AZ 85283"
type input "6405 S El Camino Dr, Tempe, AZ 85283"
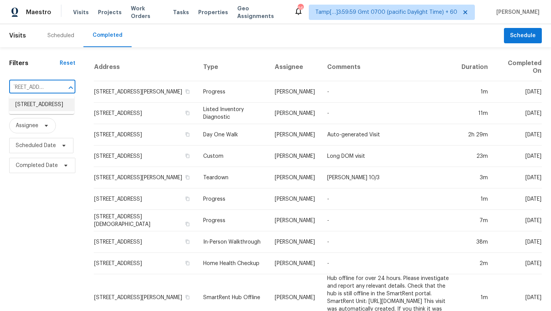
click at [47, 109] on li "6405 S El Camino Dr, Tempe, AZ 85283" at bounding box center [41, 104] width 65 height 13
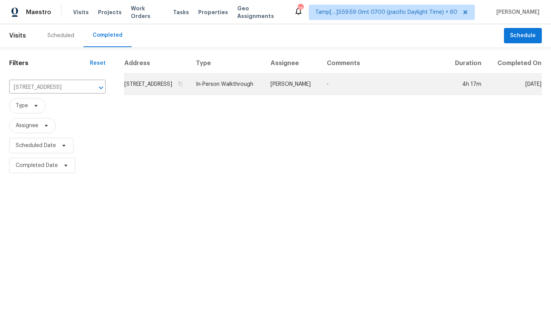
click at [344, 95] on td "-" at bounding box center [384, 84] width 126 height 21
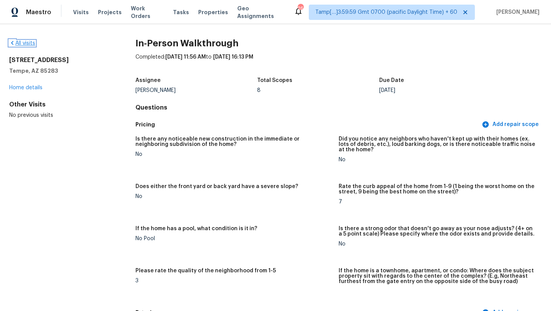
click at [24, 43] on link "All visits" at bounding box center [22, 43] width 26 height 5
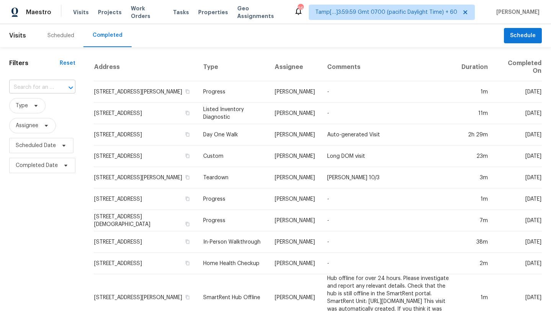
click at [46, 87] on input "text" at bounding box center [31, 88] width 45 height 12
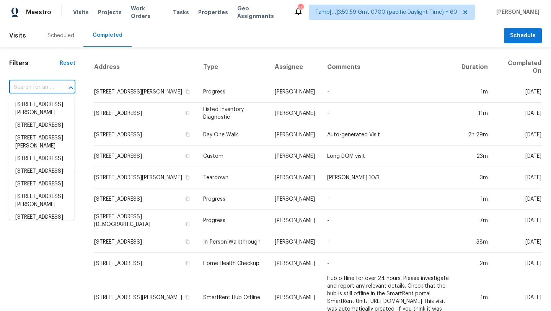
paste input "1444 Eagle Peak Ct Unit E, Chula Vista, CA 91910"
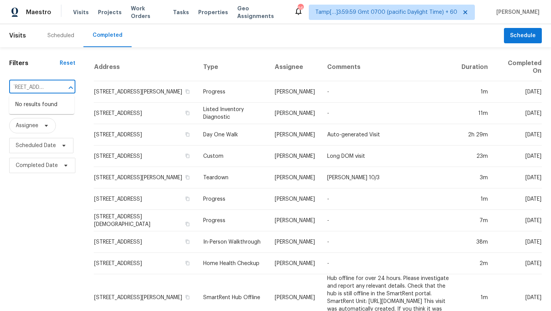
click at [33, 89] on input "1444 Eagle Peak Ct Unit E, Chula Vista, CA 91910" at bounding box center [31, 88] width 45 height 12
drag, startPoint x: 34, startPoint y: 88, endPoint x: 60, endPoint y: 89, distance: 26.0
click at [60, 89] on div "1444 Eagle Peak Ct Unit E, Chula Vista, CA 91910 ​" at bounding box center [42, 88] width 66 height 12
type input "1444 Eagle Peak Ct"
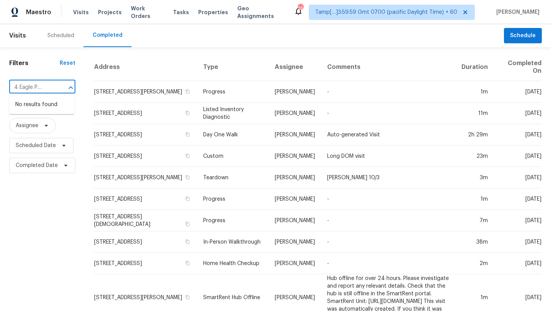
scroll to position [0, 10]
click at [29, 111] on li "1444 Eagle Peak Ct Unit E, Chula Vista, CA 91910" at bounding box center [41, 104] width 65 height 13
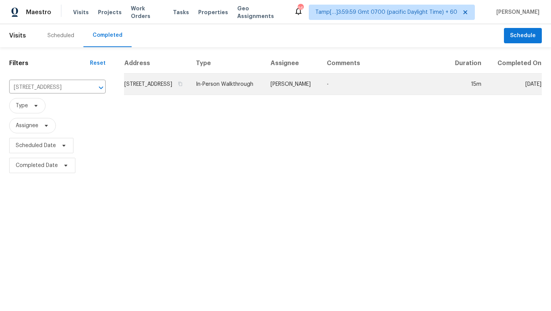
click at [354, 95] on td "-" at bounding box center [384, 84] width 126 height 21
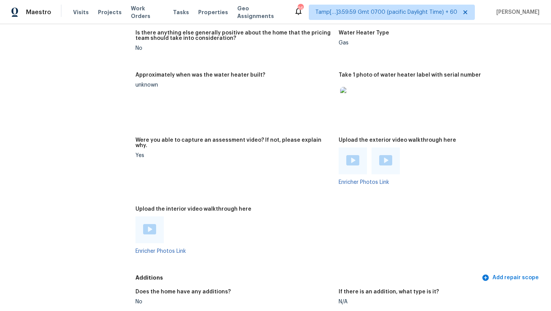
scroll to position [1301, 0]
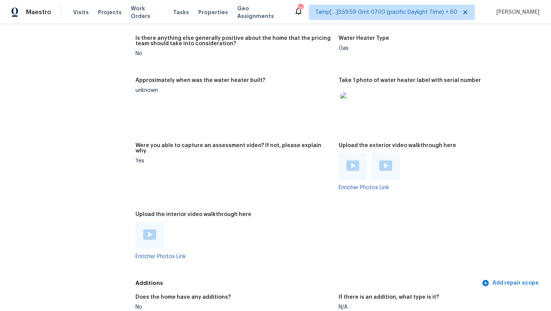
click at [151, 229] on img at bounding box center [149, 234] width 13 height 10
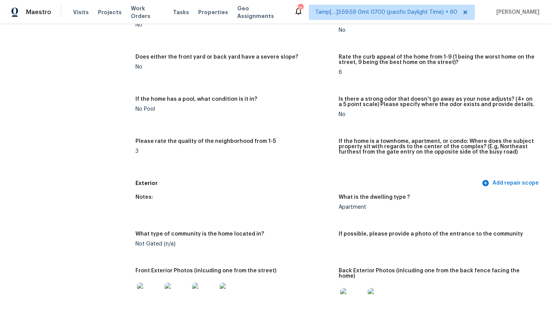
scroll to position [0, 0]
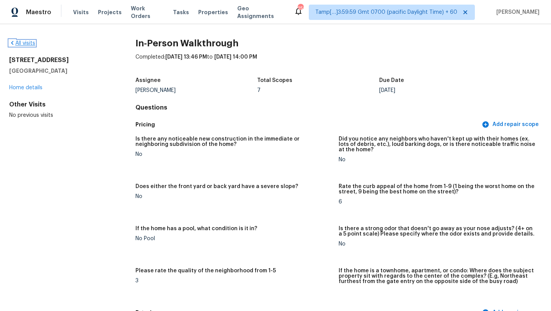
click at [33, 43] on link "All visits" at bounding box center [22, 43] width 26 height 5
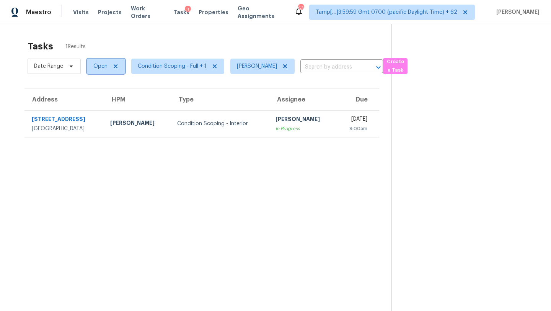
click at [92, 68] on span "Open" at bounding box center [106, 66] width 38 height 15
click at [108, 113] on label "Blocked" at bounding box center [106, 110] width 30 height 8
click at [96, 111] on input "Blocked" at bounding box center [93, 108] width 5 height 5
checkbox input "true"
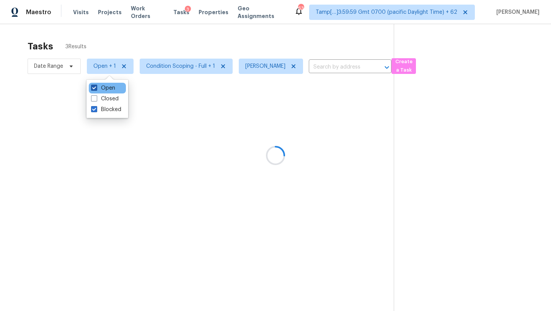
click at [102, 88] on label "Open" at bounding box center [103, 88] width 24 height 8
click at [96, 88] on input "Open" at bounding box center [93, 86] width 5 height 5
checkbox input "false"
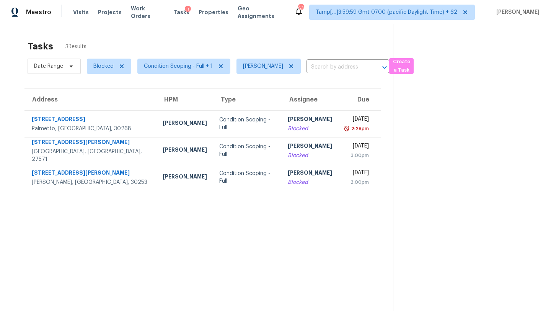
click at [147, 49] on div "Tasks 3 Results" at bounding box center [211, 46] width 366 height 20
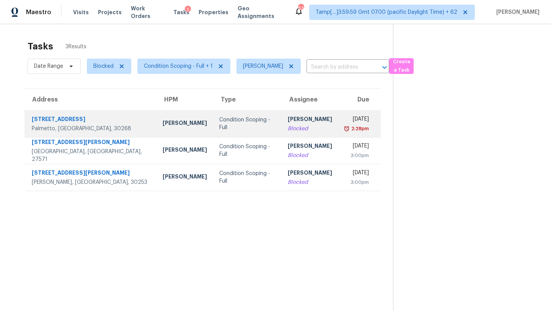
click at [222, 117] on td "Condition Scoping - Full" at bounding box center [247, 123] width 69 height 27
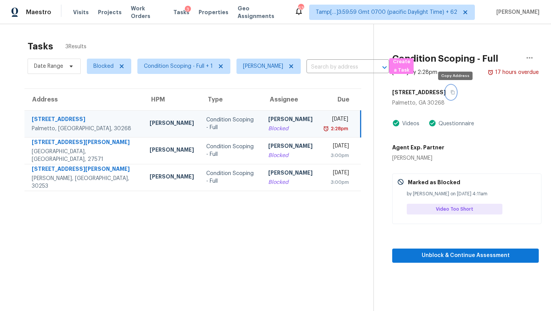
click at [456, 86] on button "button" at bounding box center [451, 92] width 10 height 14
click at [455, 90] on icon "button" at bounding box center [453, 92] width 5 height 5
